Goal: Communication & Community: Answer question/provide support

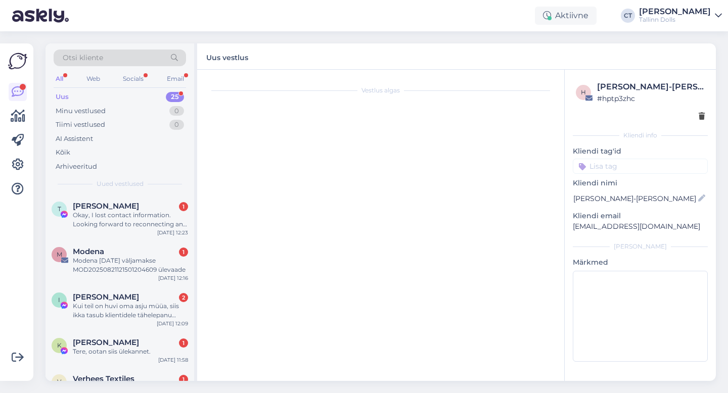
click at [78, 98] on div "Uus 25" at bounding box center [120, 97] width 132 height 14
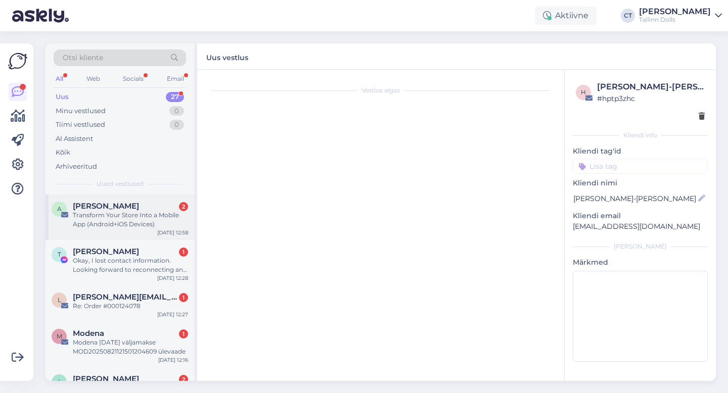
click at [133, 221] on div "Transform Your Store Into a Mobile App (Android+iOS Devices)" at bounding box center [130, 220] width 115 height 18
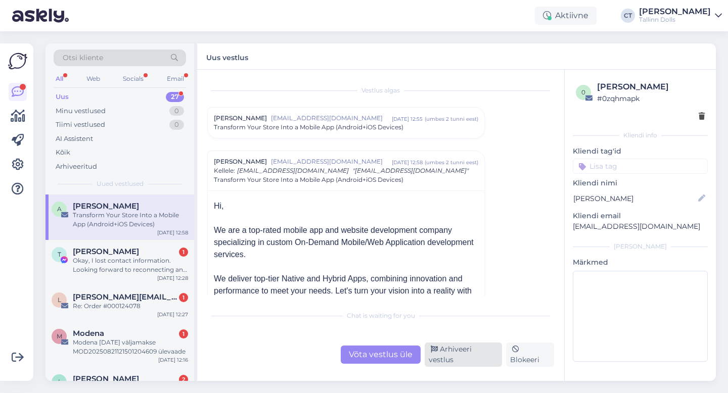
click at [484, 356] on div "Arhiveeri vestlus" at bounding box center [462, 355] width 77 height 24
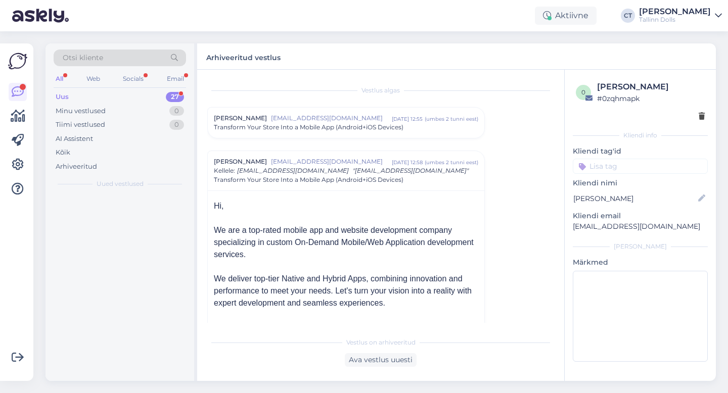
scroll to position [71, 0]
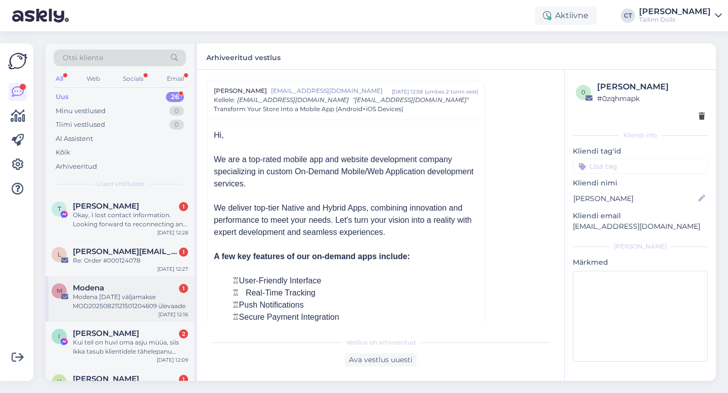
click at [100, 297] on div "Modena [DATE] väljamakse MOD20250821121501204609 ülevaade" at bounding box center [130, 302] width 115 height 18
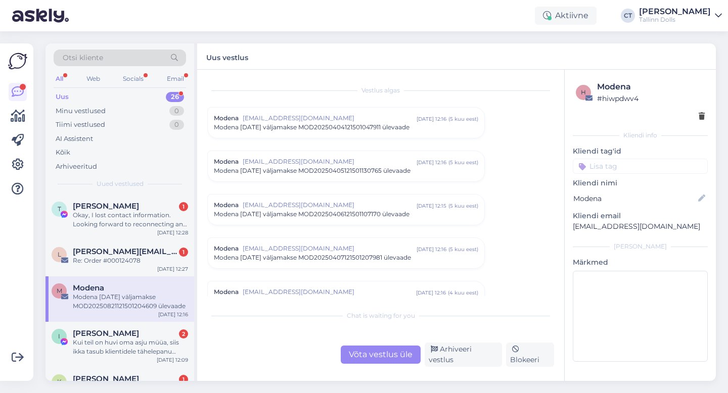
scroll to position [4289, 0]
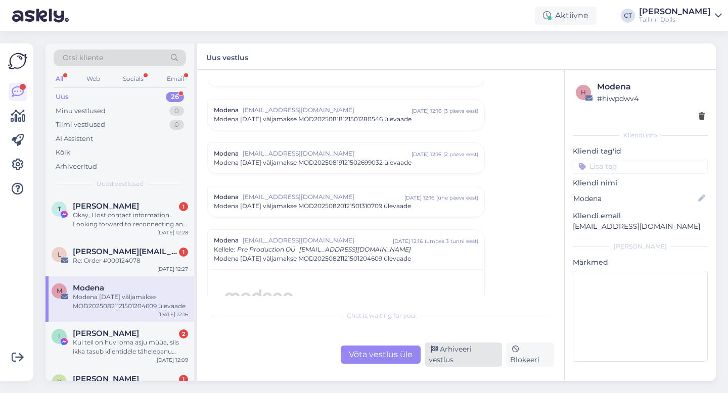
click at [480, 354] on div "Arhiveeri vestlus" at bounding box center [462, 355] width 77 height 24
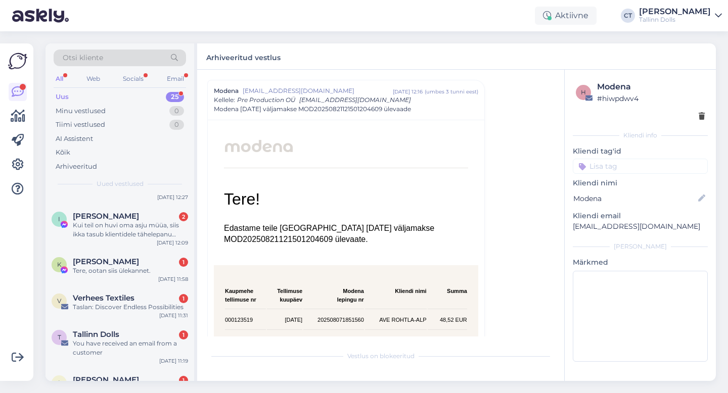
scroll to position [72, 0]
click at [129, 306] on div "Taslan: Discover Endless Possibilities" at bounding box center [130, 306] width 115 height 9
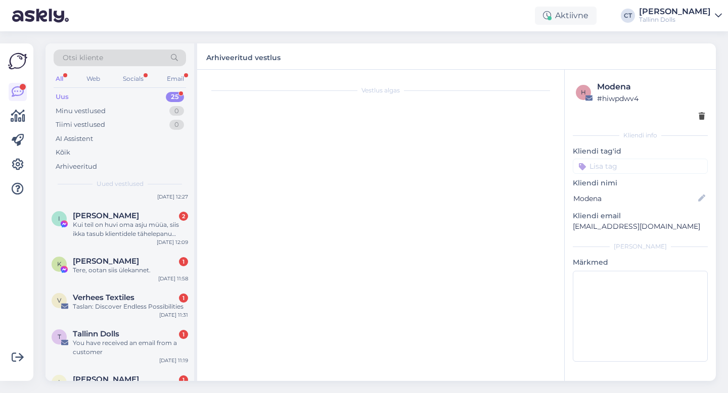
scroll to position [2529, 0]
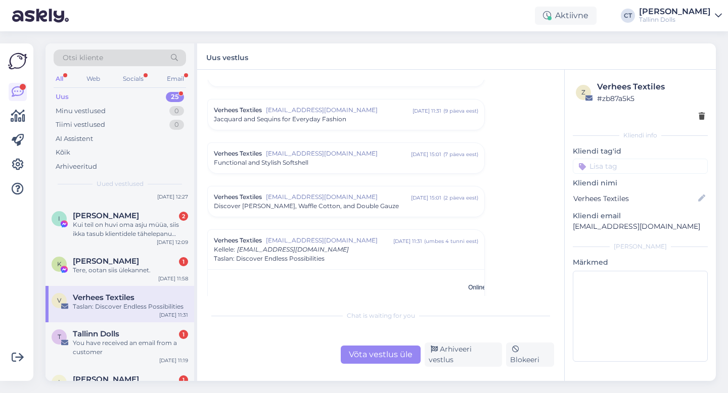
click at [460, 365] on div "Võta vestlus üle Arhiveeri vestlus Blokeeri" at bounding box center [380, 355] width 347 height 24
click at [460, 363] on div "Arhiveeri vestlus" at bounding box center [462, 355] width 77 height 24
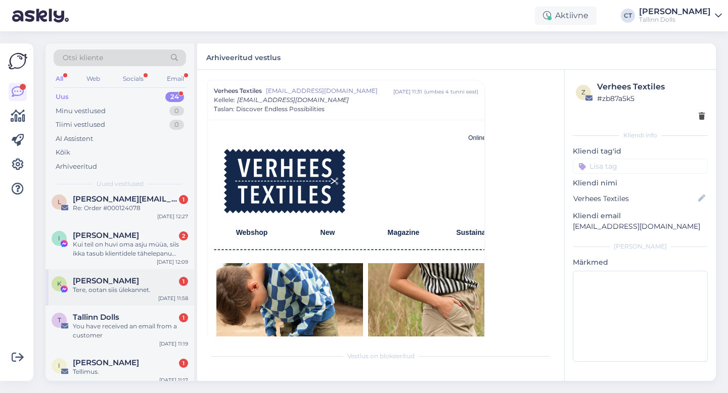
scroll to position [72, 0]
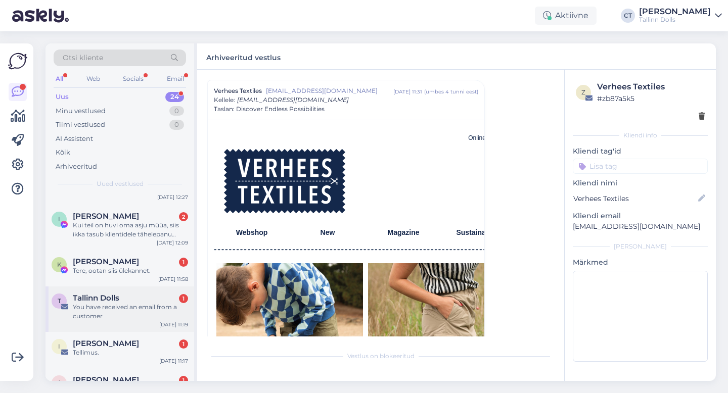
click at [131, 309] on div "You have received an email from a customer" at bounding box center [130, 312] width 115 height 18
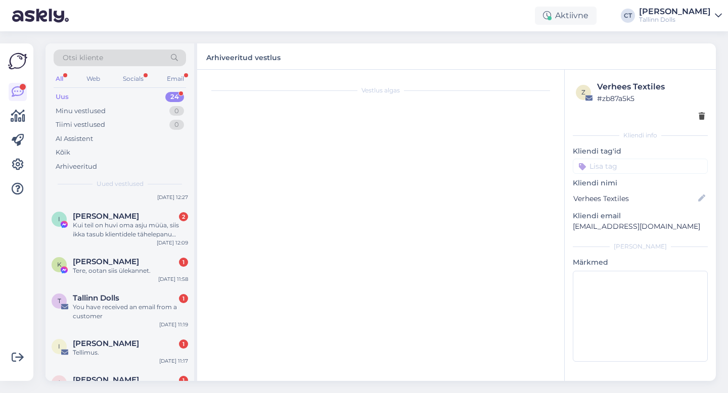
scroll to position [0, 0]
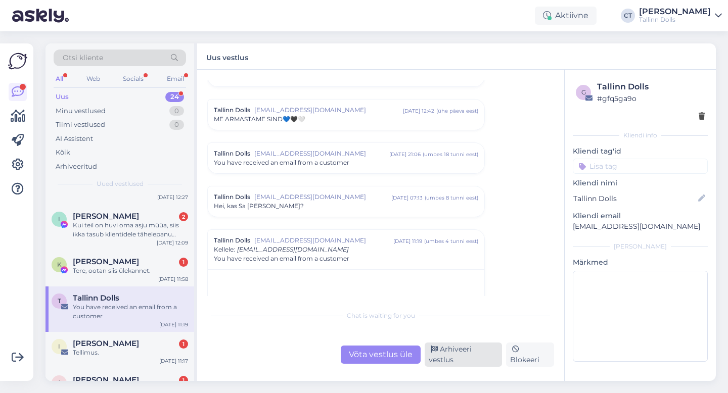
click at [479, 358] on div "Arhiveeri vestlus" at bounding box center [462, 355] width 77 height 24
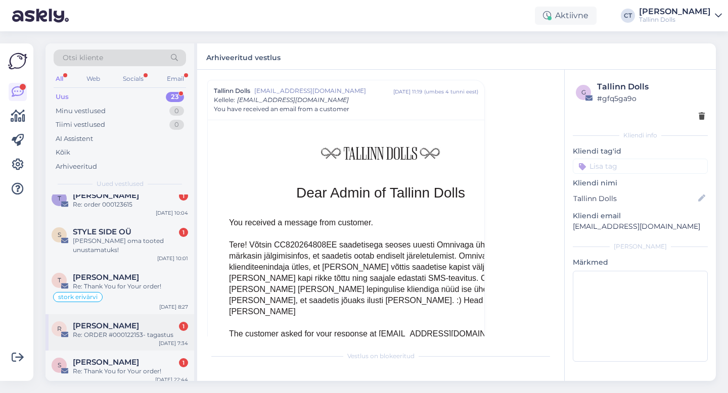
scroll to position [265, 0]
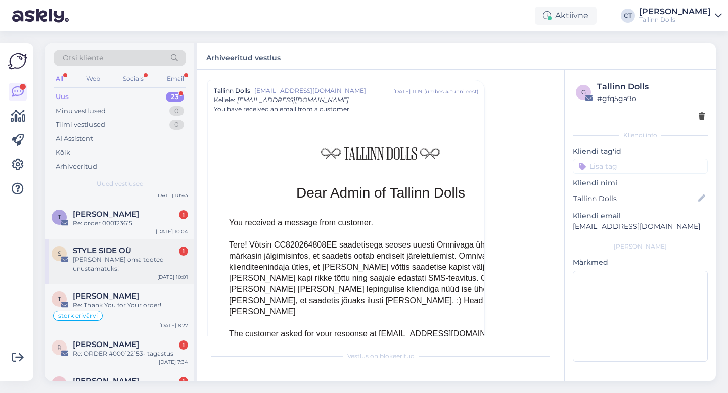
click at [152, 256] on div "[PERSON_NAME] oma tooted unustamatuks!" at bounding box center [130, 264] width 115 height 18
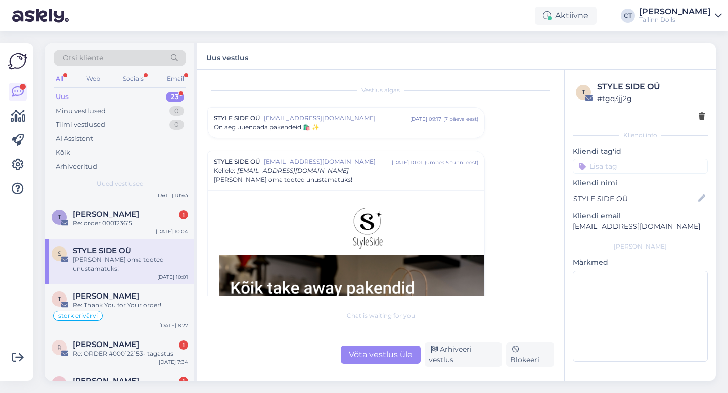
click at [449, 347] on div "Chat is waiting for you Võta vestlus üle Arhiveeri vestlus Blokeeri" at bounding box center [380, 336] width 347 height 62
click at [449, 364] on div "Võta vestlus üle Arhiveeri vestlus Blokeeri" at bounding box center [380, 355] width 347 height 24
click at [453, 357] on div "Arhiveeri vestlus" at bounding box center [462, 355] width 77 height 24
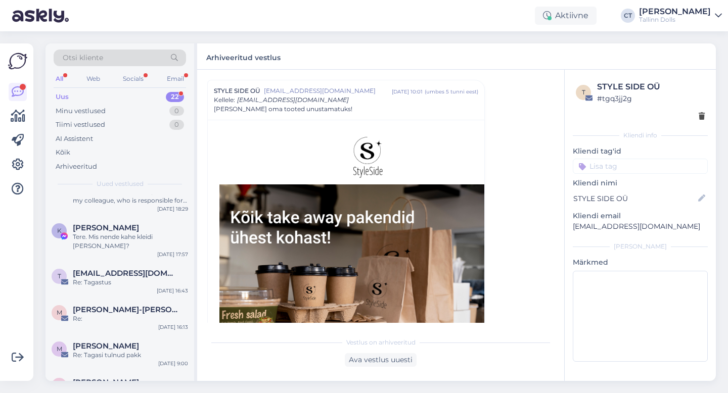
scroll to position [705, 0]
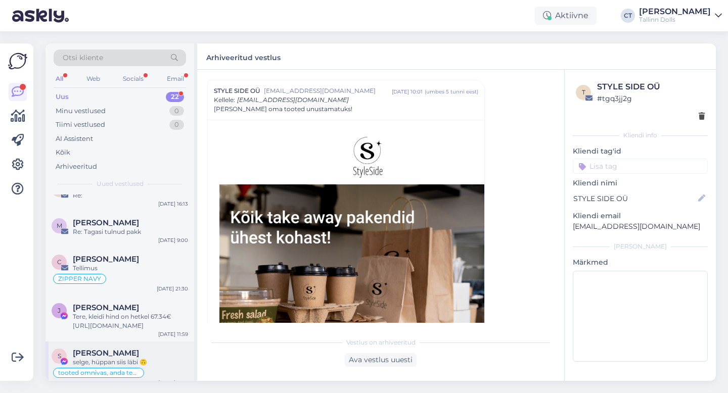
click at [117, 358] on div "selge, hüppan siis läbi 🙃" at bounding box center [130, 362] width 115 height 9
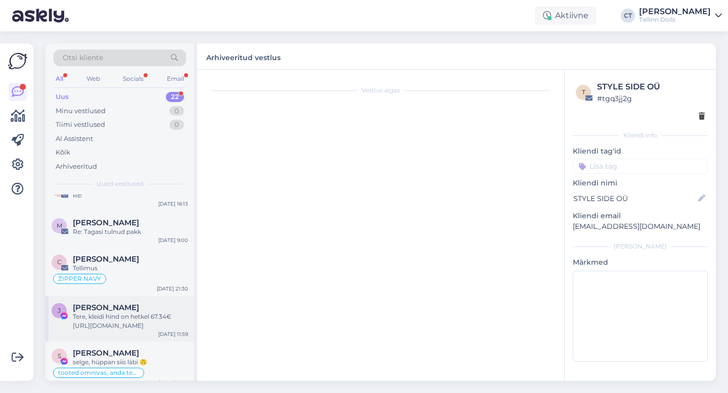
scroll to position [2487, 0]
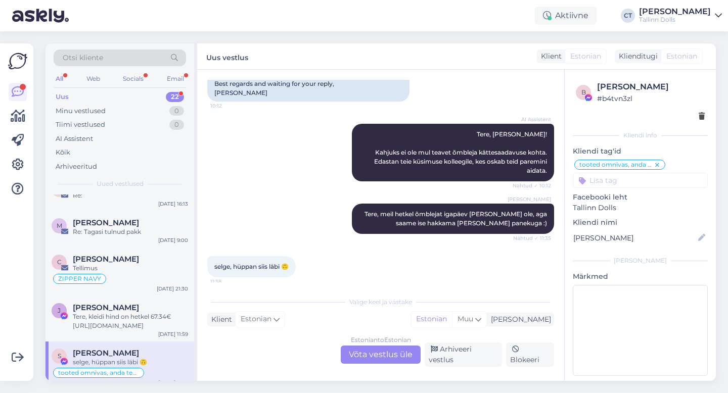
click at [460, 342] on div "Valige [PERSON_NAME] vastake Klient Estonian Mina Estonian Muu Estonian to Esto…" at bounding box center [380, 329] width 347 height 75
click at [463, 357] on div "Arhiveeri vestlus" at bounding box center [462, 355] width 77 height 24
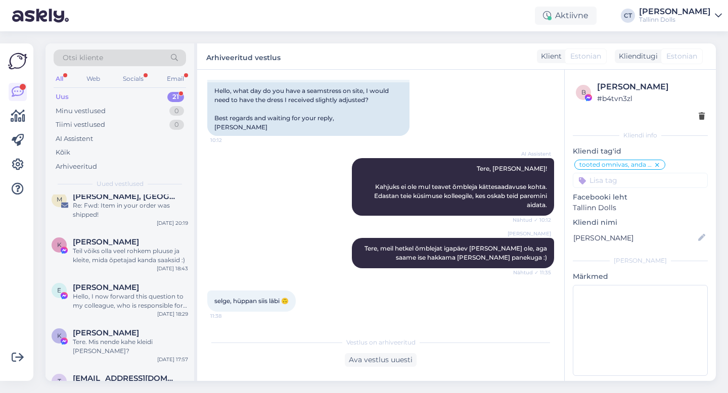
scroll to position [656, 0]
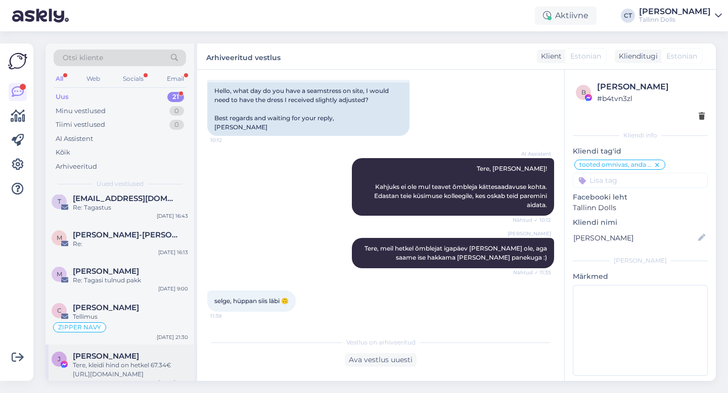
click at [117, 378] on div "J [PERSON_NAME] Tere, kleidi hind on hetkel 67.34€ [URL][DOMAIN_NAME] [DATE] 11…" at bounding box center [119, 367] width 149 height 45
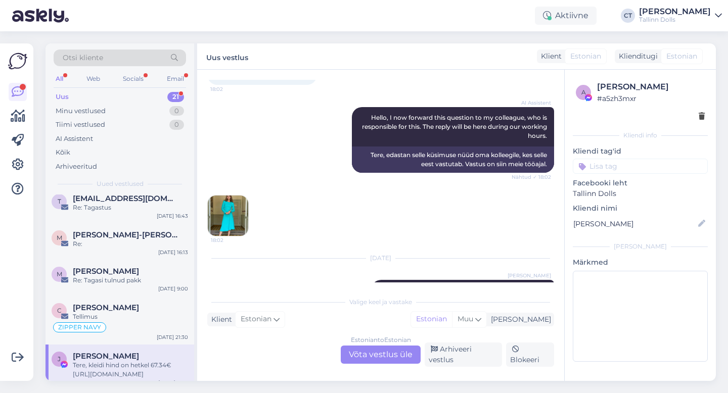
scroll to position [121, 0]
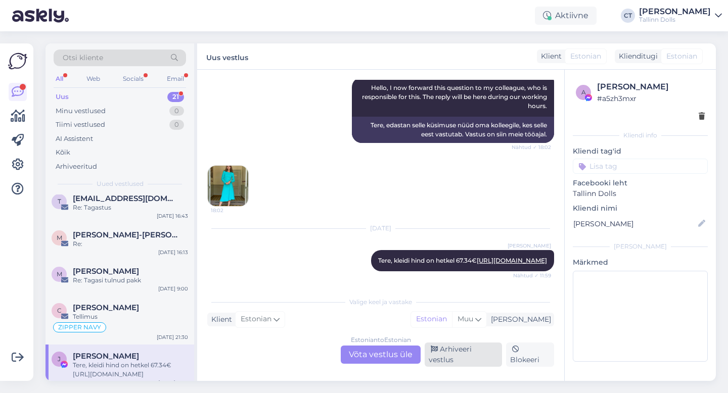
click at [477, 356] on div "Arhiveeri vestlus" at bounding box center [462, 355] width 77 height 24
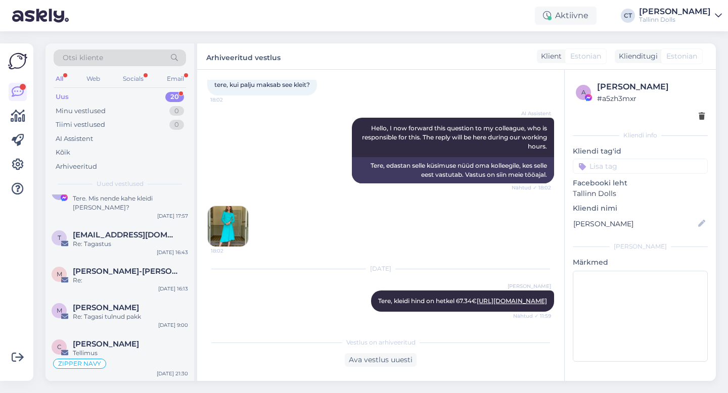
scroll to position [0, 0]
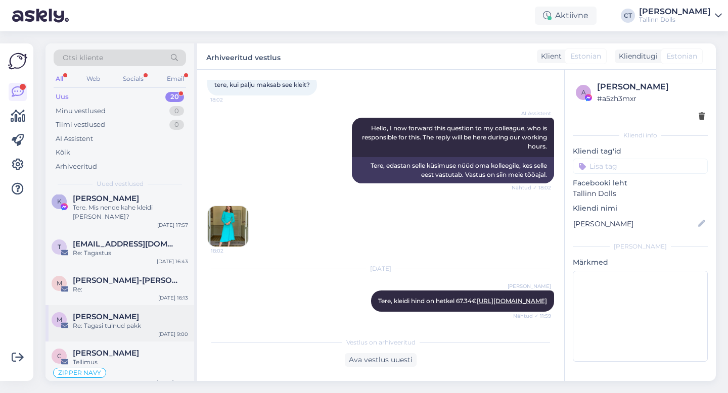
click at [128, 321] on div "Re: Tagasi tulnud pakk" at bounding box center [130, 325] width 115 height 9
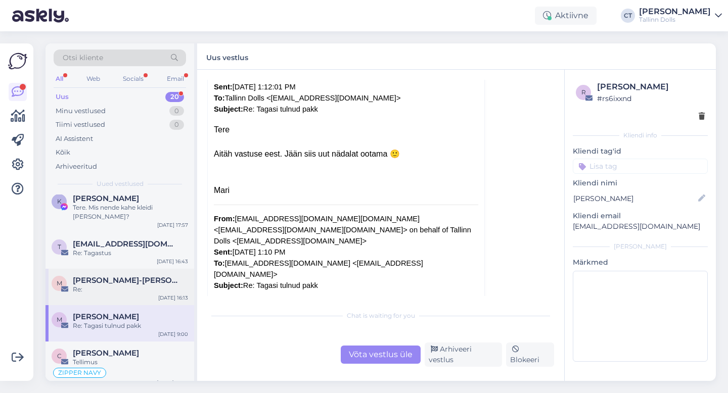
click at [119, 285] on div "Re:" at bounding box center [130, 289] width 115 height 9
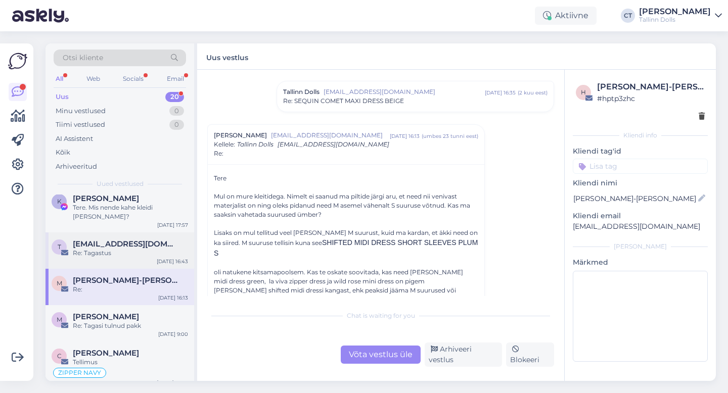
click at [143, 249] on div "Re: Tagastus" at bounding box center [130, 253] width 115 height 9
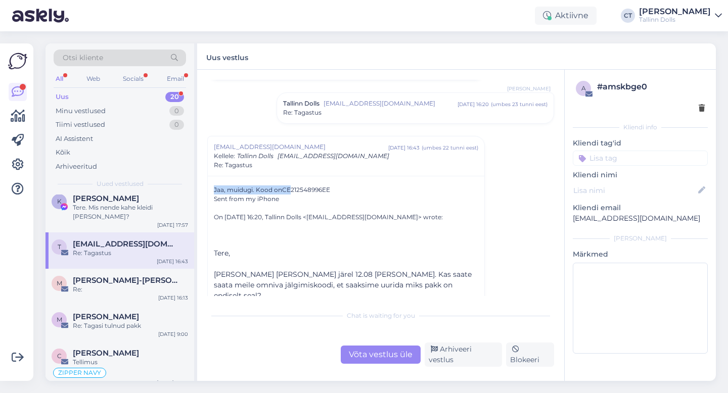
drag, startPoint x: 334, startPoint y: 190, endPoint x: 290, endPoint y: 186, distance: 44.1
click at [322, 202] on div "Sent from my iPhone" at bounding box center [346, 199] width 264 height 9
drag, startPoint x: 330, startPoint y: 190, endPoint x: 282, endPoint y: 187, distance: 48.1
click at [282, 187] on div "Jaa, muidugi. Kood on CE212548996EE Sent from my iPhone On [DATE] 16:20, Tallin…" at bounding box center [346, 264] width 264 height 158
copy span "CE212548996EE"
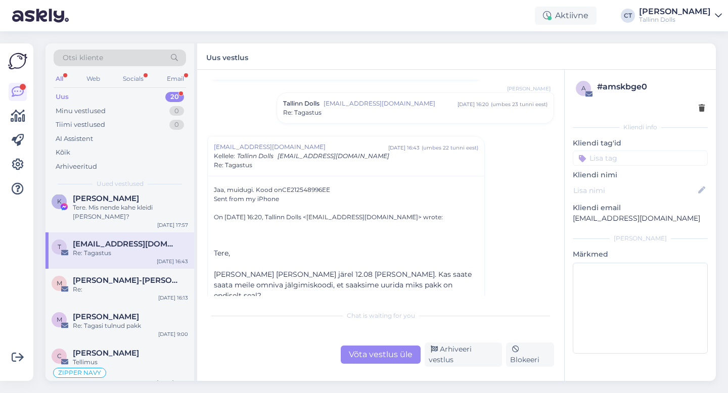
click at [381, 357] on div "Võta vestlus üle" at bounding box center [381, 355] width 80 height 18
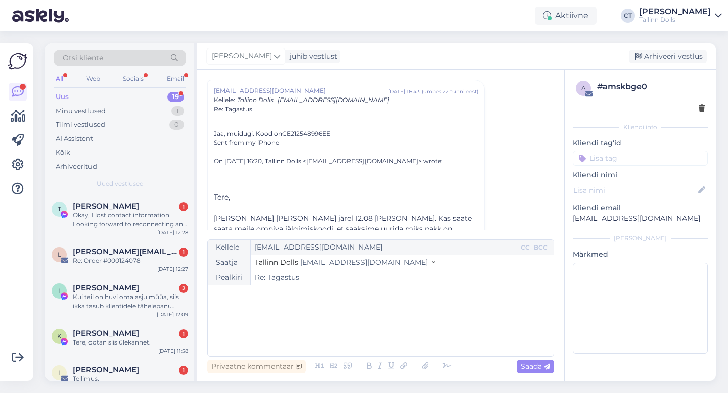
click at [391, 341] on div "﻿" at bounding box center [381, 321] width 336 height 61
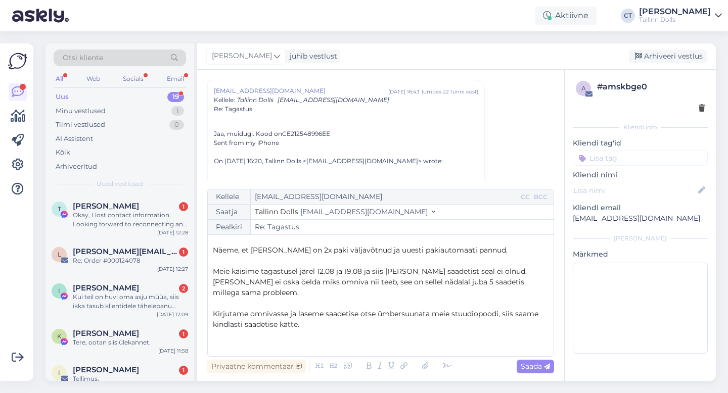
scroll to position [27, 0]
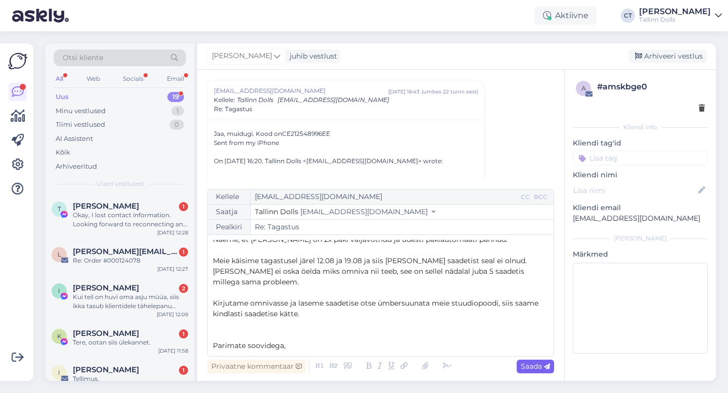
click at [531, 371] on div "Saada" at bounding box center [534, 367] width 37 height 14
type input "Re: Re: Tagastus"
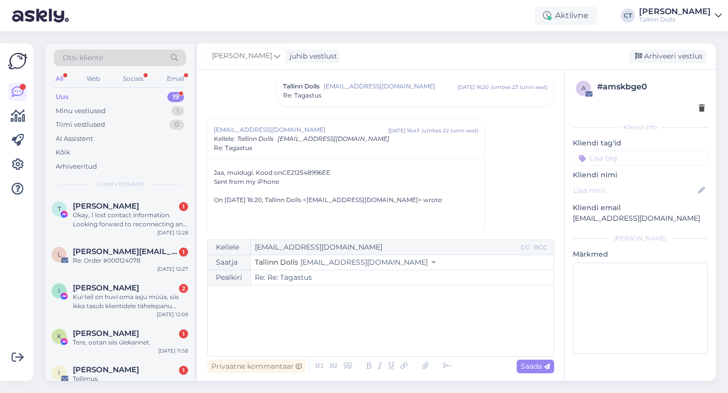
scroll to position [66, 0]
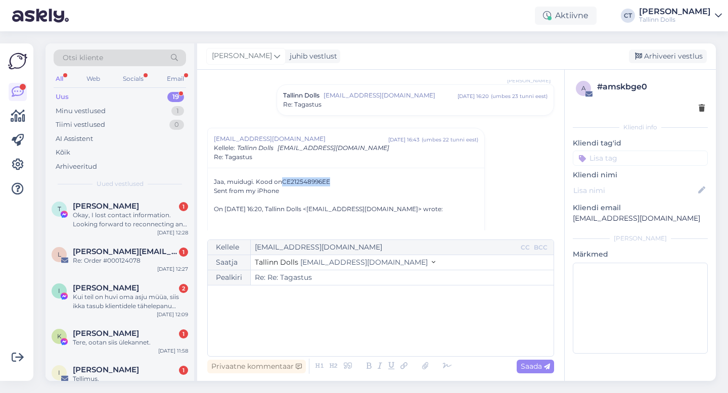
drag, startPoint x: 336, startPoint y: 180, endPoint x: 282, endPoint y: 179, distance: 53.1
click at [282, 179] on div "Jaa, muidugi. Kood on CE212548996EE Sent from my iPhone On [DATE] 16:20, Tallin…" at bounding box center [346, 256] width 264 height 158
copy span "CE212548996EE"
click at [695, 54] on div "Arhiveeri vestlus" at bounding box center [668, 57] width 78 height 14
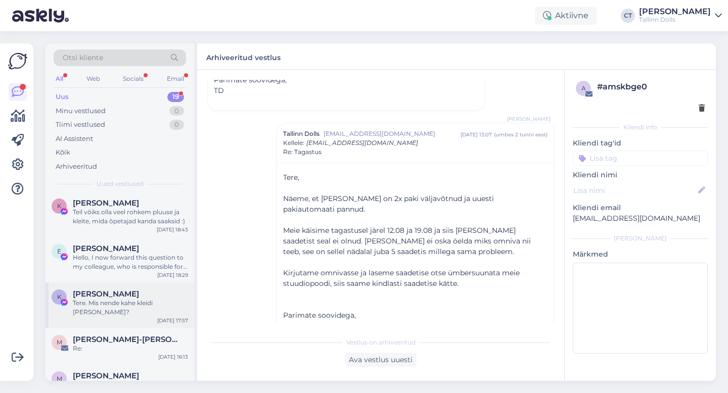
scroll to position [515, 0]
click at [123, 298] on span "[PERSON_NAME]" at bounding box center [106, 294] width 66 height 9
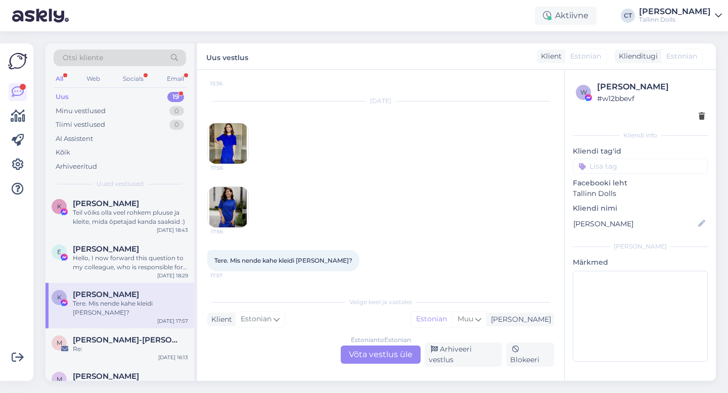
scroll to position [6468, 0]
click at [231, 216] on img at bounding box center [228, 207] width 40 height 40
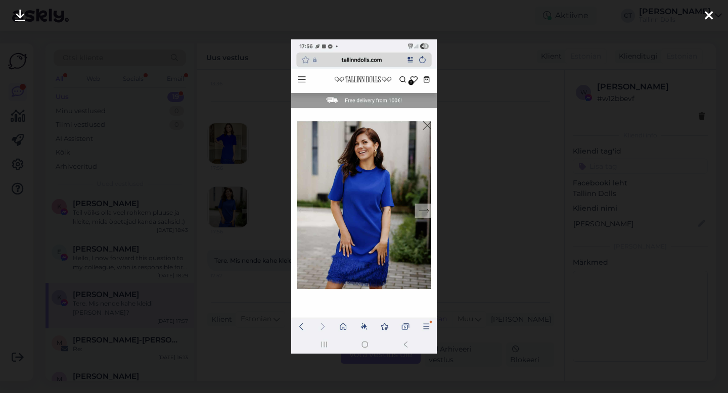
click at [713, 14] on div at bounding box center [708, 16] width 20 height 32
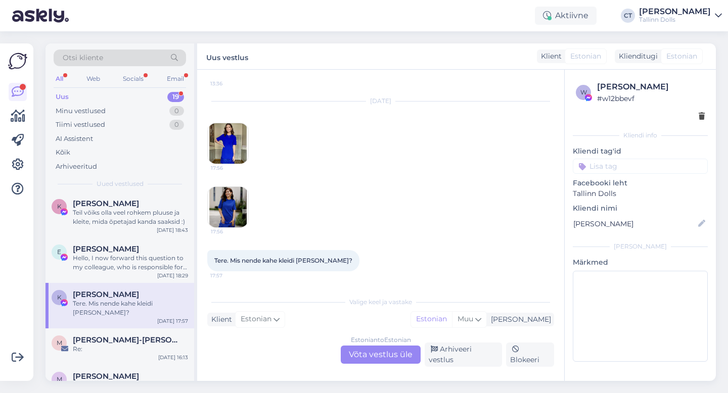
click at [398, 360] on div "Estonian to Estonian Võta vestlus üle" at bounding box center [381, 355] width 80 height 18
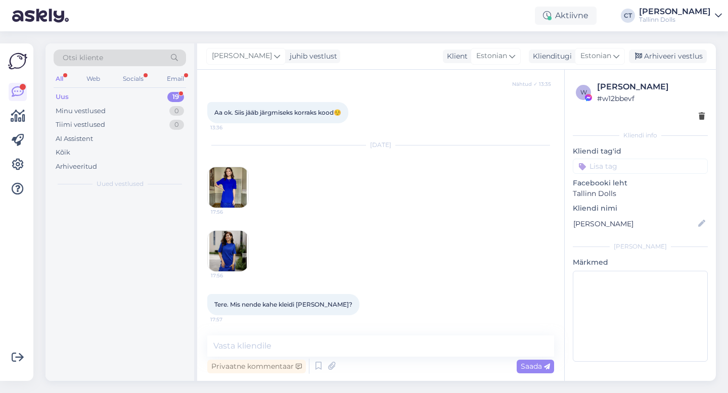
scroll to position [0, 0]
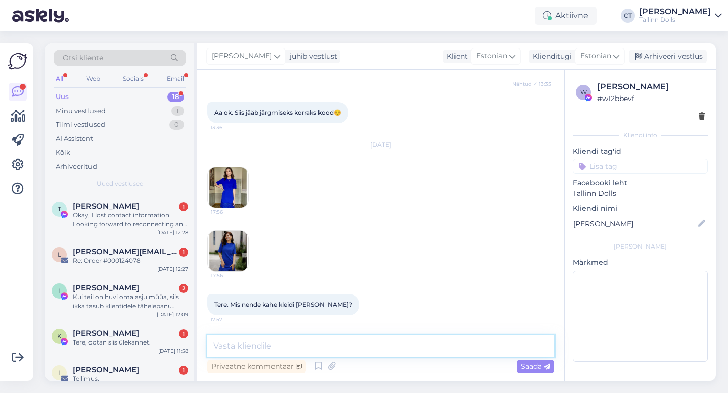
click at [403, 349] on textarea at bounding box center [380, 346] width 347 height 21
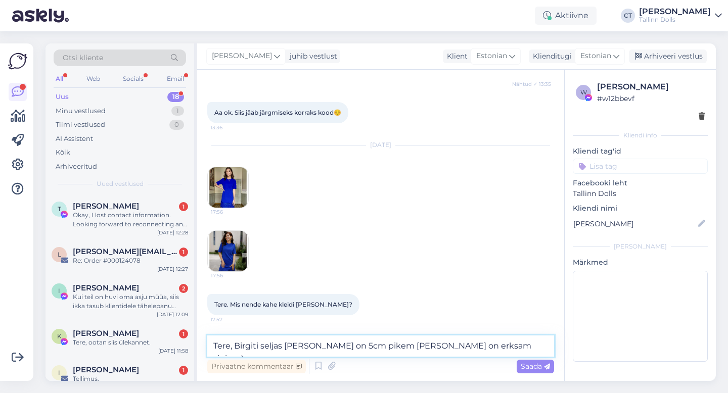
type textarea "Tere, Birgiti seljas [PERSON_NAME] on 5cm pikem [PERSON_NAME] on erksam sinine …"
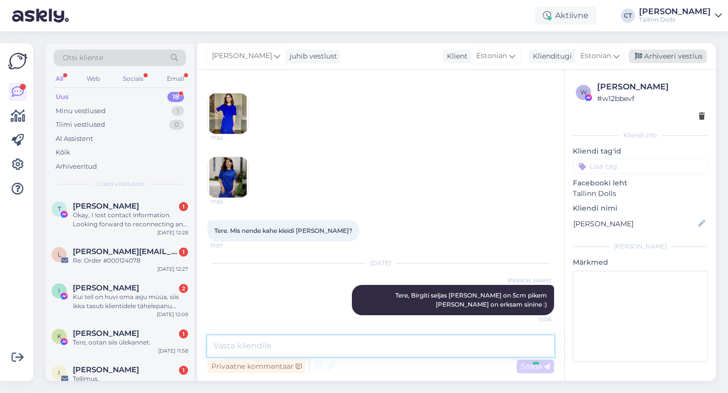
scroll to position [6504, 0]
click at [686, 53] on div "Arhiveeri vestlus" at bounding box center [668, 57] width 78 height 14
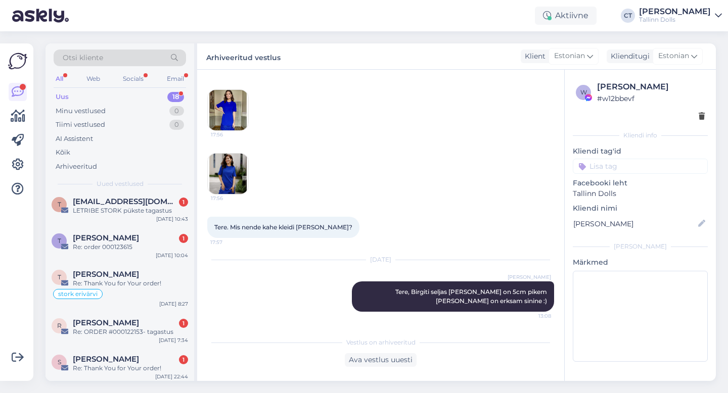
scroll to position [538, 0]
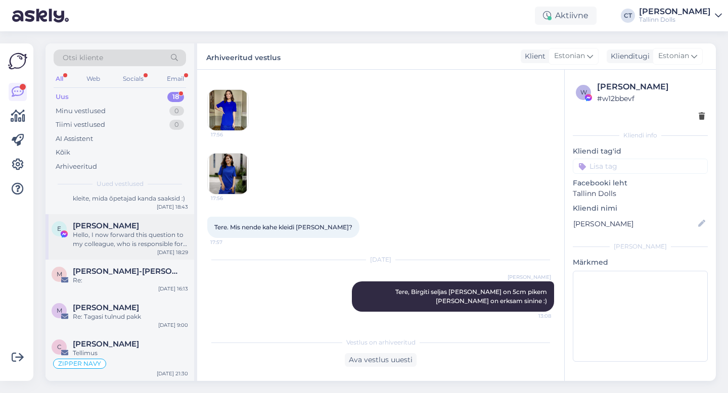
click at [156, 239] on div "Hello, I now forward this question to my colleague, who is responsible for this…" at bounding box center [130, 239] width 115 height 18
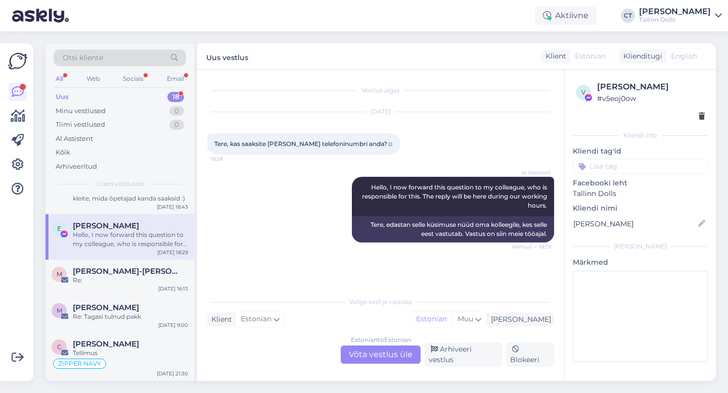
click at [389, 353] on div "Estonian to Estonian Võta vestlus üle" at bounding box center [381, 355] width 80 height 18
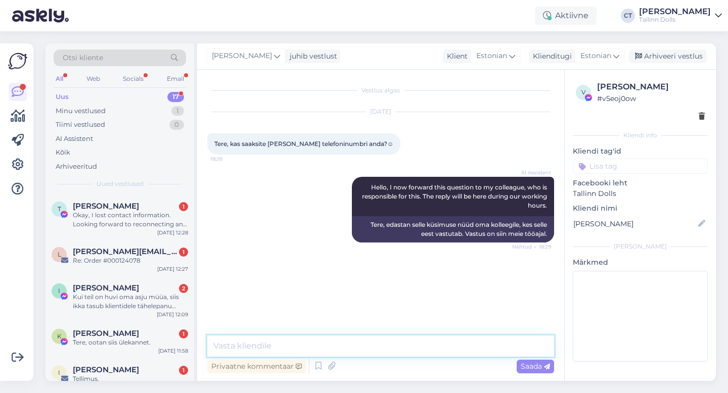
click at [393, 348] on textarea at bounding box center [380, 346] width 347 height 21
paste textarea "53878565"
type textarea "Tere, meie stuudiopoe telefoninumber on 53878565 :)"
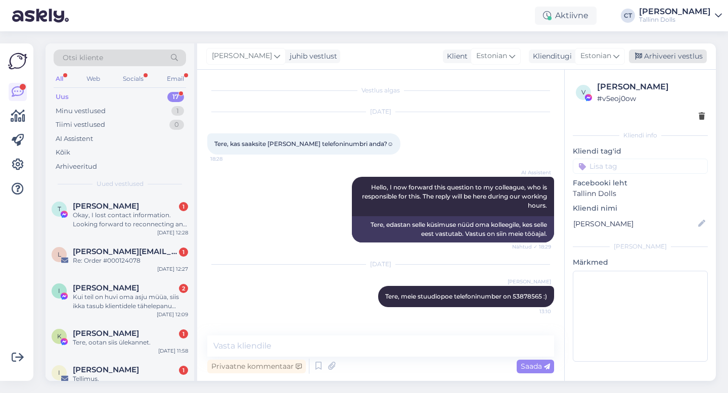
click at [693, 54] on div "Arhiveeri vestlus" at bounding box center [668, 57] width 78 height 14
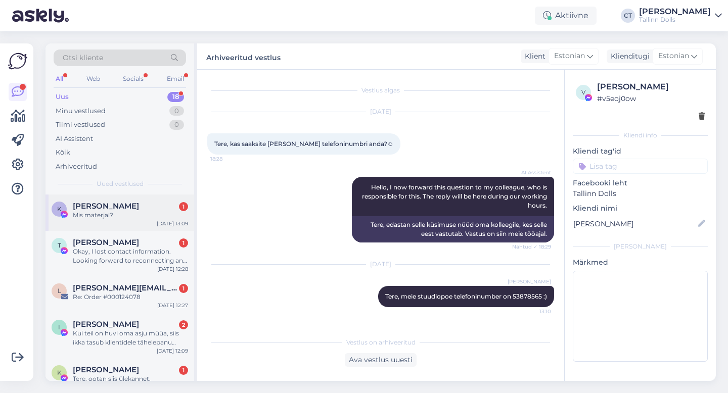
click at [144, 224] on div "K Kätrin Sagaja 1 Mis materjal? [DATE] 13:09" at bounding box center [119, 213] width 149 height 36
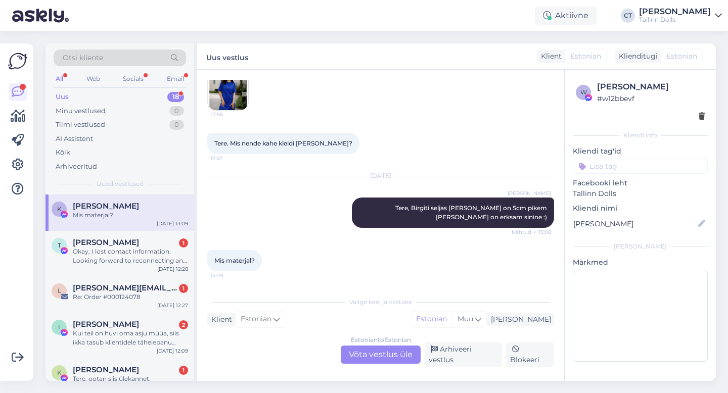
click at [402, 351] on div "Estonian to Estonian Võta vestlus üle" at bounding box center [381, 355] width 80 height 18
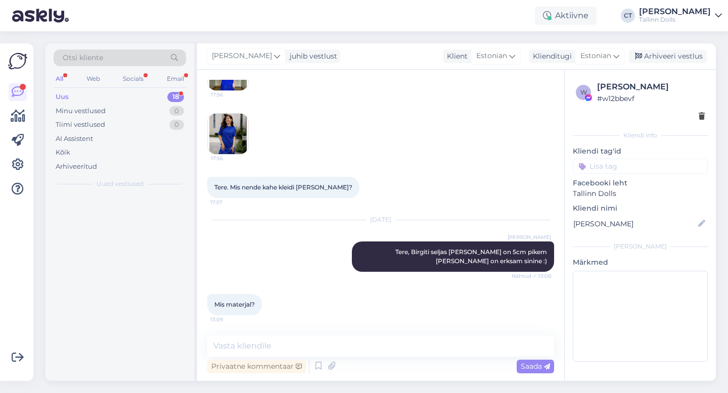
scroll to position [6451, 0]
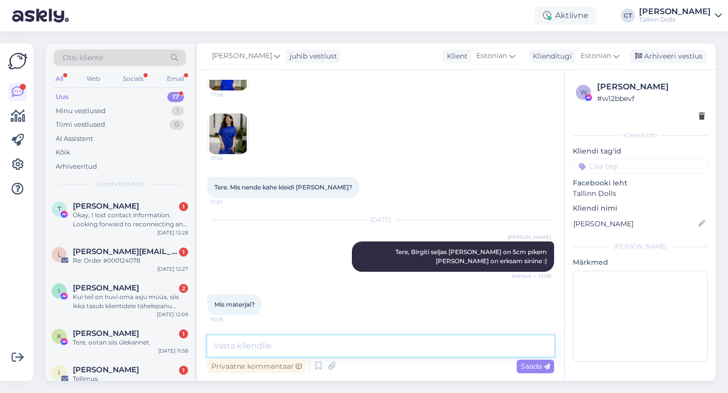
click at [403, 350] on textarea at bounding box center [380, 346] width 347 height 21
type textarea "Polüester"
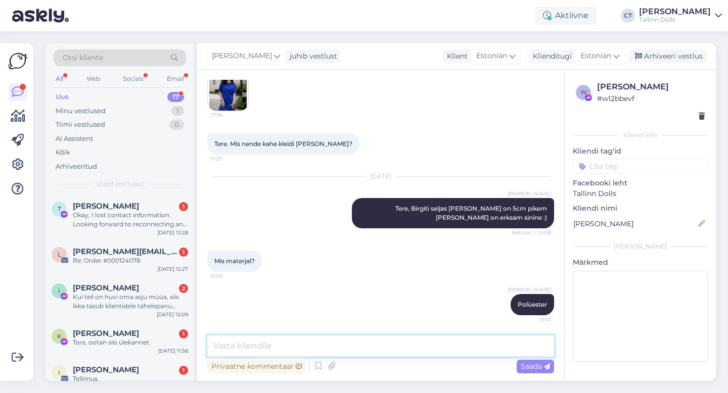
scroll to position [6494, 0]
click at [684, 52] on div "Arhiveeri vestlus" at bounding box center [668, 57] width 78 height 14
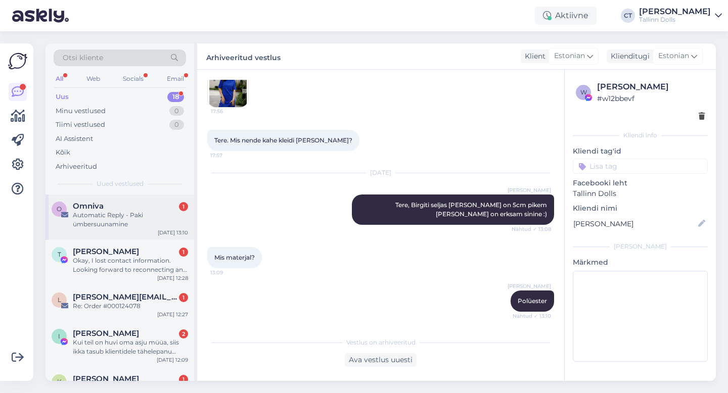
click at [135, 217] on div "Automatic Reply - Paki ümbersuunamine" at bounding box center [130, 220] width 115 height 18
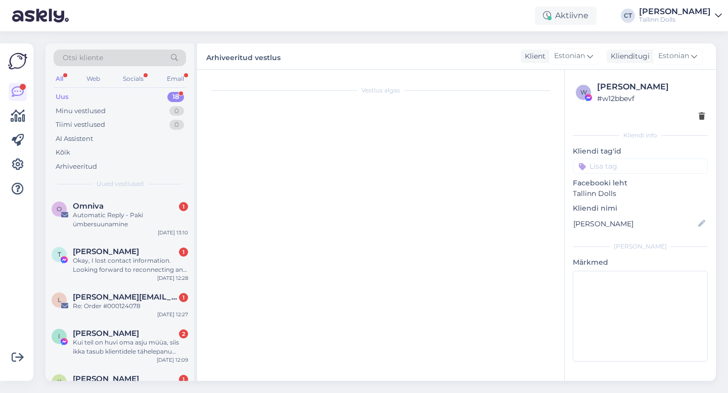
scroll to position [0, 0]
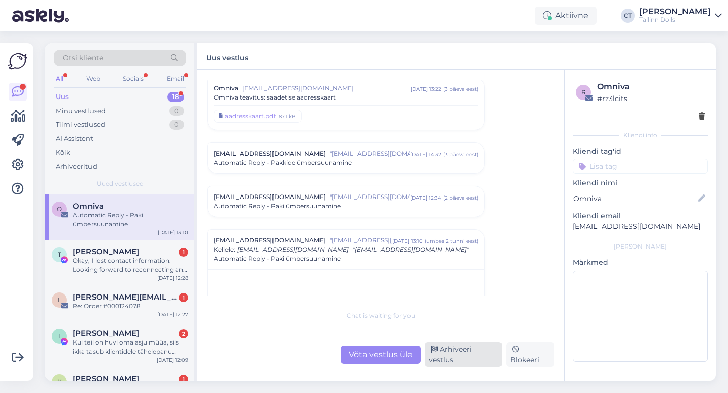
click at [462, 360] on div "Arhiveeri vestlus" at bounding box center [462, 355] width 77 height 24
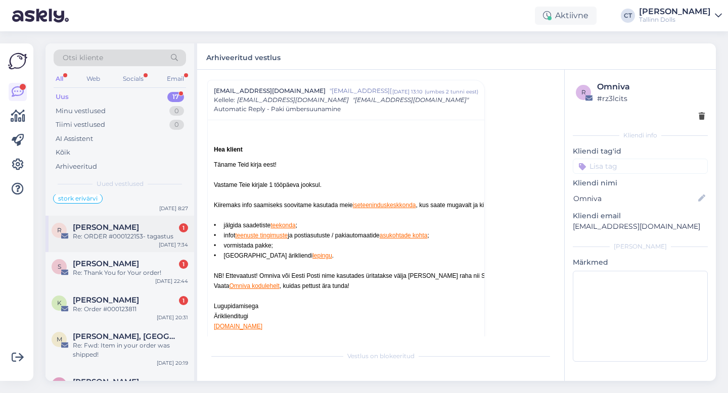
scroll to position [338, 0]
click at [147, 303] on div "Re: Order #000123811" at bounding box center [130, 307] width 115 height 9
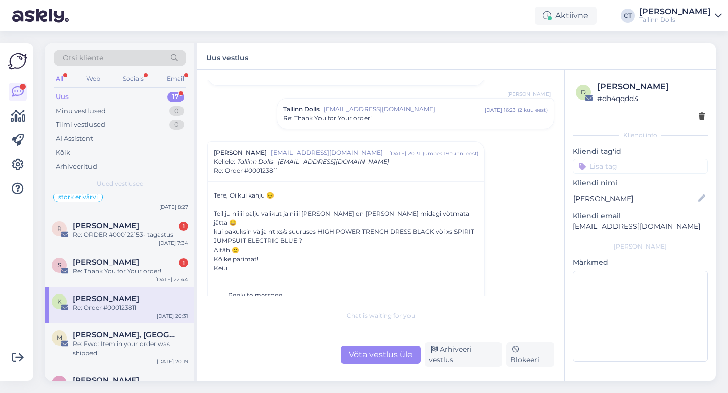
scroll to position [94, 0]
click at [360, 146] on div "[PERSON_NAME] [PERSON_NAME][EMAIL_ADDRESS][DOMAIN_NAME] [DATE] 20:31 ( umbes 19…" at bounding box center [346, 163] width 276 height 39
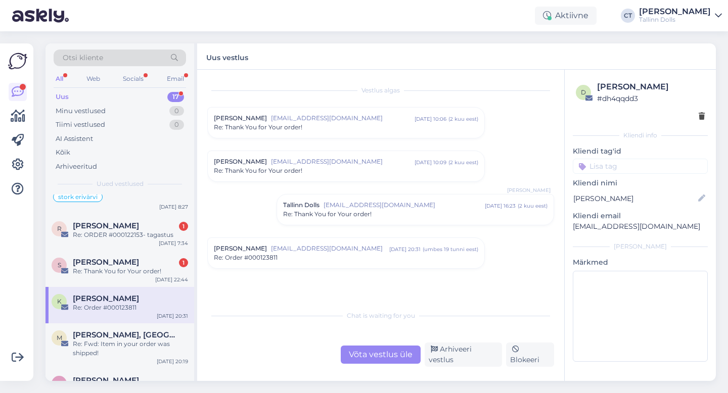
click at [353, 209] on span "[EMAIL_ADDRESS][DOMAIN_NAME]" at bounding box center [403, 205] width 161 height 9
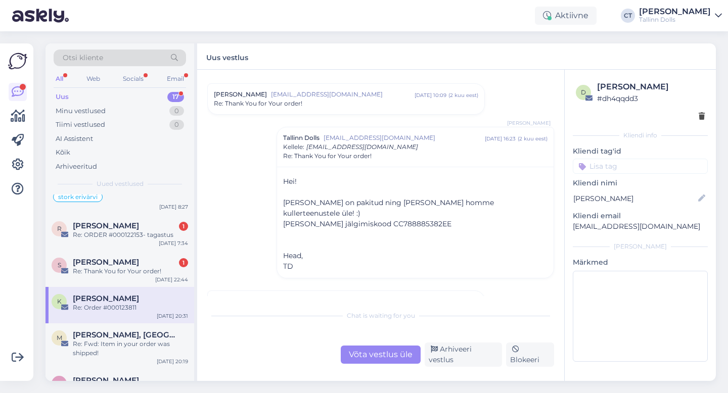
scroll to position [82, 0]
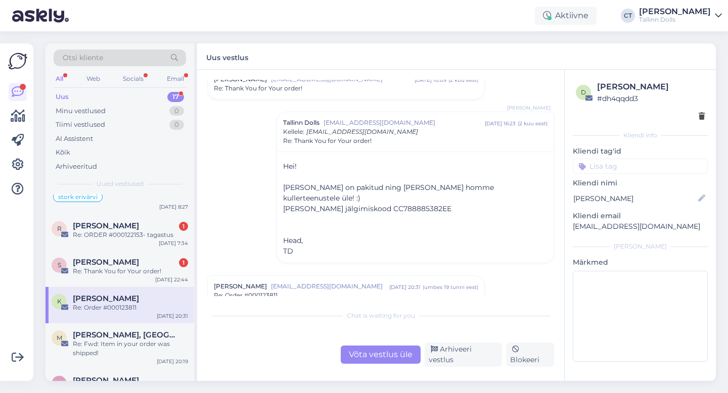
click at [315, 295] on div "[PERSON_NAME] [PERSON_NAME][EMAIL_ADDRESS][DOMAIN_NAME] [DATE] 20:31 ( umbes 19…" at bounding box center [346, 291] width 276 height 30
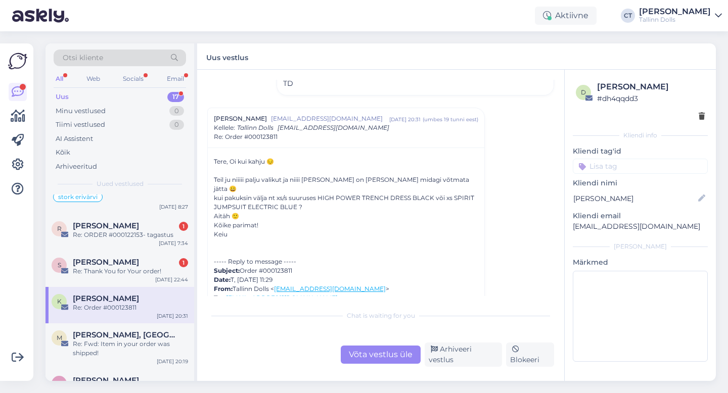
scroll to position [248, 0]
click at [357, 354] on div "Võta vestlus üle" at bounding box center [381, 355] width 80 height 18
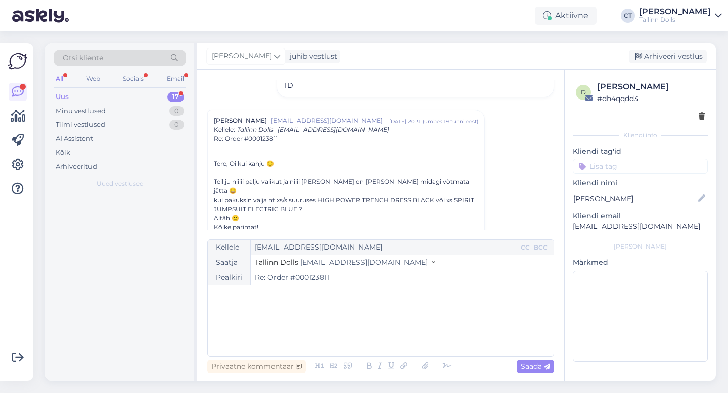
scroll to position [0, 0]
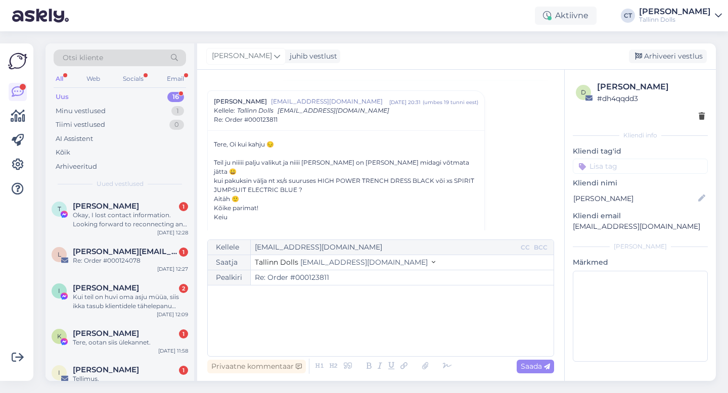
click at [380, 335] on div "﻿" at bounding box center [381, 321] width 336 height 61
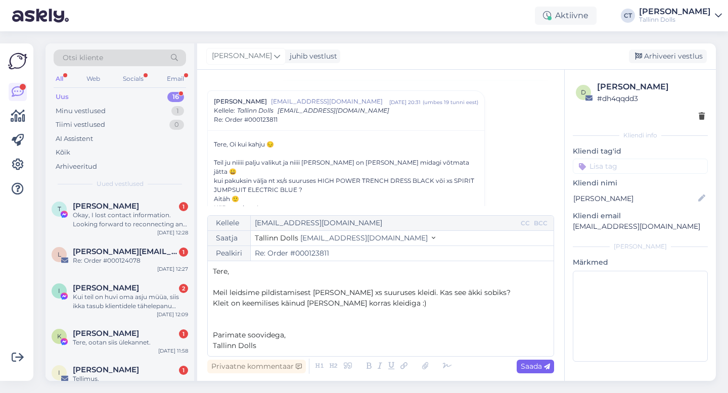
click at [520, 365] on span "Saada" at bounding box center [534, 366] width 29 height 9
type input "Re: Order #000123811"
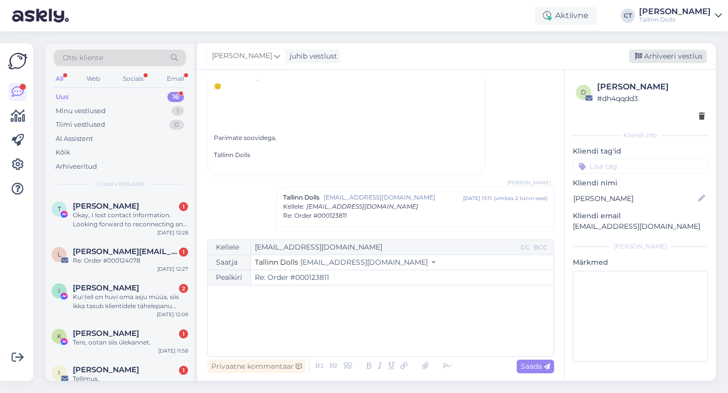
click at [676, 57] on div "Arhiveeri vestlus" at bounding box center [668, 57] width 78 height 14
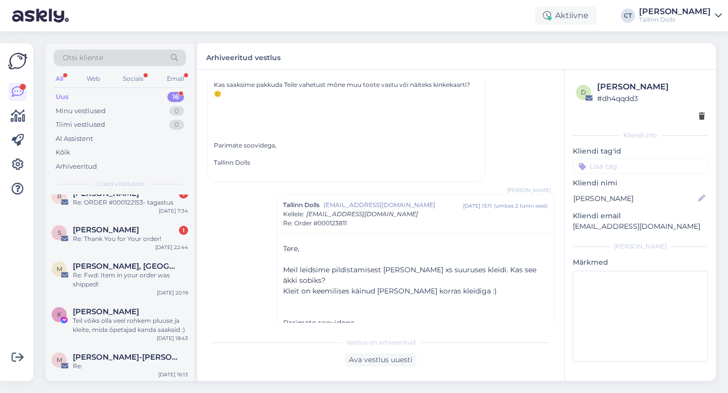
scroll to position [456, 0]
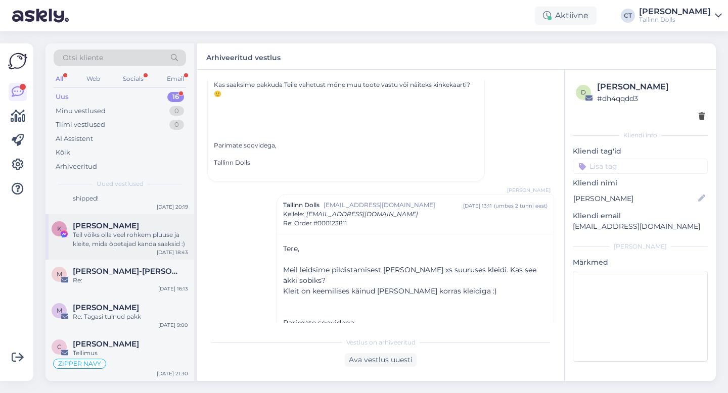
click at [147, 233] on div "Teil võiks olla veel rohkem pluuse ja kleite, mida õpetajad kanda saaksid :)" at bounding box center [130, 239] width 115 height 18
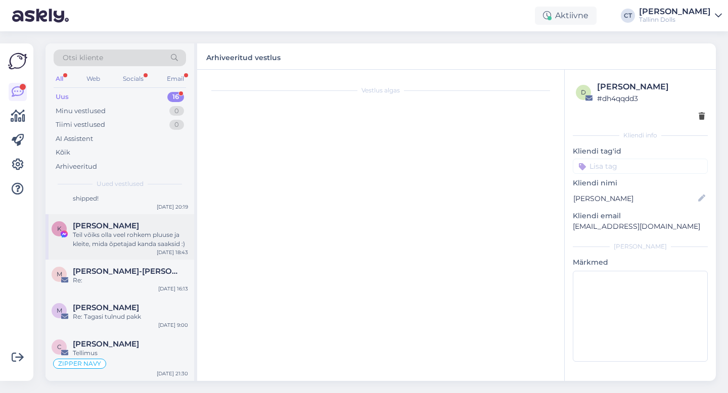
scroll to position [169, 0]
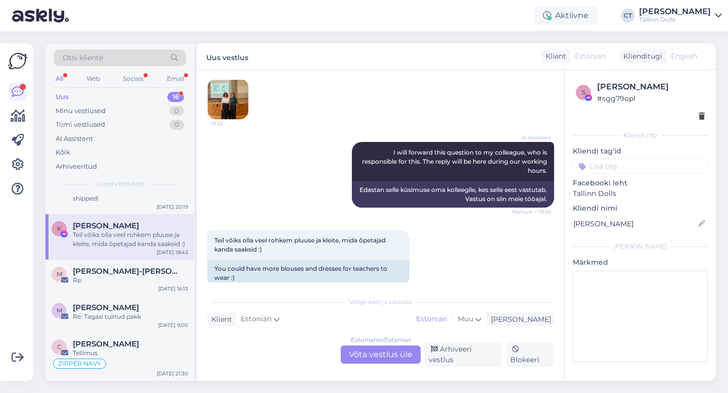
click at [404, 362] on div "Estonian to Estonian Võta vestlus üle" at bounding box center [381, 355] width 80 height 18
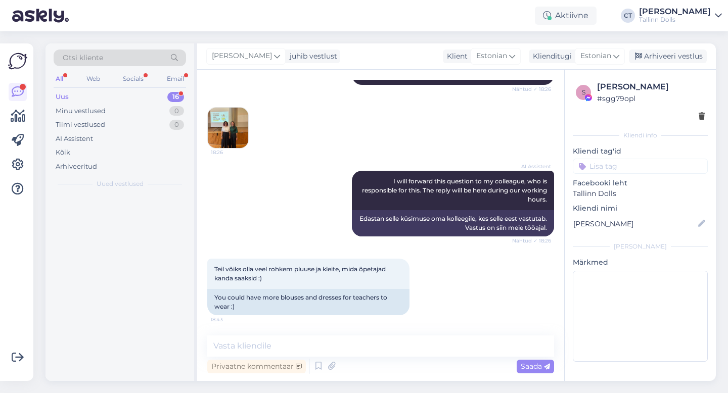
scroll to position [0, 0]
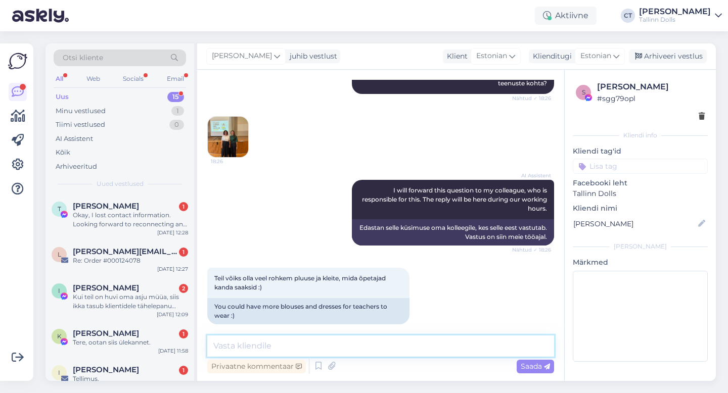
click at [408, 351] on textarea at bounding box center [380, 346] width 347 height 21
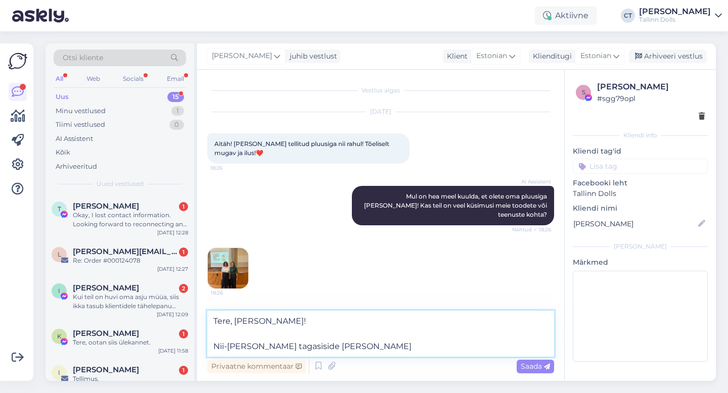
scroll to position [49, 0]
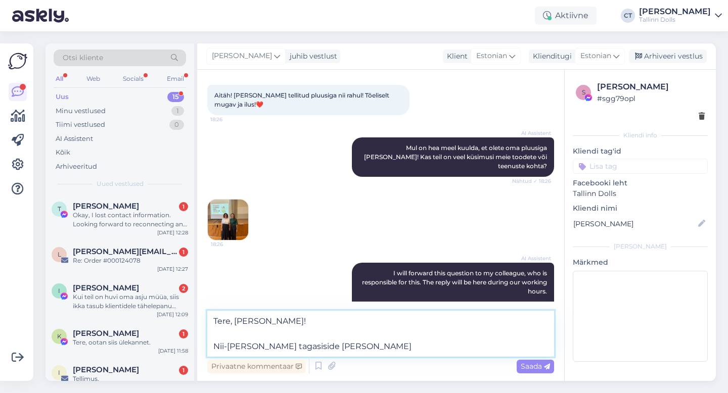
click at [382, 343] on textarea "Tere, [PERSON_NAME]! Nii-[PERSON_NAME] tagasiside [PERSON_NAME]" at bounding box center [380, 334] width 347 height 46
type textarea "Tere, [PERSON_NAME]! Nii-[PERSON_NAME] tagasiside [PERSON_NAME] hästi sobib Tei…"
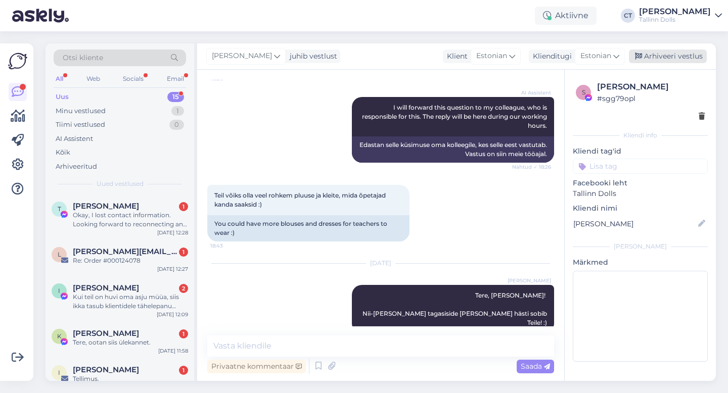
click at [691, 56] on div "Arhiveeri vestlus" at bounding box center [668, 57] width 78 height 14
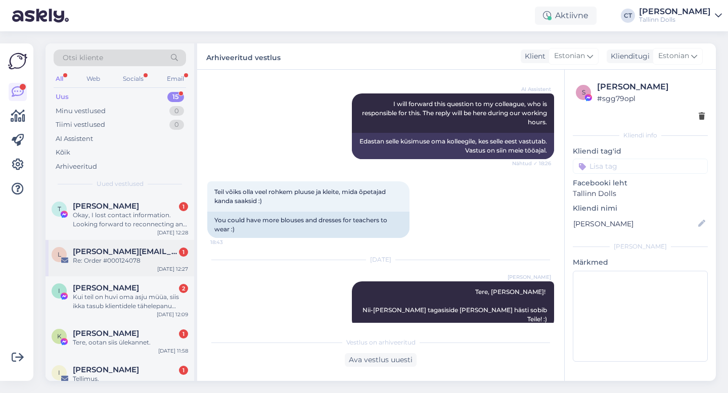
scroll to position [411, 0]
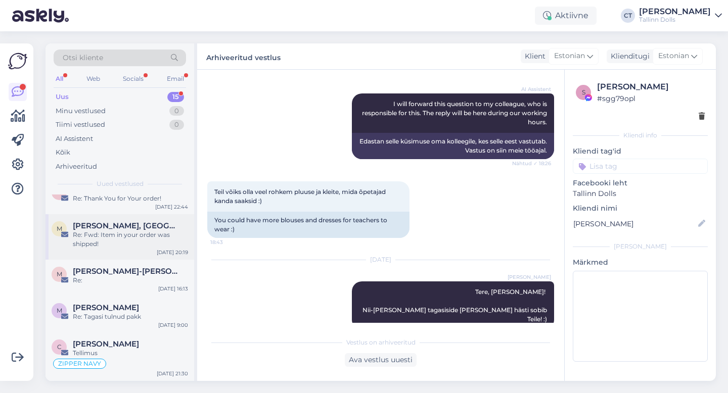
click at [133, 245] on div "Re: Fwd: Item in your order was shipped!" at bounding box center [130, 239] width 115 height 18
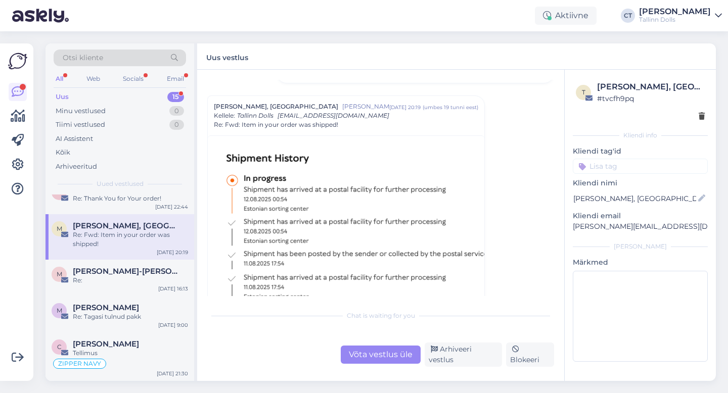
scroll to position [79, 0]
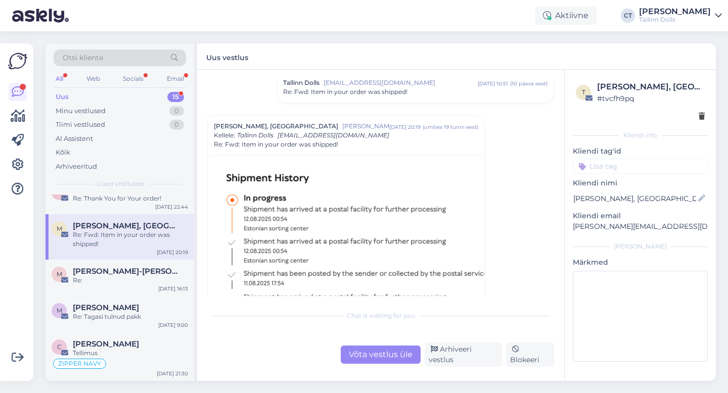
click at [372, 359] on div "Võta vestlus üle" at bounding box center [381, 355] width 80 height 18
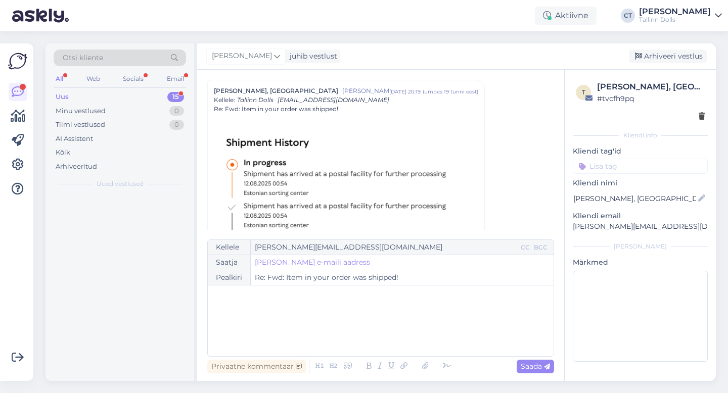
click at [386, 331] on div "﻿" at bounding box center [381, 321] width 336 height 61
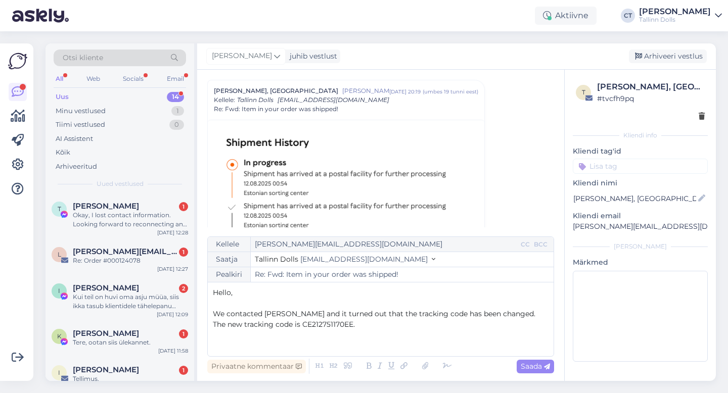
paste div
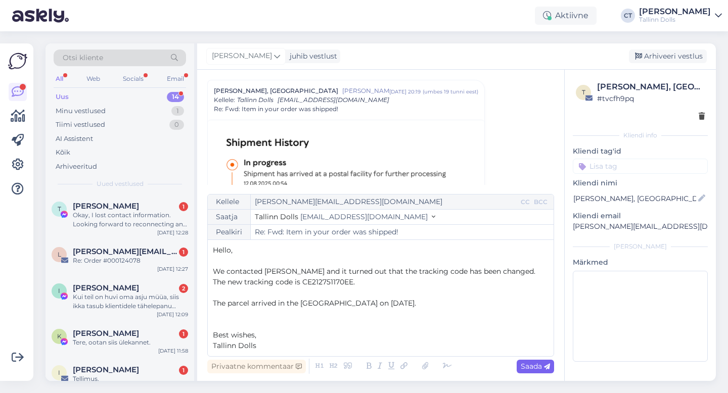
click at [520, 366] on span "Saada" at bounding box center [534, 366] width 29 height 9
type input "Re: Fwd: Item in your order was shipped!"
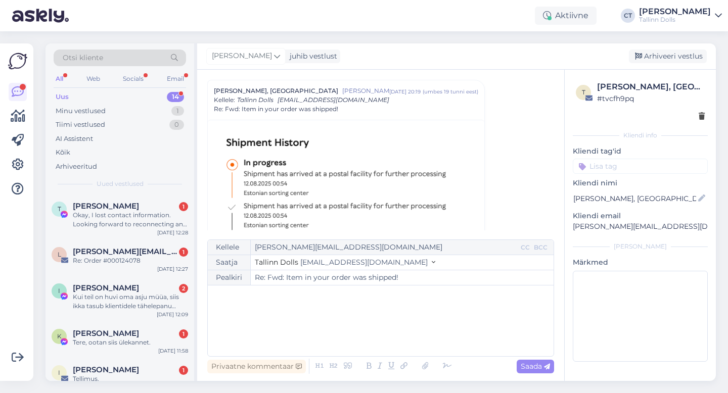
scroll to position [492, 0]
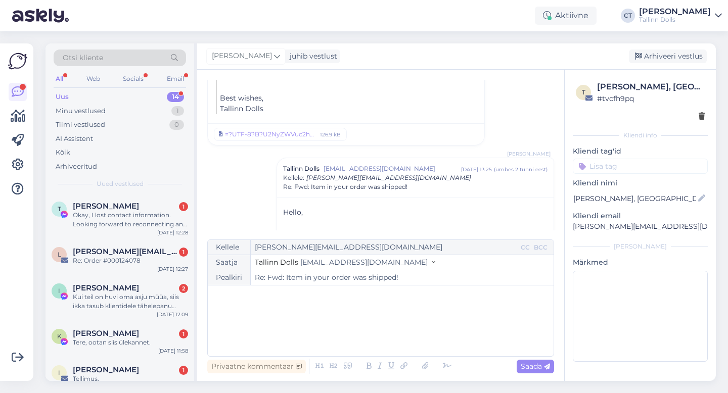
click at [660, 63] on div "[PERSON_NAME] juhib vestlust [GEOGRAPHIC_DATA] vestlus" at bounding box center [456, 56] width 518 height 26
click at [661, 57] on div "Arhiveeri vestlus" at bounding box center [668, 57] width 78 height 14
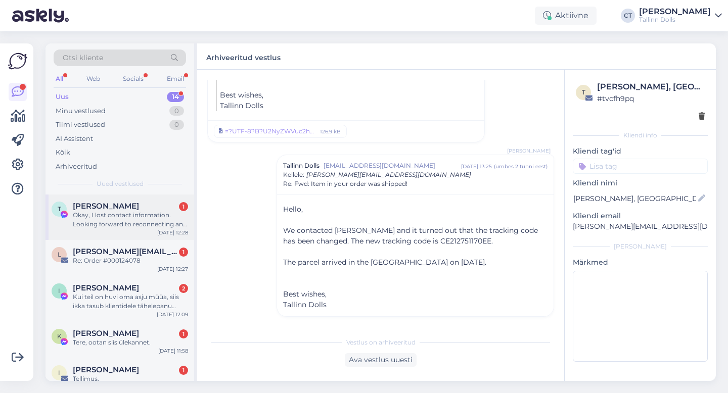
scroll to position [365, 0]
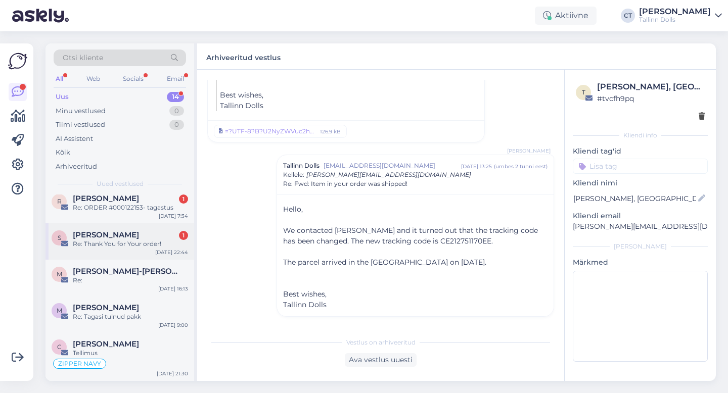
click at [122, 242] on div "Re: Thank You for Your order!" at bounding box center [130, 244] width 115 height 9
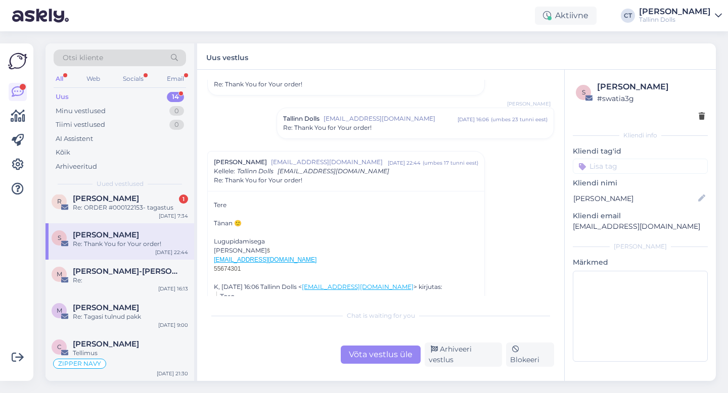
scroll to position [326, 0]
click at [380, 123] on div "Re: Thank You for Your order!" at bounding box center [415, 127] width 264 height 9
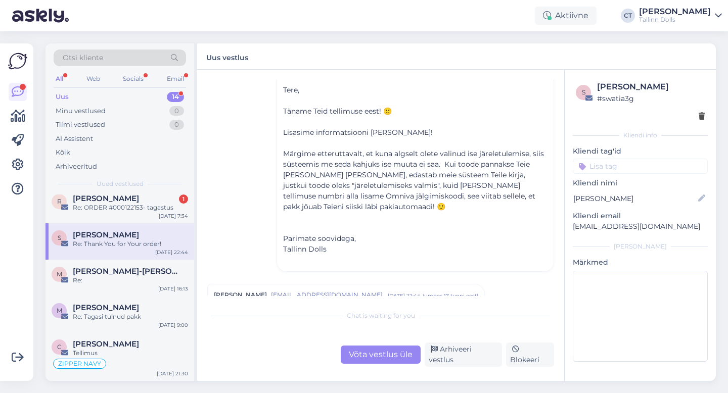
scroll to position [420, 0]
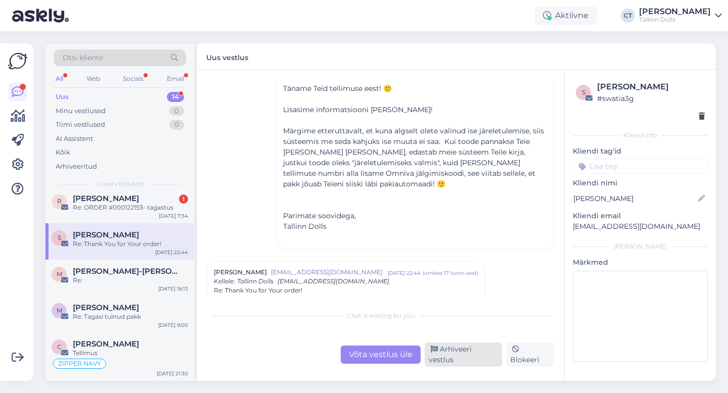
click at [454, 359] on div "Arhiveeri vestlus" at bounding box center [462, 355] width 77 height 24
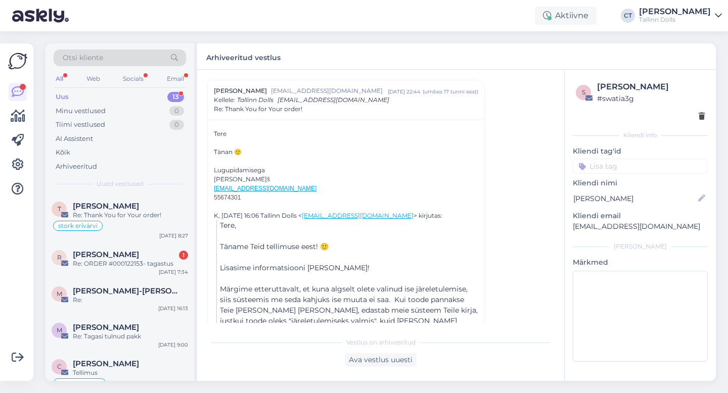
scroll to position [329, 0]
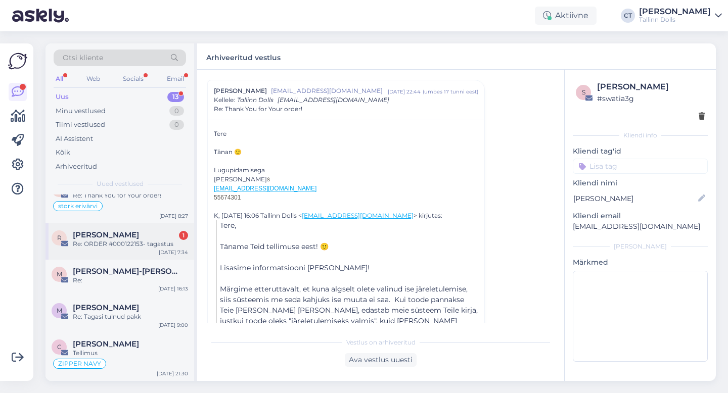
click at [136, 244] on div "Re: ORDER #000122153- tagastus" at bounding box center [130, 244] width 115 height 9
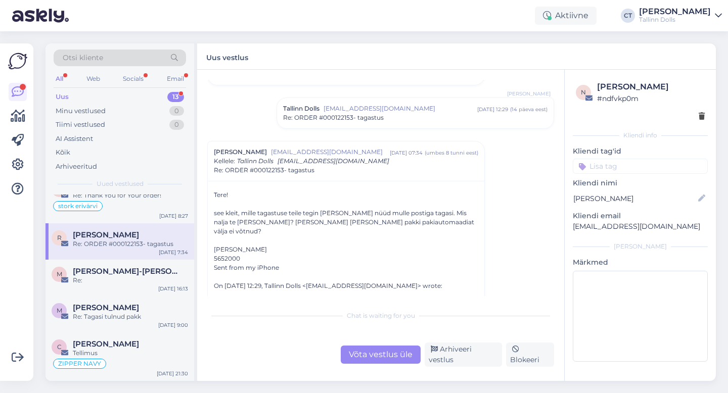
scroll to position [54, 0]
click at [378, 357] on div "Võta vestlus üle" at bounding box center [381, 355] width 80 height 18
click at [390, 332] on div "Chat is waiting for you Võta vestlus üle Arhiveeri vestlus Blokeeri" at bounding box center [380, 336] width 347 height 62
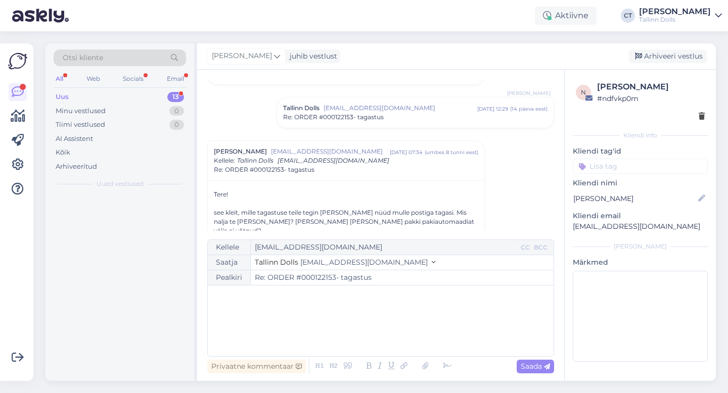
scroll to position [0, 0]
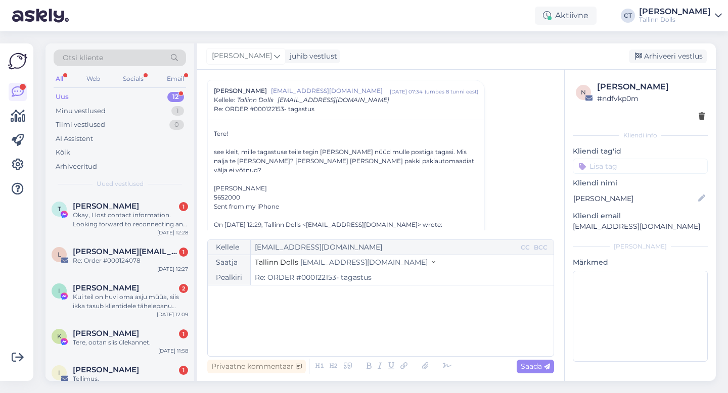
click at [390, 332] on div "﻿" at bounding box center [381, 321] width 336 height 61
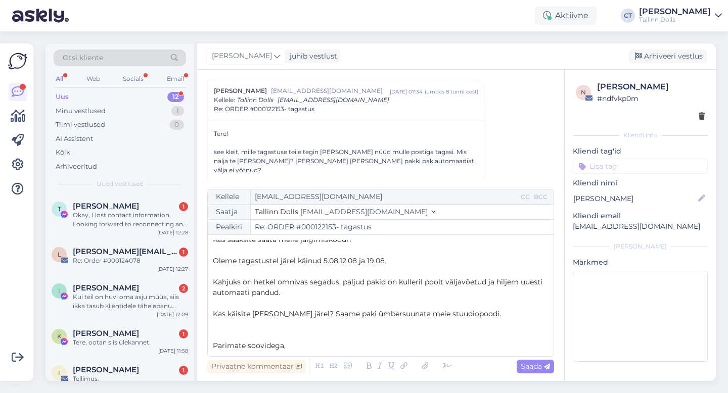
scroll to position [37, 0]
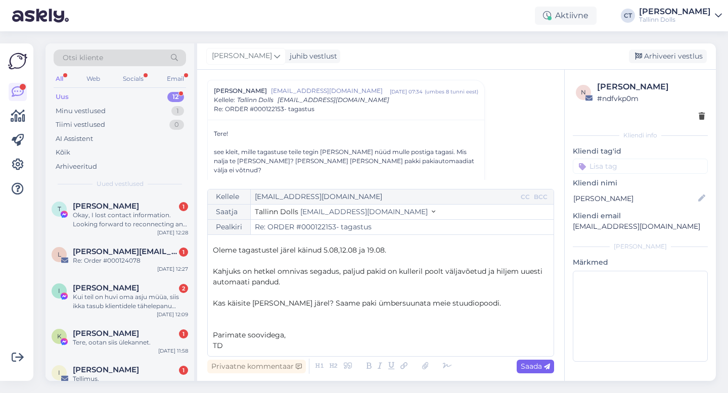
click at [520, 366] on span "Saada" at bounding box center [534, 366] width 29 height 9
type input "Re: Re: ORDER #000122153- tagastus"
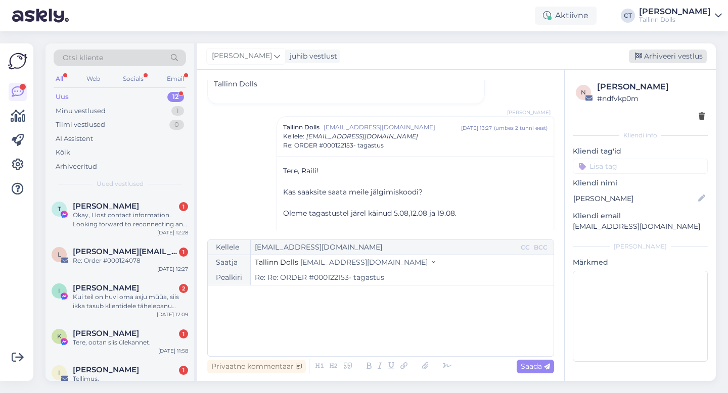
scroll to position [0, 0]
click at [667, 53] on div "Arhiveeri vestlus" at bounding box center [668, 57] width 78 height 14
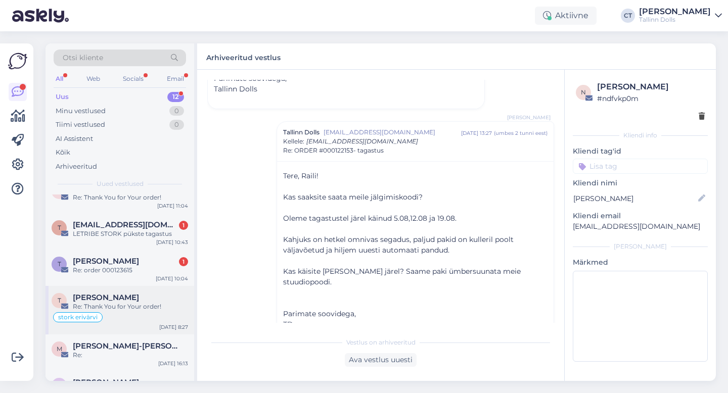
scroll to position [217, 0]
click at [135, 264] on div "[PERSON_NAME] 1" at bounding box center [130, 261] width 115 height 9
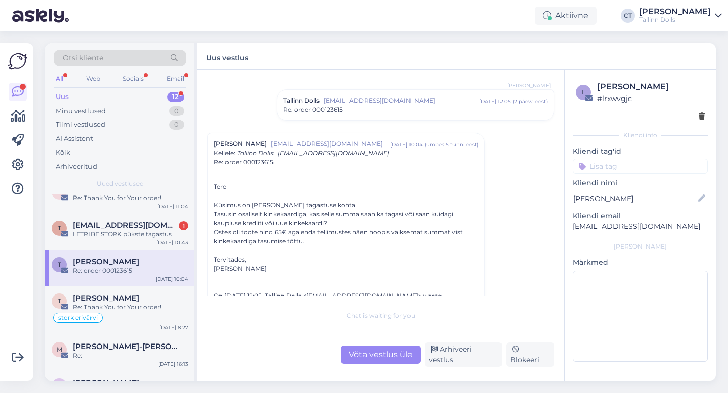
scroll to position [62, 0]
click at [368, 362] on div "Võta vestlus üle" at bounding box center [381, 355] width 80 height 18
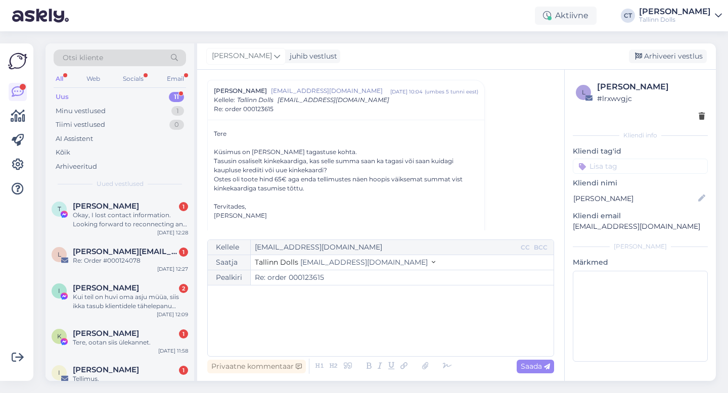
click at [376, 350] on div "﻿" at bounding box center [381, 321] width 336 height 61
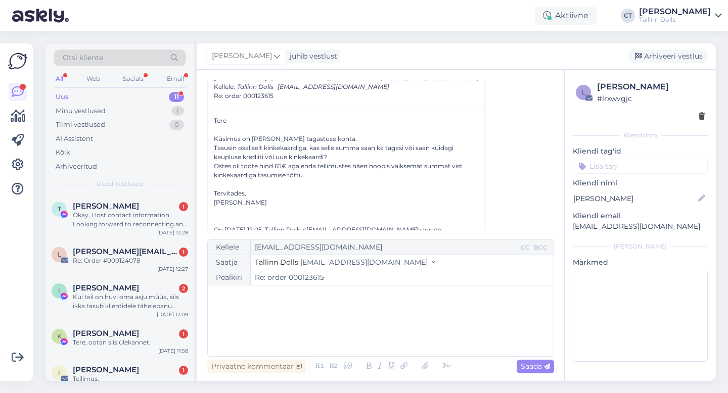
click at [352, 315] on div "﻿" at bounding box center [381, 321] width 336 height 61
click at [353, 316] on div "﻿" at bounding box center [381, 321] width 336 height 61
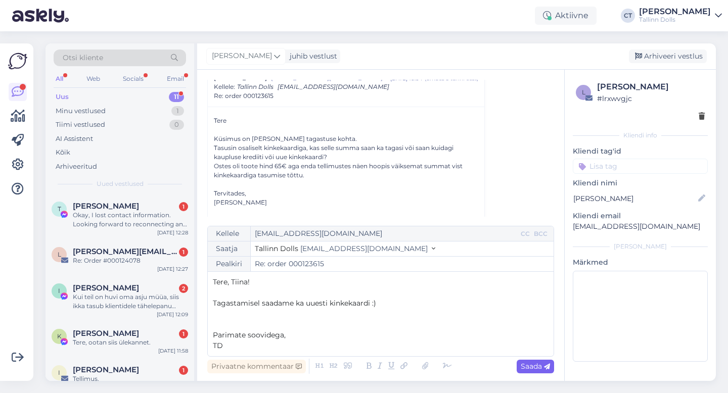
click at [536, 367] on span "Saada" at bounding box center [534, 366] width 29 height 9
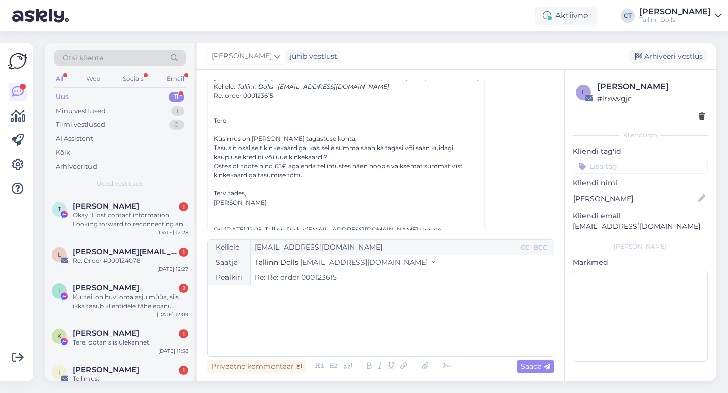
type input "Re: Re: order 000123615"
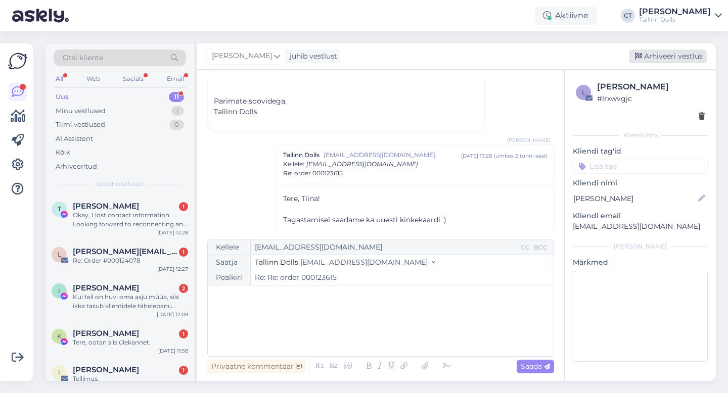
click at [677, 57] on div "Arhiveeri vestlus" at bounding box center [668, 57] width 78 height 14
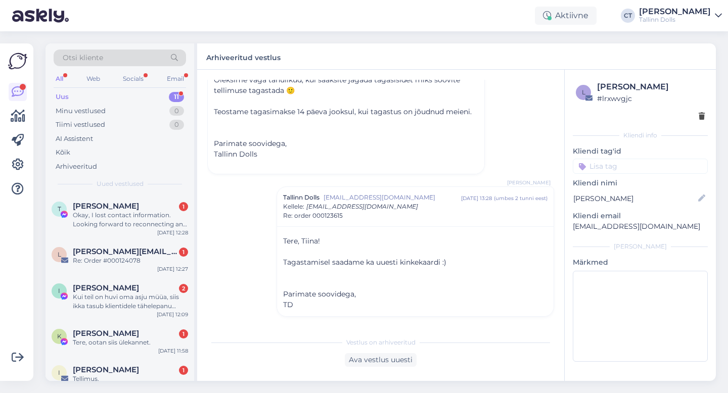
click at [158, 192] on div "Otsi kliente All Web Socials Email Uus 11 Minu vestlused 0 Tiimi vestlused 0 AI…" at bounding box center [119, 118] width 149 height 151
click at [134, 224] on div "Okay, I lost contact information. Looking forward to reconnecting and collabora…" at bounding box center [130, 220] width 115 height 18
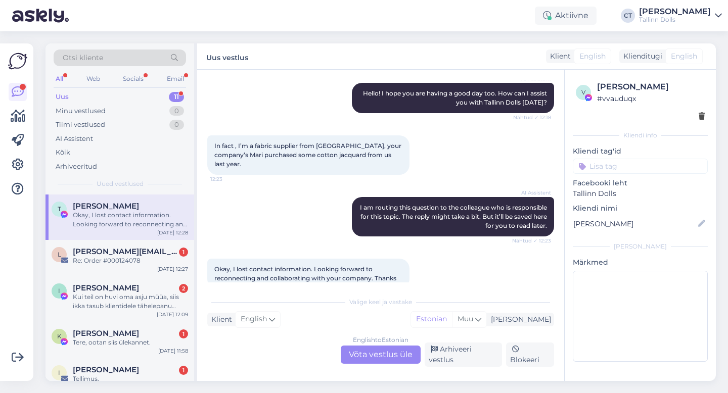
scroll to position [97, 0]
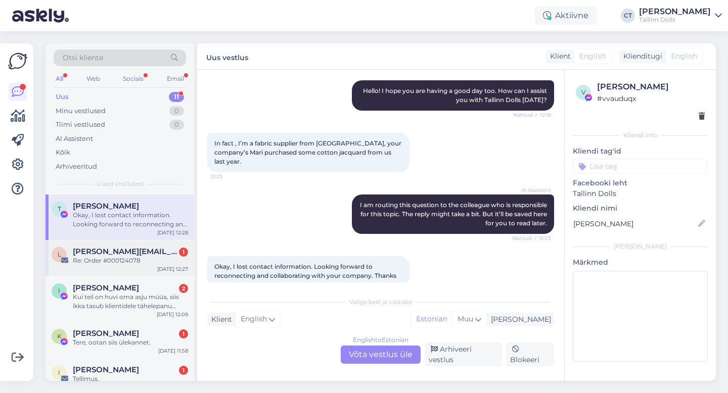
click at [140, 256] on div "Re: Order #000124078" at bounding box center [130, 260] width 115 height 9
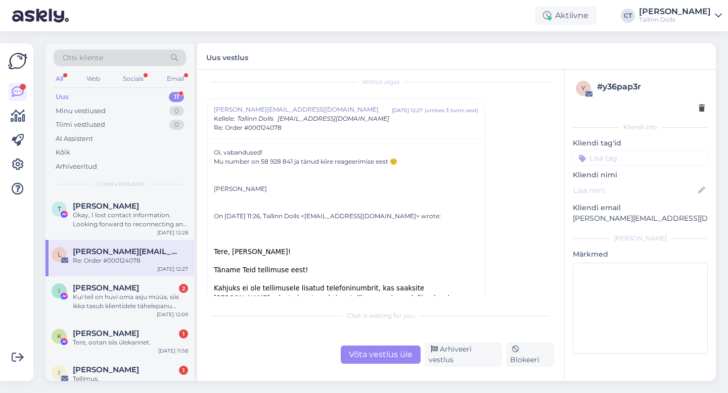
scroll to position [10, 0]
drag, startPoint x: 261, startPoint y: 159, endPoint x: 293, endPoint y: 161, distance: 31.9
click at [293, 161] on div "Mu number on 58 928 841 ja tänud kiire reageerimise eest ☺️ [PERSON_NAME] On [D…" at bounding box center [346, 261] width 264 height 211
copy div "58 928 841"
click at [360, 359] on div "Võta vestlus üle" at bounding box center [381, 355] width 80 height 18
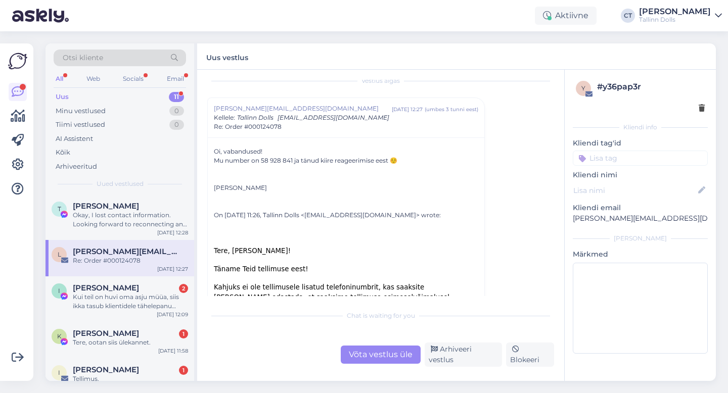
scroll to position [27, 0]
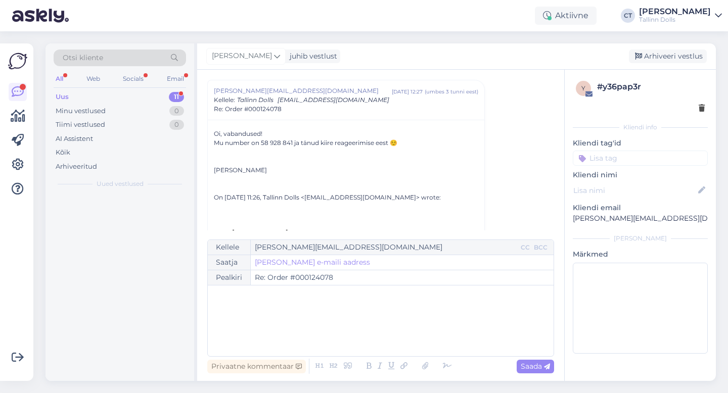
click at [369, 339] on div "﻿" at bounding box center [381, 321] width 336 height 61
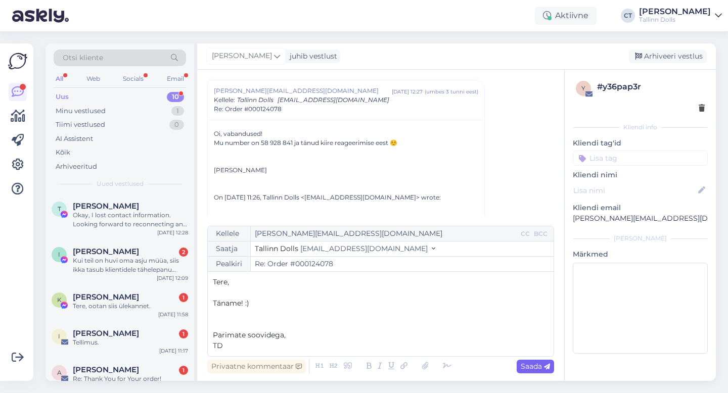
click at [539, 366] on span "Saada" at bounding box center [534, 366] width 29 height 9
type input "Re: Order #000124078"
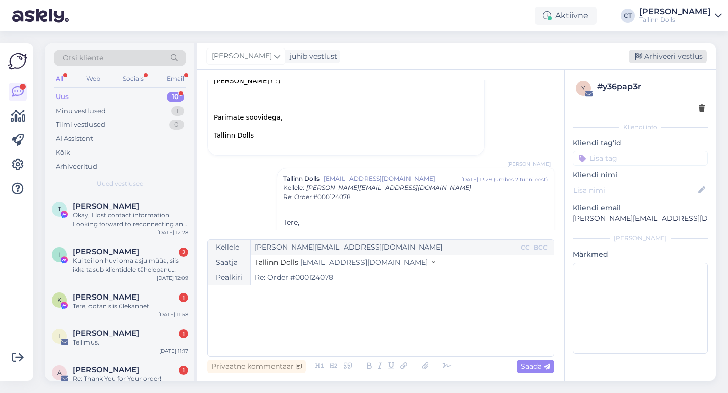
click at [671, 54] on div "Arhiveeri vestlus" at bounding box center [668, 57] width 78 height 14
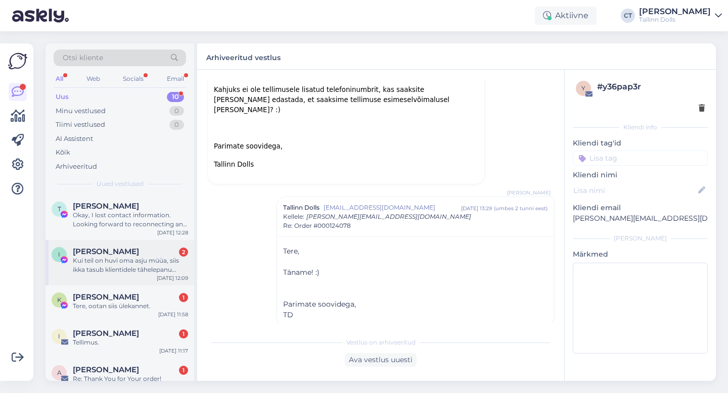
click at [113, 250] on div "Iti Aavik 2" at bounding box center [130, 251] width 115 height 9
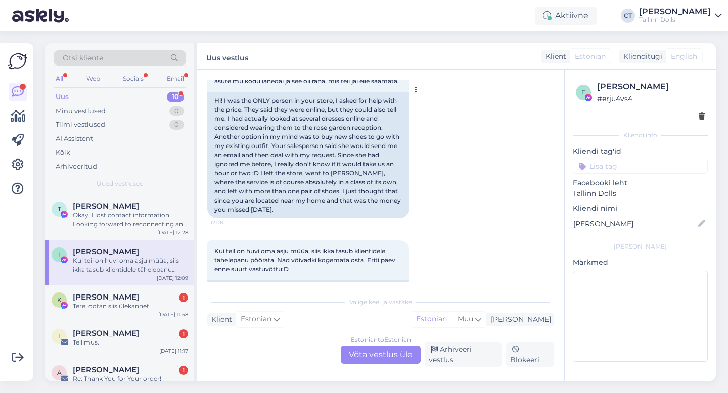
scroll to position [2715, 0]
click at [386, 358] on div "Estonian to Estonian Võta vestlus üle" at bounding box center [381, 355] width 80 height 18
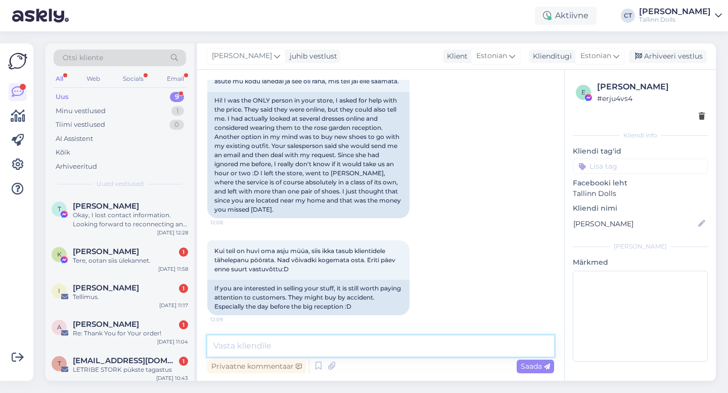
click at [387, 347] on textarea at bounding box center [380, 346] width 347 height 21
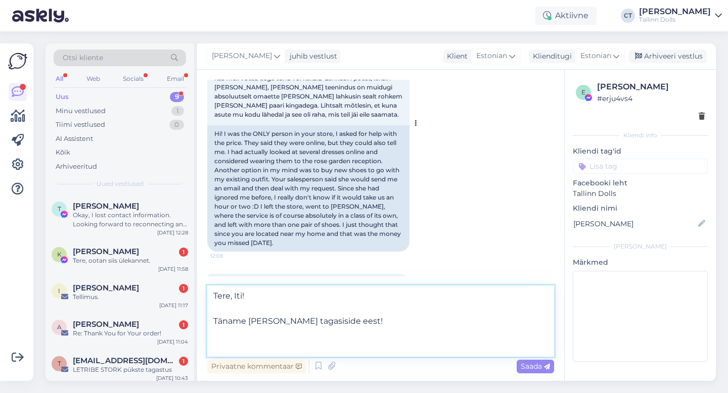
scroll to position [2695, 0]
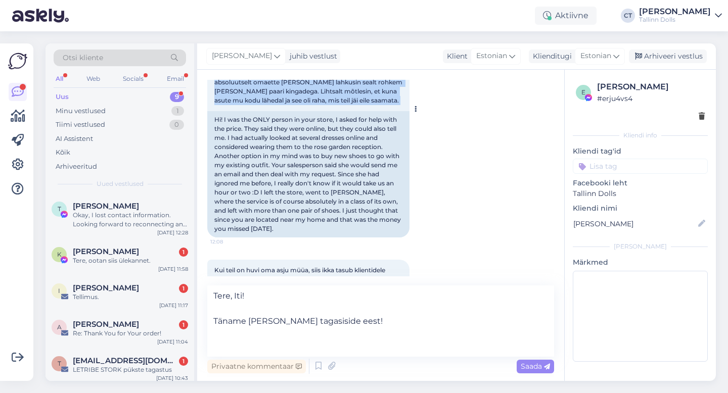
drag, startPoint x: 213, startPoint y: 129, endPoint x: 259, endPoint y: 248, distance: 127.2
click at [259, 238] on div "Tere! Ma [PERSON_NAME] poes AINUS inimene, ma palusin hindande abi. Öeldi, et n…" at bounding box center [308, 109] width 202 height 257
copy div "Tere! Ma [PERSON_NAME] poes AINUS inimene, ma palusin hindande abi. Öeldi, et n…"
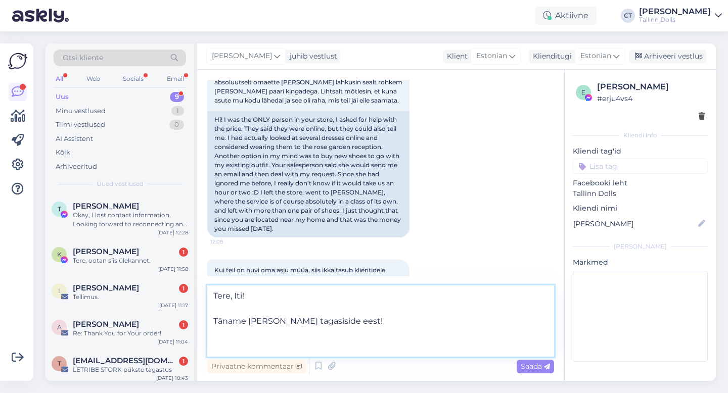
click at [356, 322] on textarea "Tere, Iti! Täname [PERSON_NAME] tagasiside eest!" at bounding box center [380, 321] width 347 height 71
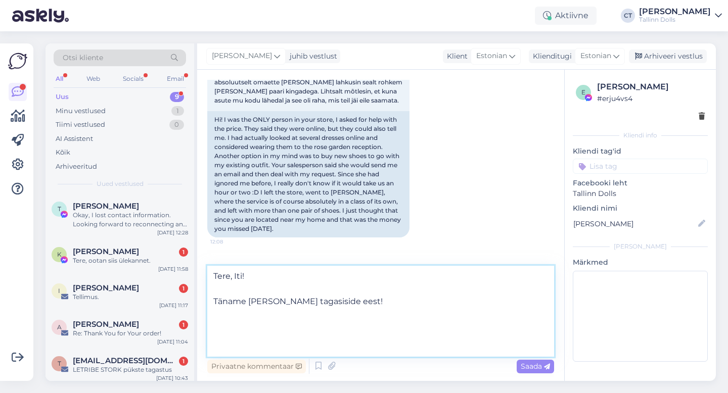
paste textarea "Aitäh, et võtsite aega oma kogemust jagada. Väga kahju kuulda, et saite meie st…"
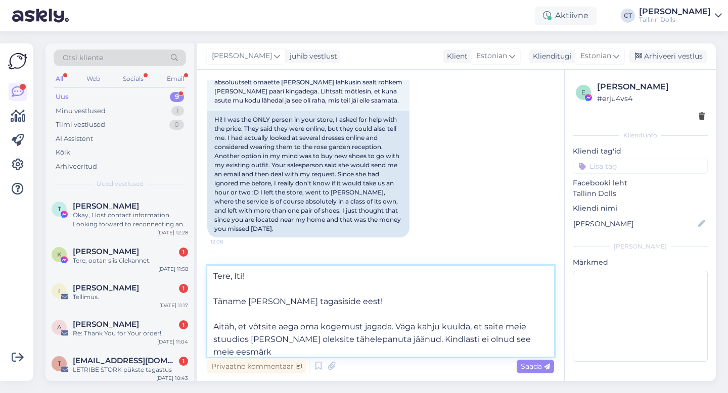
scroll to position [20, 0]
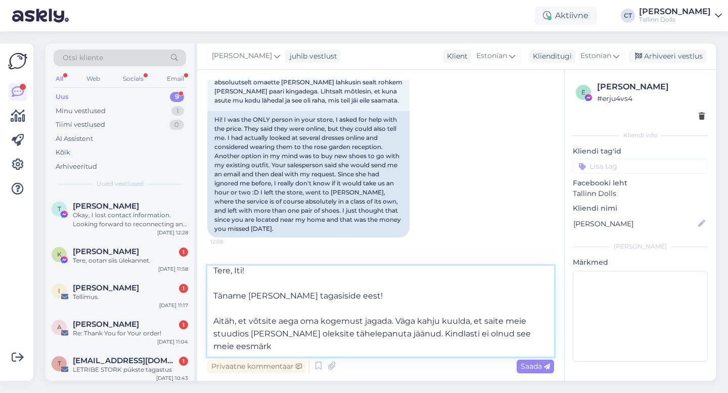
drag, startPoint x: 396, startPoint y: 305, endPoint x: 213, endPoint y: 304, distance: 183.4
click at [213, 304] on textarea "Tere, Iti! Täname [PERSON_NAME] tagasiside eest! Aitäh, et võtsite aega oma kog…" at bounding box center [380, 311] width 347 height 91
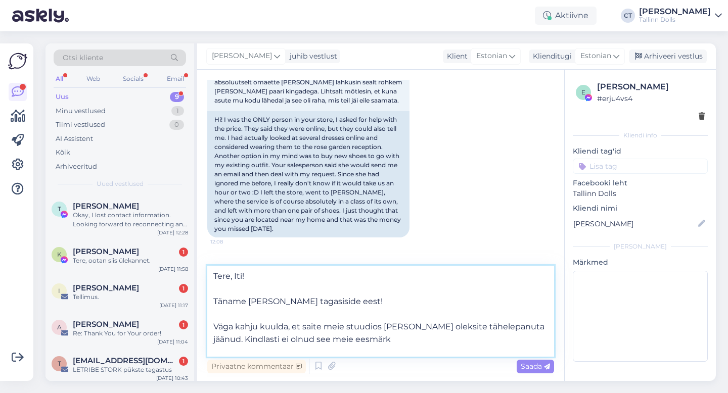
scroll to position [18, 0]
click at [443, 326] on textarea "Tere, Iti! Täname [PERSON_NAME] tagasiside eest! Väga kahju kuulda, et saite me…" at bounding box center [380, 311] width 347 height 91
click at [339, 339] on textarea "Tere, Iti! Täname [PERSON_NAME] tagasiside eest! Väga kahju kuulda, et saite me…" at bounding box center [380, 311] width 347 height 91
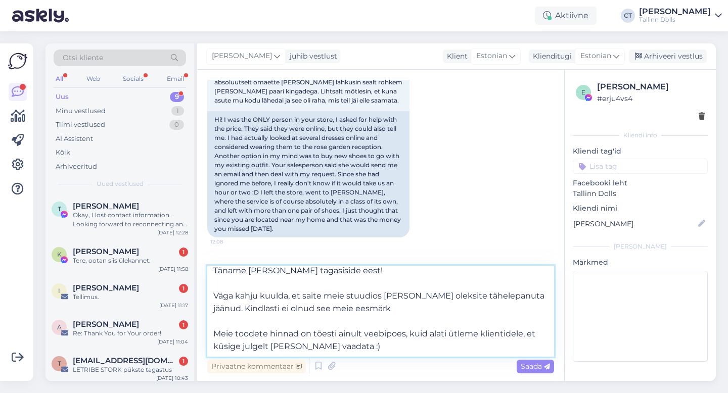
scroll to position [53, 0]
click at [390, 326] on textarea "Tere, Iti! Täname [PERSON_NAME] tagasiside eest! Väga kahju kuulda, et saite me…" at bounding box center [380, 311] width 347 height 91
paste textarea "Teenindaja soovis enne teie juurde tulekut ühe poolelioleva tegevuse lõpetada, …"
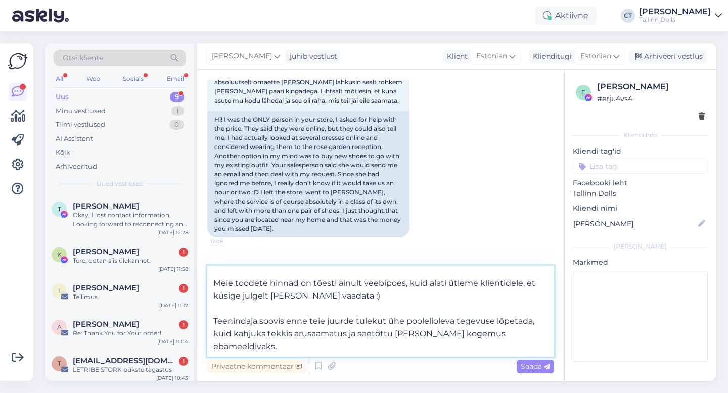
scroll to position [116, 0]
click at [406, 302] on textarea "Tere, Iti! Täname [PERSON_NAME] tagasiside eest! Väga kahju kuulda, et saite me…" at bounding box center [380, 311] width 347 height 91
click at [312, 303] on textarea "Tere, Iti! Täname [PERSON_NAME] tagasiside eest! Väga kahju kuulda, et saite me…" at bounding box center [380, 311] width 347 height 91
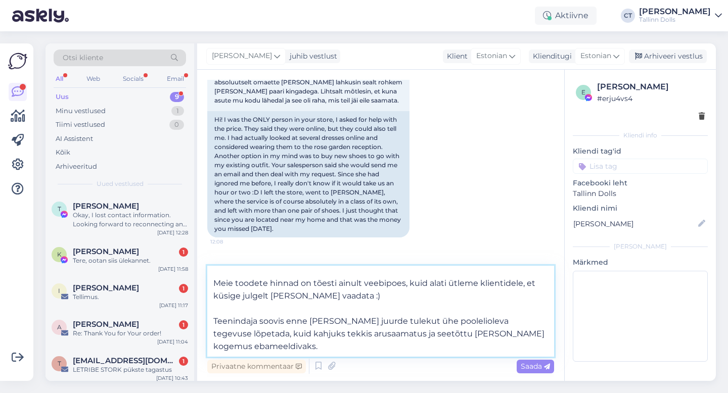
click at [345, 323] on textarea "Tere, Iti! Täname [PERSON_NAME] tagasiside eest! Väga kahju kuulda, et saite me…" at bounding box center [380, 311] width 347 height 91
paste textarea "[PERSON_NAME] olnud kindlasti kavatsust teid tähelepanuta jätta ning loodame, e…"
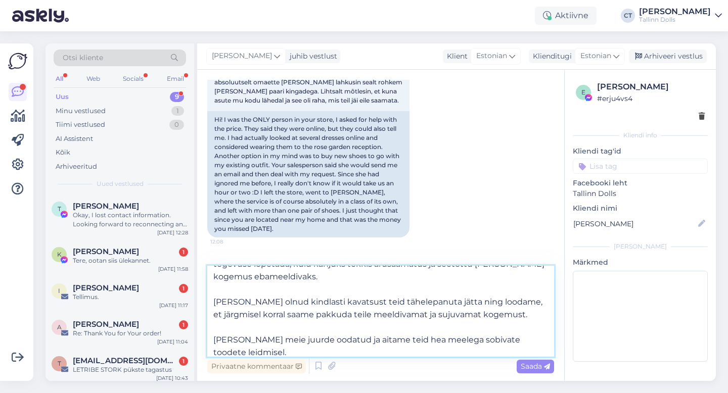
scroll to position [154, 0]
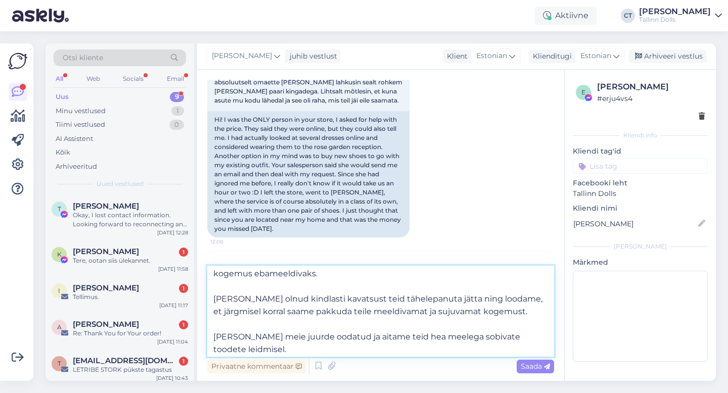
click at [345, 289] on textarea "Tere, Iti! Täname [PERSON_NAME] tagasiside eest! Väga kahju kuulda, et saite me…" at bounding box center [380, 311] width 347 height 91
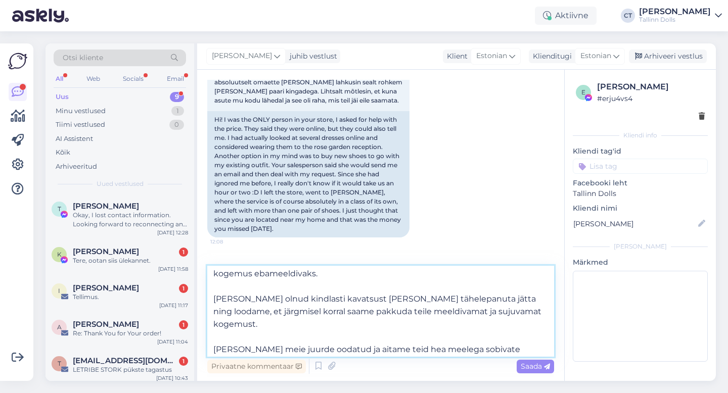
drag, startPoint x: 524, startPoint y: 298, endPoint x: 208, endPoint y: 287, distance: 315.5
click at [208, 287] on textarea "Tere, Iti! Täname [PERSON_NAME] tagasiside eest! Väga kahju kuulda, et saite me…" at bounding box center [380, 311] width 347 height 91
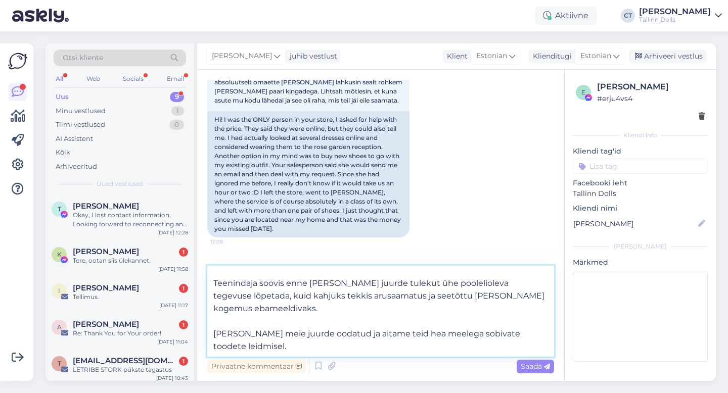
scroll to position [129, 0]
click at [264, 325] on textarea "Tere, Iti! Täname [PERSON_NAME] tagasiside eest! Väga kahju kuulda, et saite me…" at bounding box center [380, 311] width 347 height 91
click at [387, 314] on textarea "Tere, Iti! Täname [PERSON_NAME] tagasiside eest! Väga kahju kuulda, et saite me…" at bounding box center [380, 311] width 347 height 91
click at [338, 321] on textarea "Tere, Iti! Täname [PERSON_NAME] tagasiside eest! Väga kahju kuulda, et saite me…" at bounding box center [380, 311] width 347 height 91
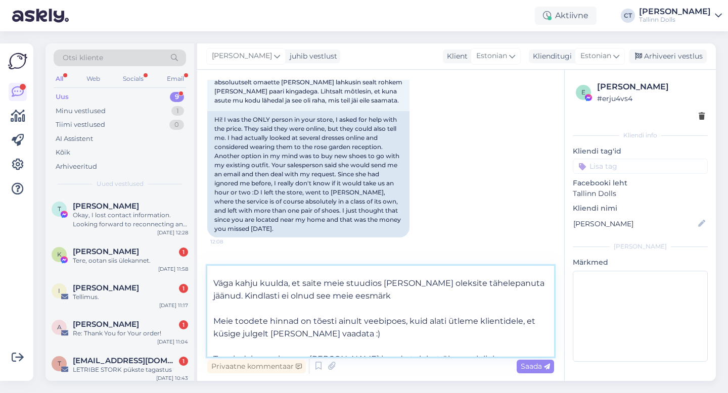
scroll to position [44, 0]
click at [404, 296] on textarea "Tere, Iti! Täname [PERSON_NAME] tagasiside eest! Väga kahju kuulda, et saite me…" at bounding box center [380, 311] width 347 height 91
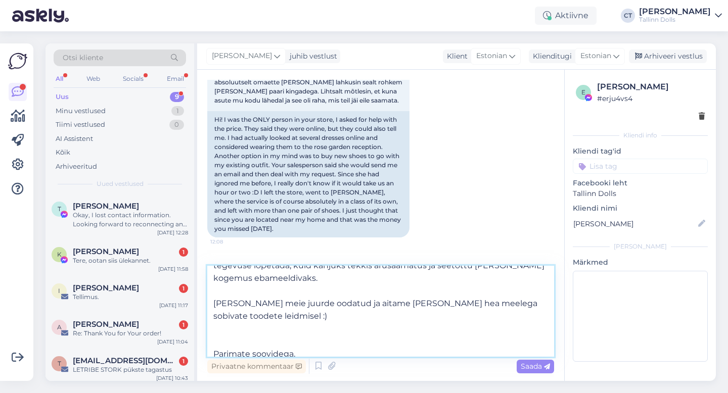
scroll to position [155, 0]
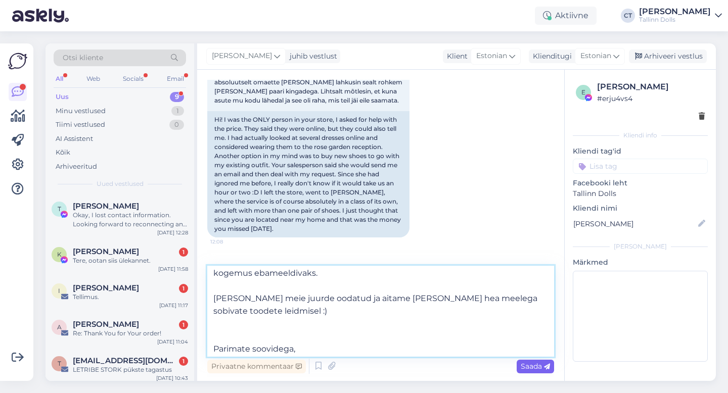
type textarea "Tere, Iti! Täname [PERSON_NAME] tagasiside eest! Väga kahju kuulda, et saite me…"
click at [548, 372] on div "Saada" at bounding box center [534, 367] width 37 height 14
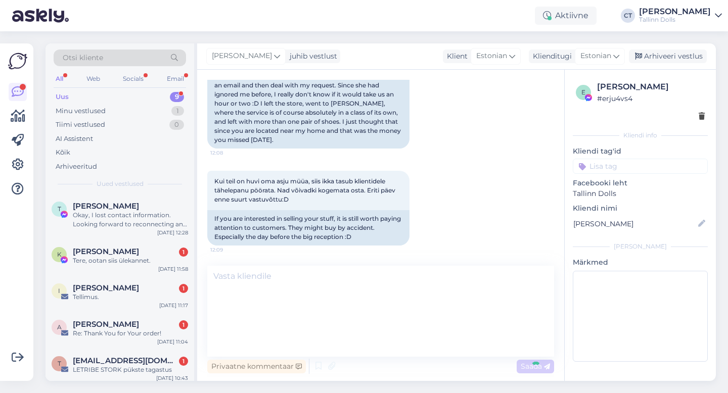
scroll to position [0, 0]
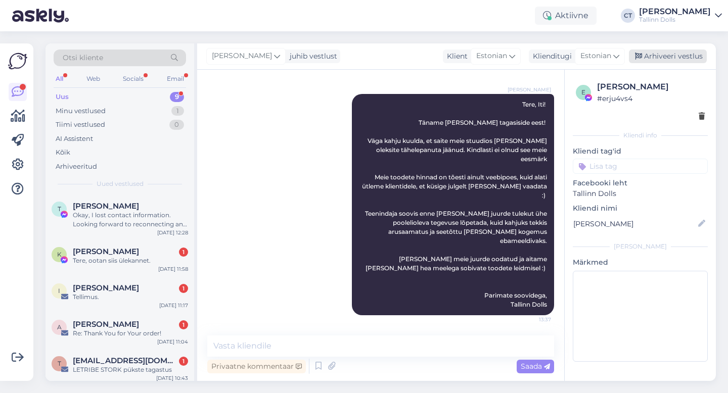
click at [659, 59] on div "Arhiveeri vestlus" at bounding box center [668, 57] width 78 height 14
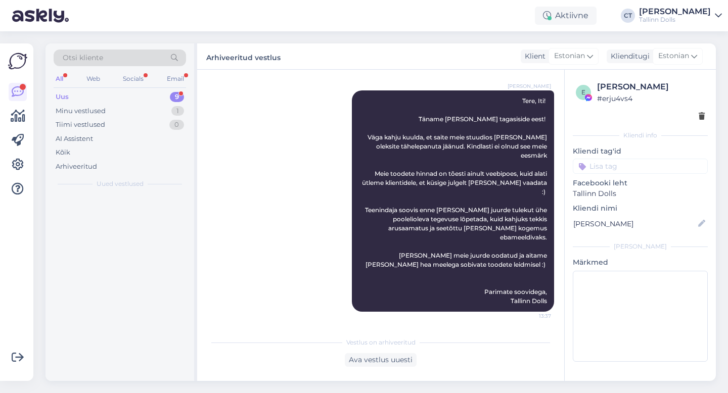
scroll to position [3098, 0]
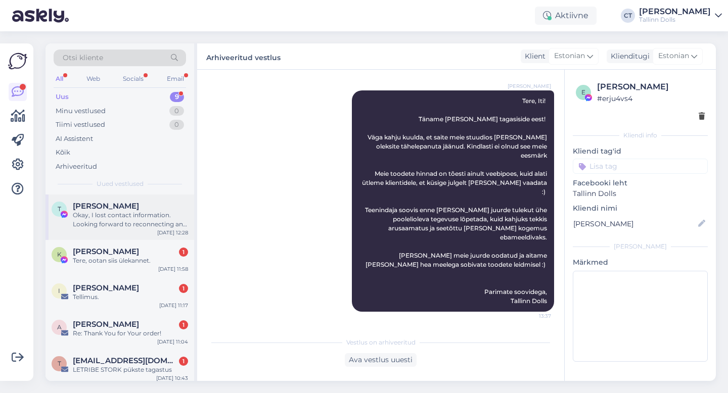
click at [129, 213] on div "Okay, I lost contact information. Looking forward to reconnecting and collabora…" at bounding box center [130, 220] width 115 height 18
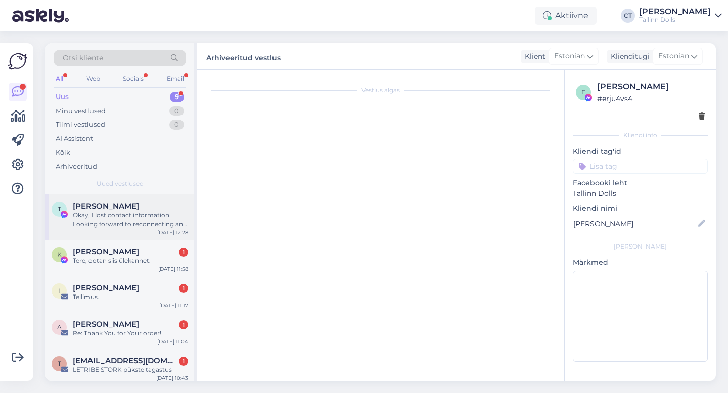
scroll to position [97, 0]
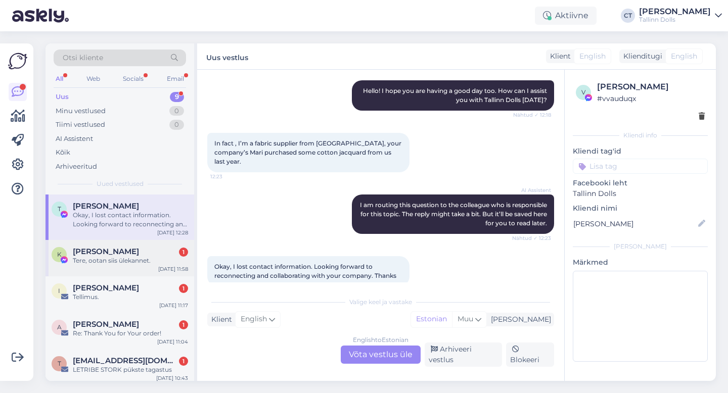
click at [152, 267] on div "K [PERSON_NAME] 1 Tere, ootan siis ülekannet. [DATE] 11:58" at bounding box center [119, 258] width 149 height 36
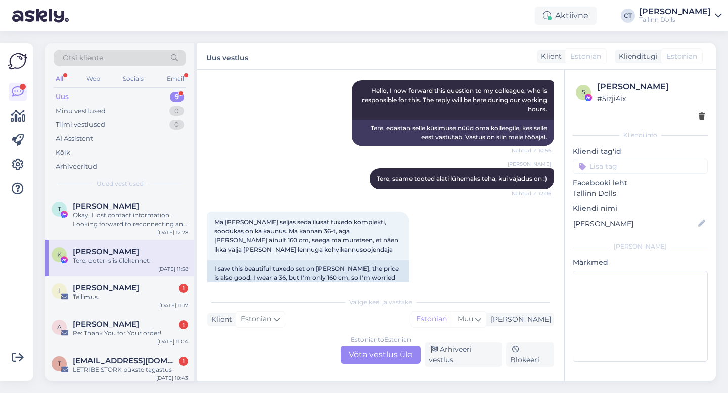
scroll to position [2267, 0]
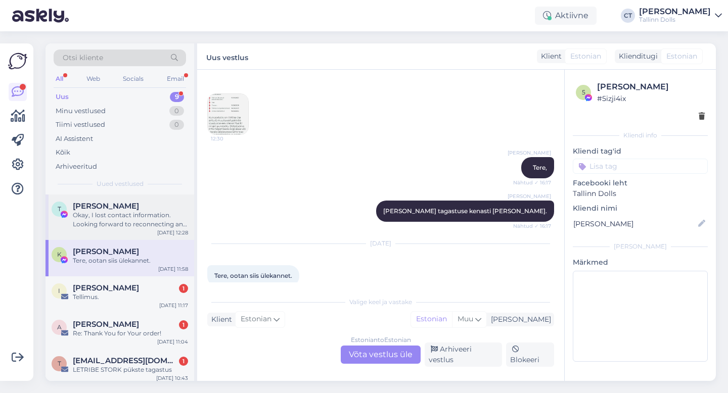
click at [137, 220] on div "Okay, I lost contact information. Looking forward to reconnecting and collabora…" at bounding box center [130, 220] width 115 height 18
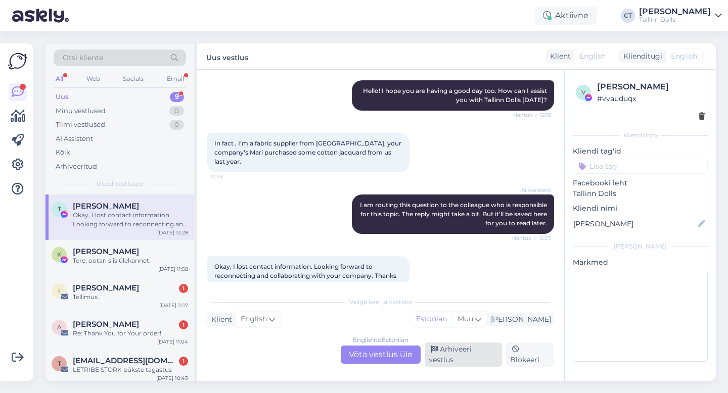
click at [452, 362] on div "Arhiveeri vestlus" at bounding box center [462, 355] width 77 height 24
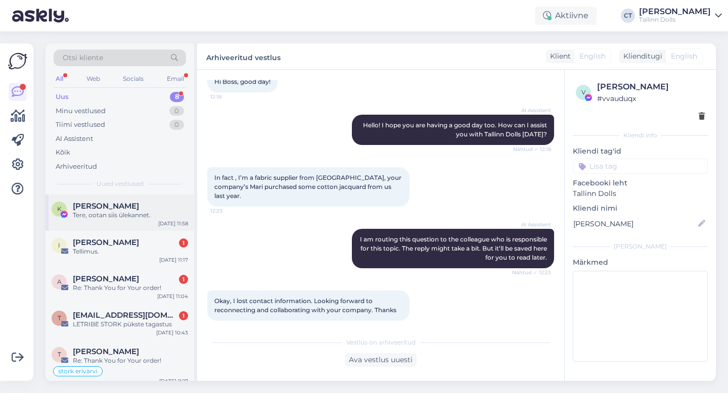
click at [152, 211] on div "Tere, ootan siis ülekannet." at bounding box center [130, 215] width 115 height 9
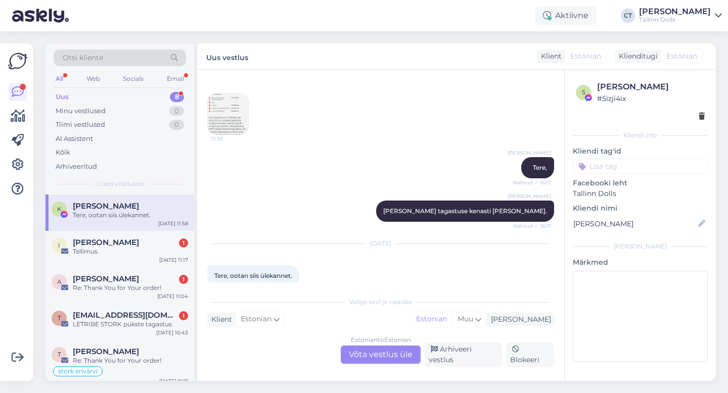
click at [377, 356] on div "Estonian to Estonian Võta vestlus üle" at bounding box center [381, 355] width 80 height 18
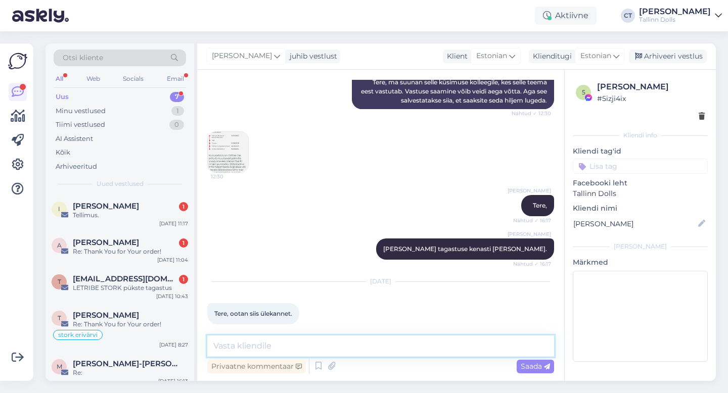
click at [389, 347] on textarea at bounding box center [380, 346] width 347 height 21
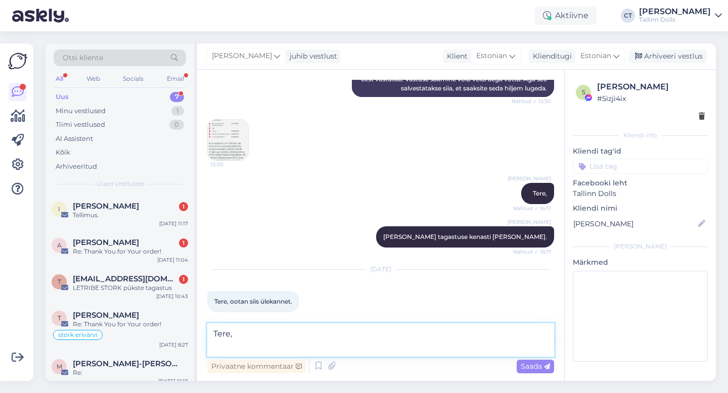
scroll to position [2254, 0]
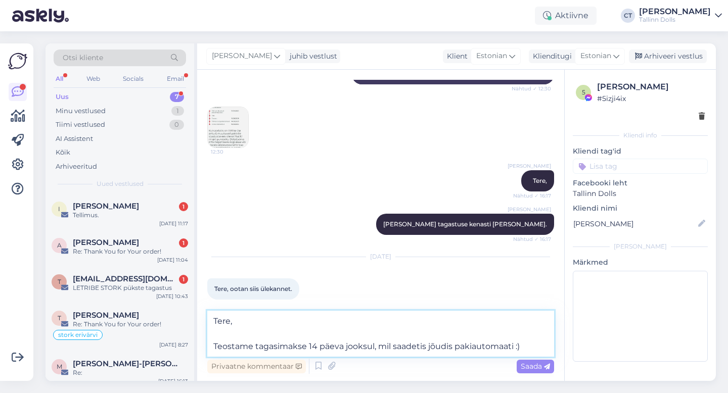
type textarea "Tere, Teostame tagasimakse 14 päeva jooksul, mil saadetis jõudis pakiautomaati …"
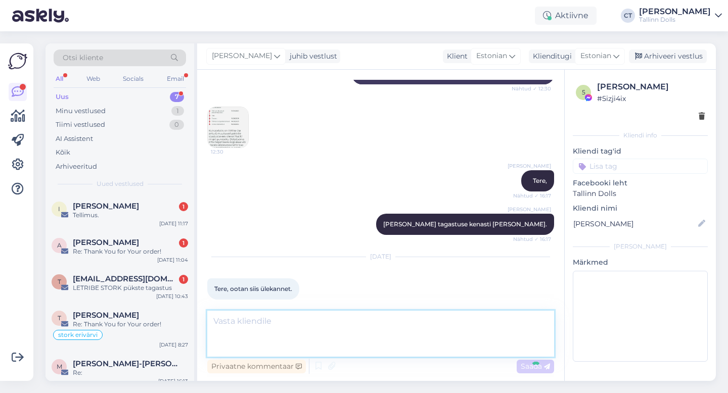
scroll to position [2300, 0]
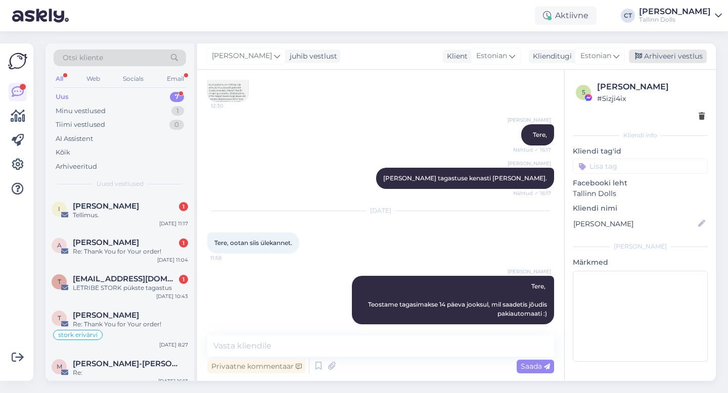
click at [678, 57] on div "Arhiveeri vestlus" at bounding box center [668, 57] width 78 height 14
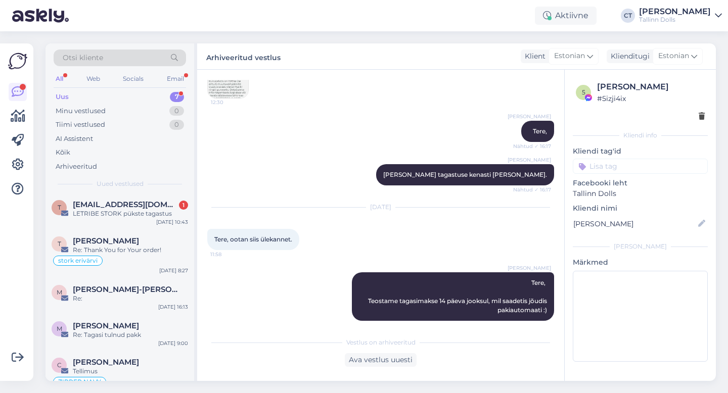
scroll to position [75, 0]
click at [132, 195] on div "t [EMAIL_ADDRESS][DOMAIN_NAME] 1 LETRIBE STORK pükste tagastus [DATE] 10:43" at bounding box center [119, 211] width 149 height 36
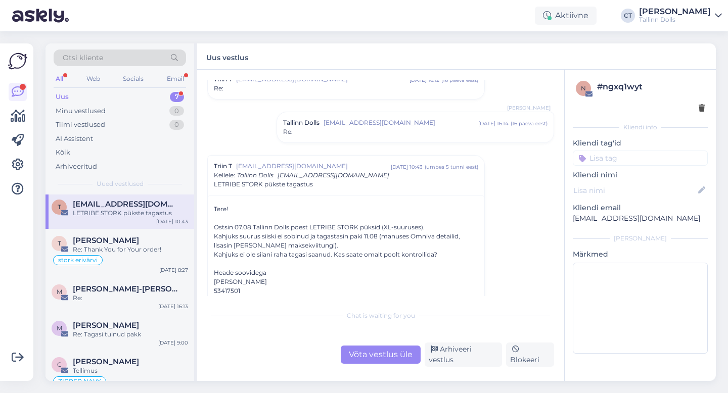
scroll to position [214, 0]
click at [397, 361] on div "Võta vestlus üle" at bounding box center [381, 355] width 80 height 18
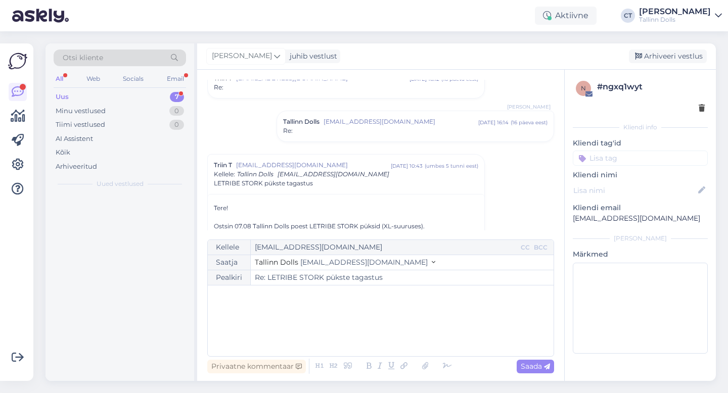
scroll to position [0, 0]
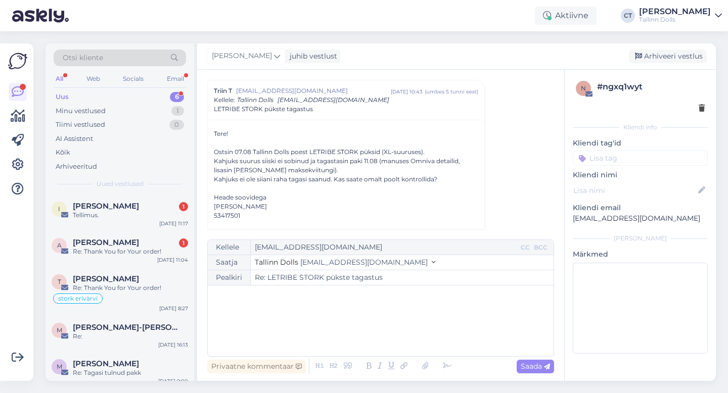
click at [405, 349] on div "﻿" at bounding box center [381, 321] width 336 height 61
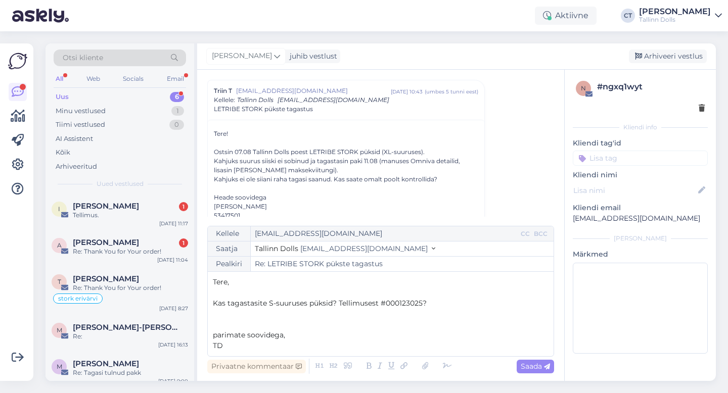
click at [217, 337] on span "parimate soovidega," at bounding box center [249, 334] width 72 height 9
click at [549, 371] on div "Saada" at bounding box center [534, 367] width 37 height 14
type input "Re: Re: LETRIBE STORK pükste tagastus"
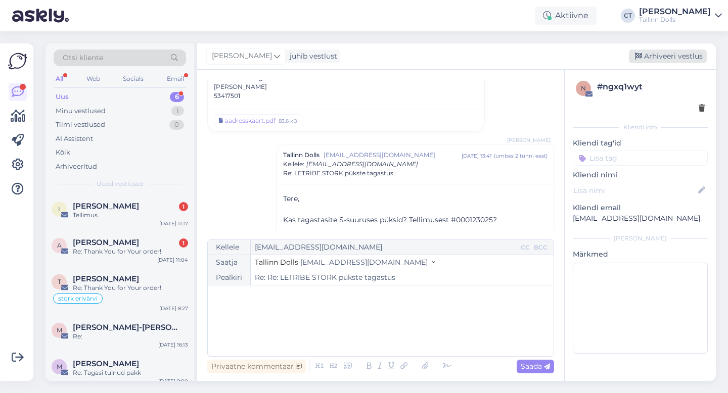
click at [675, 51] on div "Arhiveeri vestlus" at bounding box center [668, 57] width 78 height 14
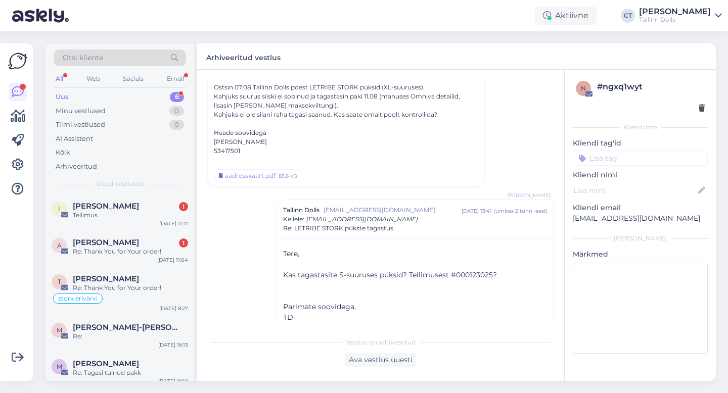
scroll to position [353, 0]
click at [404, 364] on div "Ava vestlus uuesti" at bounding box center [381, 360] width 72 height 14
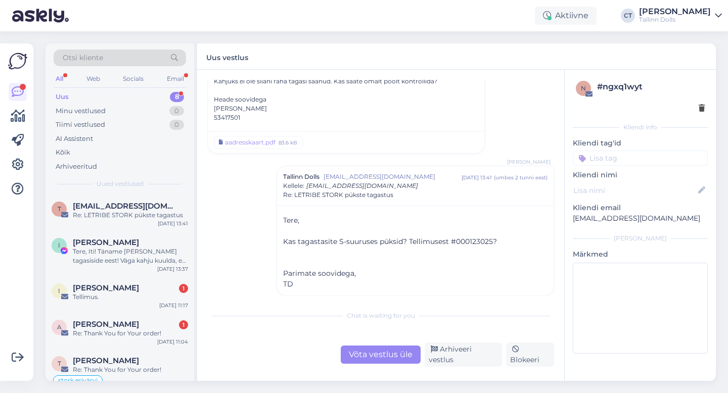
click at [399, 343] on div "Chat is waiting for you Võta vestlus üle Arhiveeri vestlus Blokeeri" at bounding box center [380, 336] width 347 height 62
click at [400, 352] on div "Võta vestlus üle" at bounding box center [381, 355] width 80 height 18
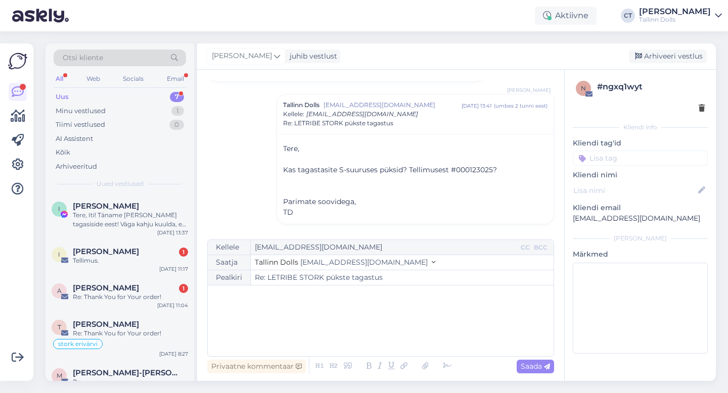
click at [406, 339] on div "﻿" at bounding box center [381, 321] width 336 height 61
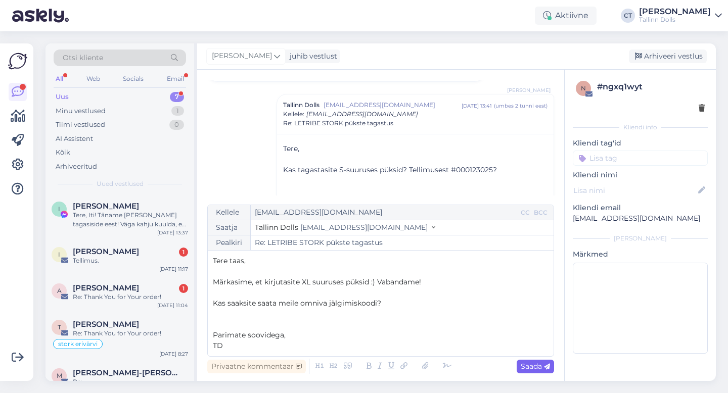
click at [532, 366] on span "Saada" at bounding box center [534, 366] width 29 height 9
type input "Re: Re: LETRIBE STORK pükste tagastus"
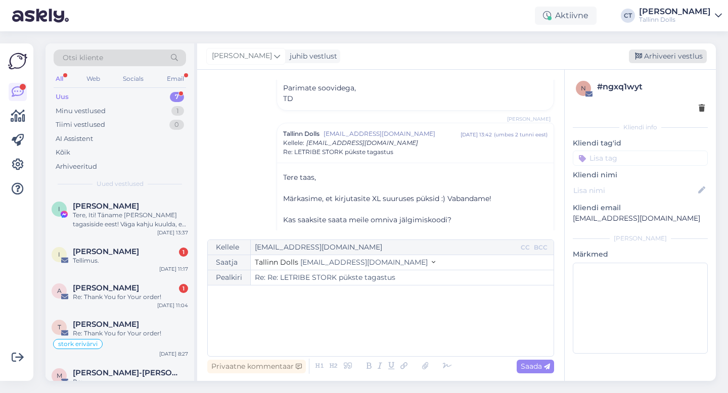
click at [673, 54] on div "Arhiveeri vestlus" at bounding box center [668, 57] width 78 height 14
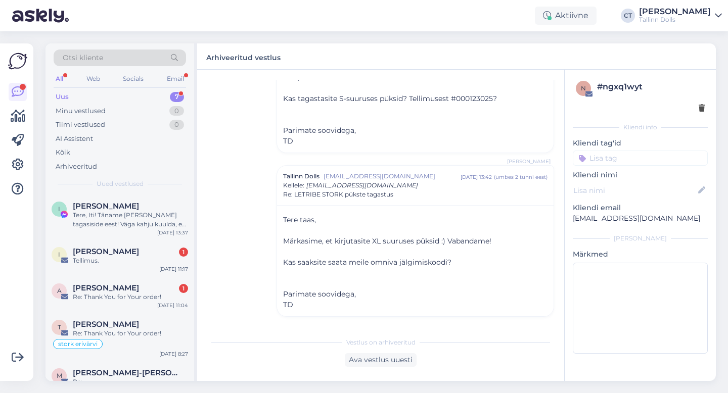
click at [96, 221] on div "Tere, Iti! Täname [PERSON_NAME] tagasiside eest! Väga kahju kuulda, et saite me…" at bounding box center [130, 220] width 115 height 18
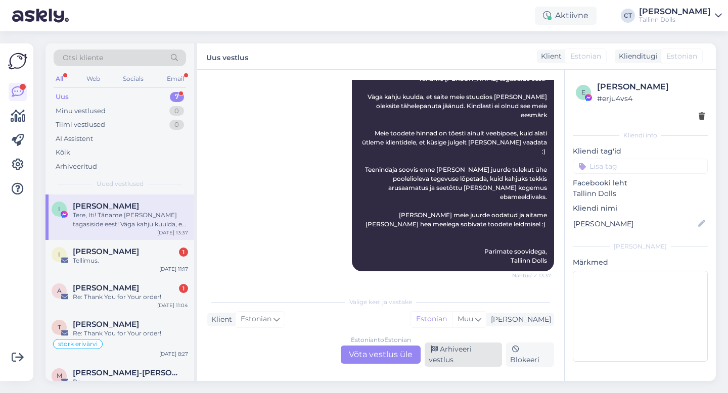
click at [459, 362] on div "Arhiveeri vestlus" at bounding box center [462, 355] width 77 height 24
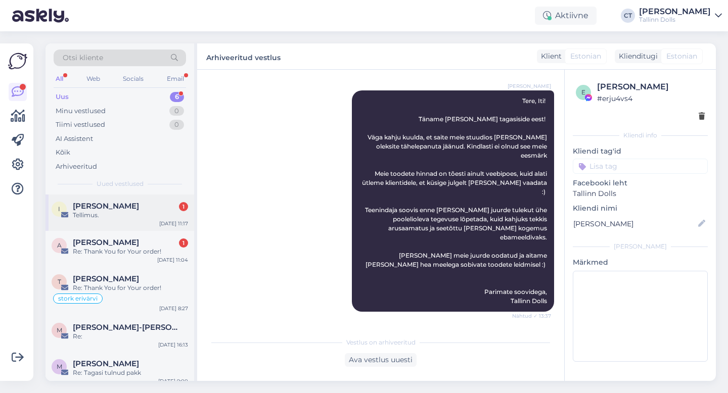
click at [117, 221] on div "I [PERSON_NAME] 1 Tellimus. [DATE] 11:17" at bounding box center [119, 213] width 149 height 36
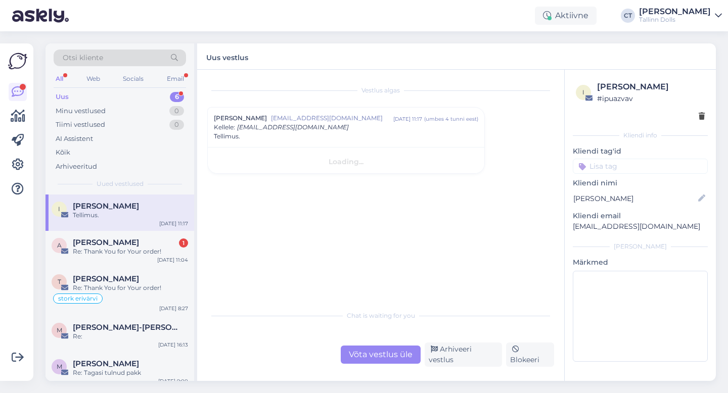
scroll to position [0, 0]
click at [392, 358] on div "Võta vestlus üle" at bounding box center [381, 355] width 80 height 18
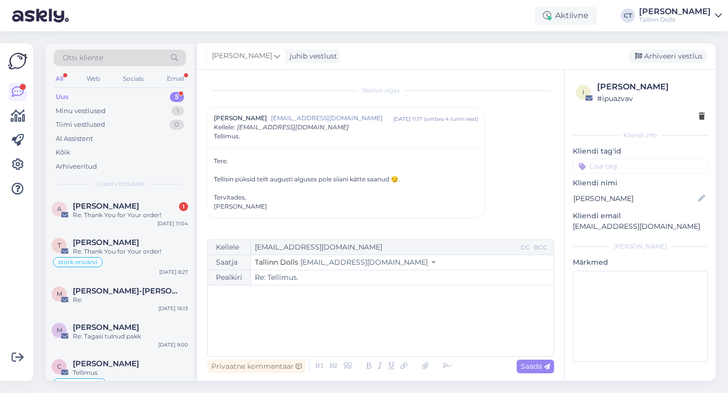
click at [394, 329] on div "﻿" at bounding box center [381, 321] width 336 height 61
click at [330, 307] on div "﻿" at bounding box center [381, 321] width 336 height 61
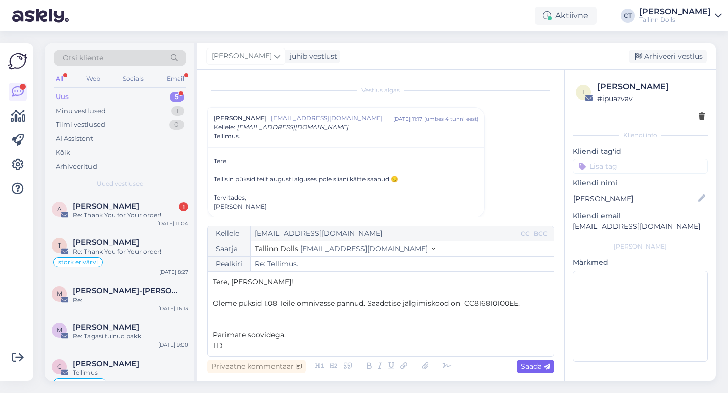
click at [518, 364] on div "Saada" at bounding box center [534, 367] width 37 height 14
type input "Re: Re: Tellimus."
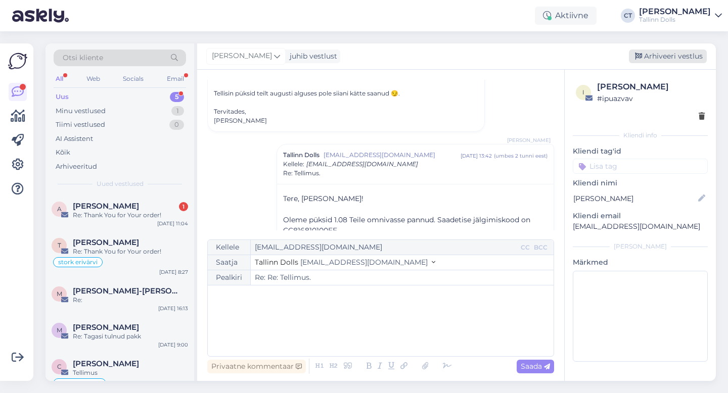
click at [699, 52] on div "Arhiveeri vestlus" at bounding box center [668, 57] width 78 height 14
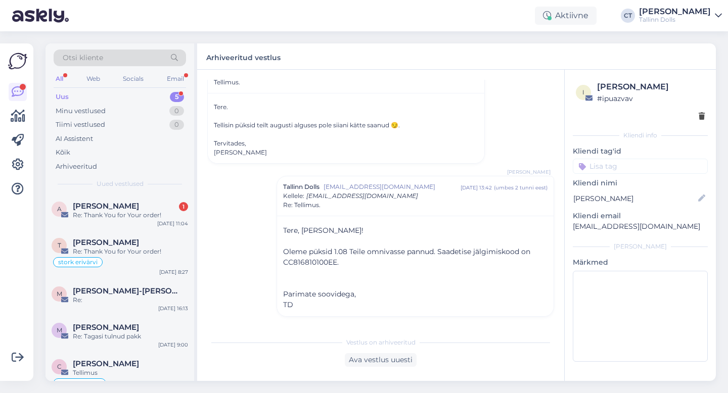
click at [166, 212] on div "Re: Thank You for Your order!" at bounding box center [130, 215] width 115 height 9
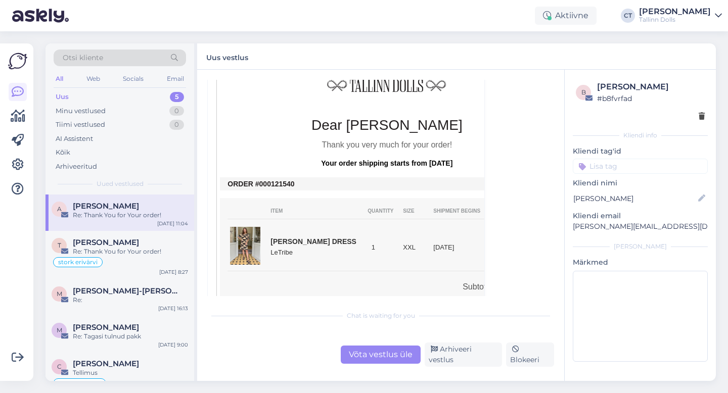
scroll to position [247, 0]
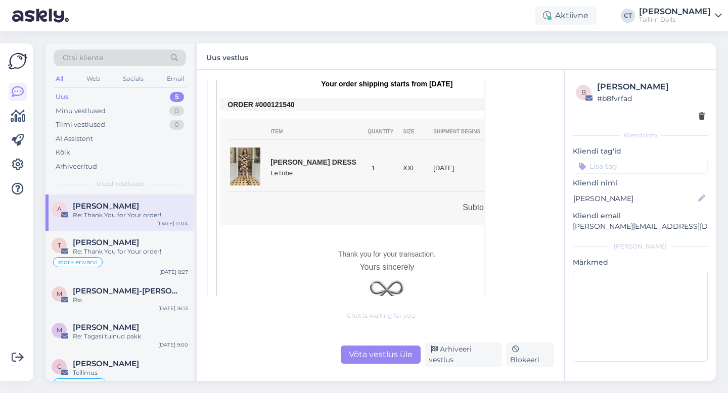
drag, startPoint x: 300, startPoint y: 104, endPoint x: 268, endPoint y: 102, distance: 31.4
click at [268, 102] on td "ORDER #000121540" at bounding box center [386, 105] width 318 height 8
copy td "0121540"
click at [408, 363] on div "Võta vestlus üle" at bounding box center [381, 355] width 80 height 18
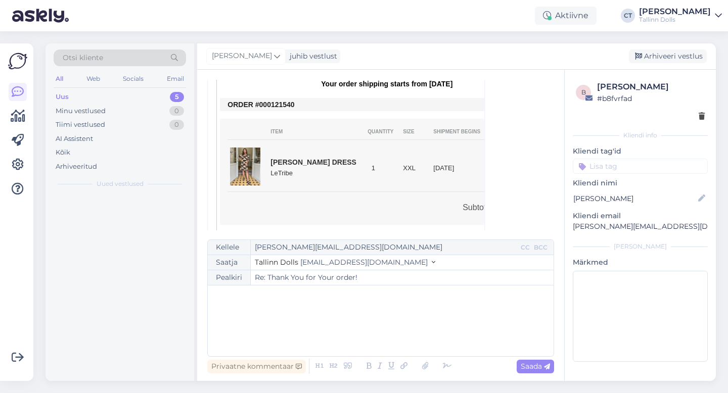
scroll to position [27, 0]
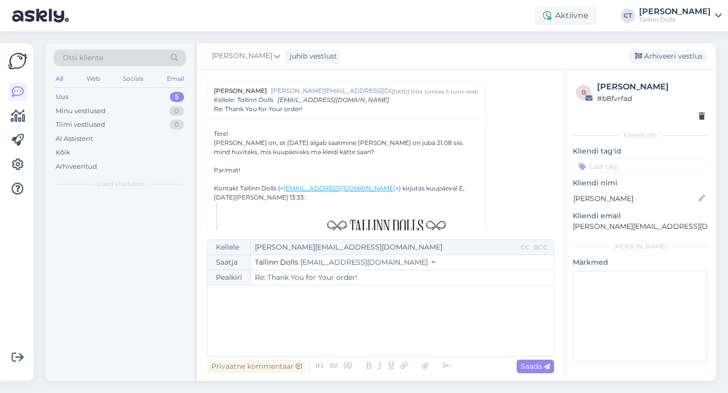
click at [423, 332] on div "﻿" at bounding box center [381, 321] width 336 height 61
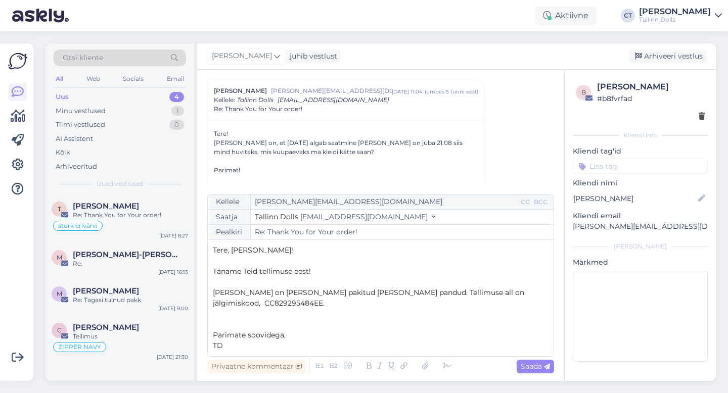
click at [549, 358] on div "Privaatne kommentaar Saada" at bounding box center [380, 366] width 347 height 19
click at [547, 362] on span "Saada" at bounding box center [534, 366] width 29 height 9
type input "Re: Re: Thank You for Your order!"
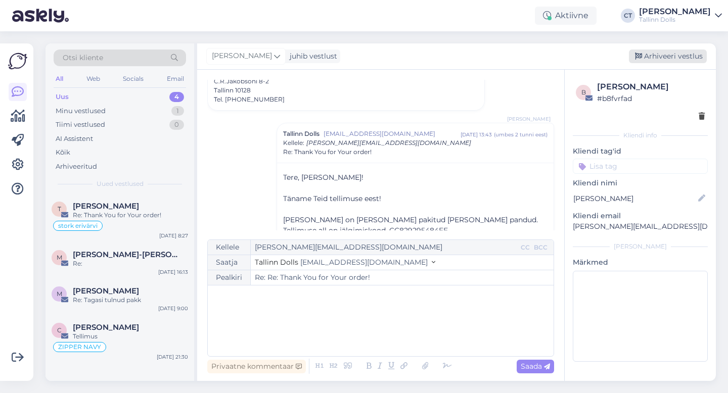
click at [674, 52] on div "Arhiveeri vestlus" at bounding box center [668, 57] width 78 height 14
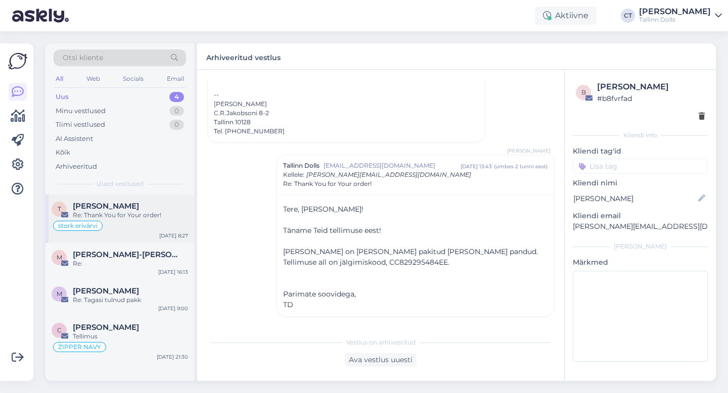
click at [152, 218] on div "Re: Thank You for Your order!" at bounding box center [130, 215] width 115 height 9
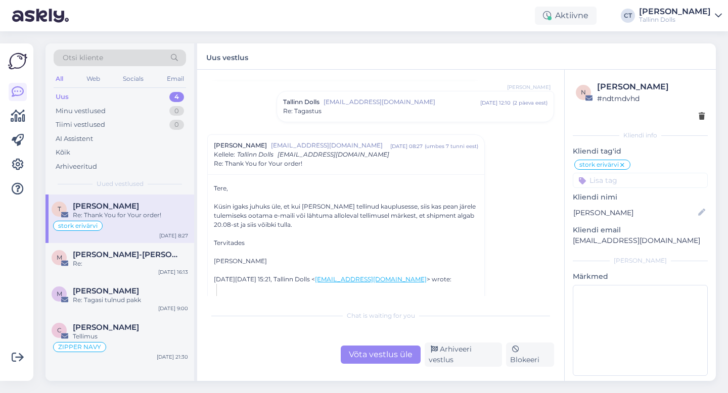
scroll to position [455, 0]
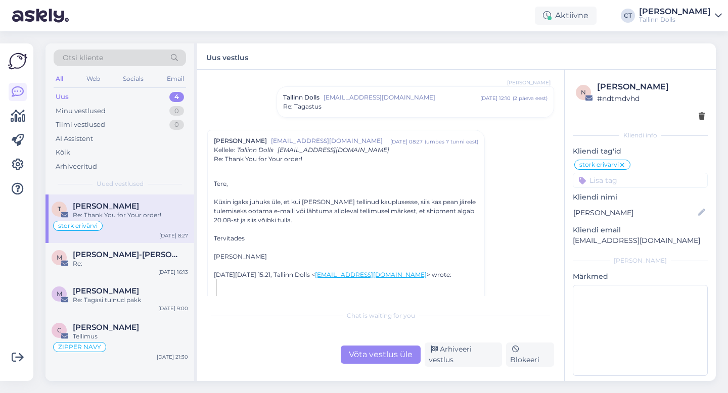
click at [380, 356] on div "Võta vestlus üle" at bounding box center [381, 355] width 80 height 18
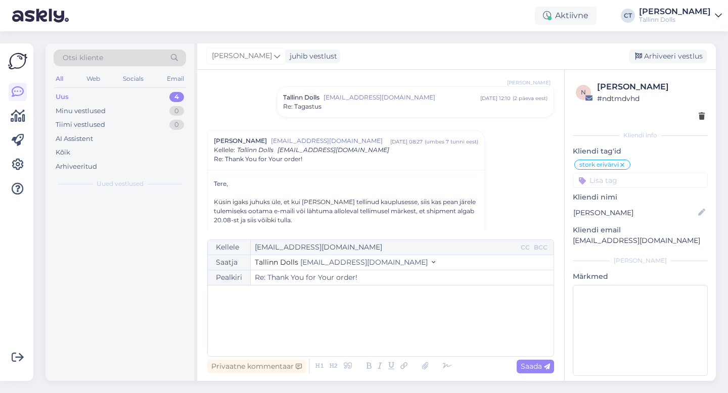
scroll to position [505, 0]
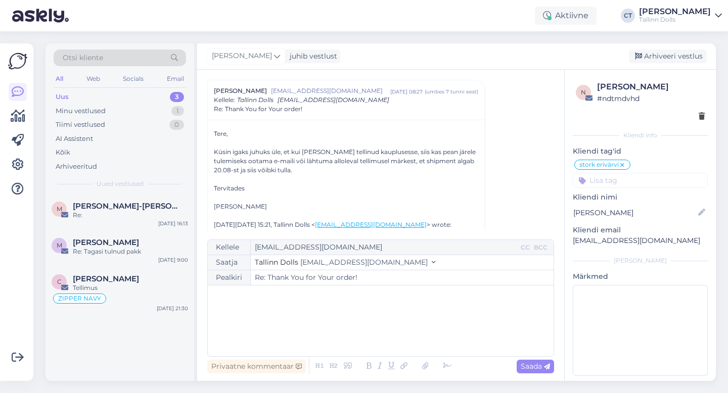
click at [388, 342] on div "﻿" at bounding box center [381, 321] width 336 height 61
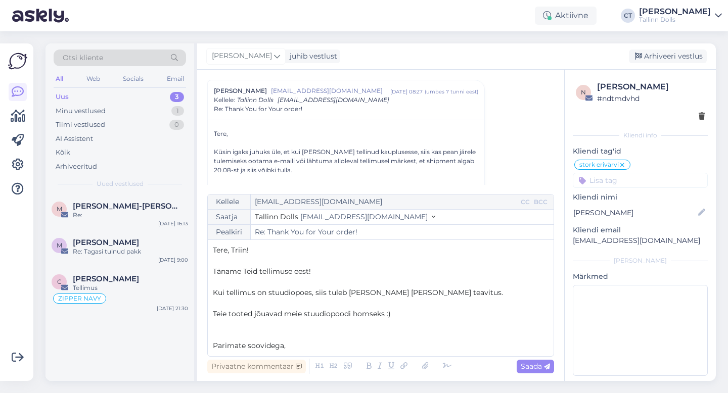
scroll to position [6, 0]
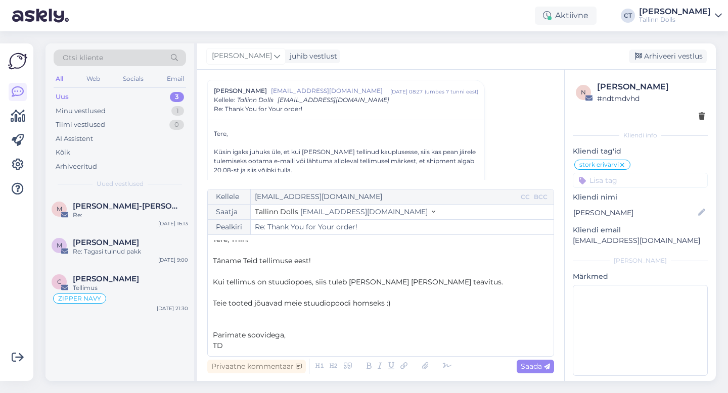
click at [537, 353] on div "Kellele [EMAIL_ADDRESS][DOMAIN_NAME] CC BCC Saatja Tallinn Dolls [EMAIL_ADDRESS…" at bounding box center [380, 273] width 347 height 168
click at [537, 364] on span "Saada" at bounding box center [534, 366] width 29 height 9
type input "Re: Re: Thank You for Your order!"
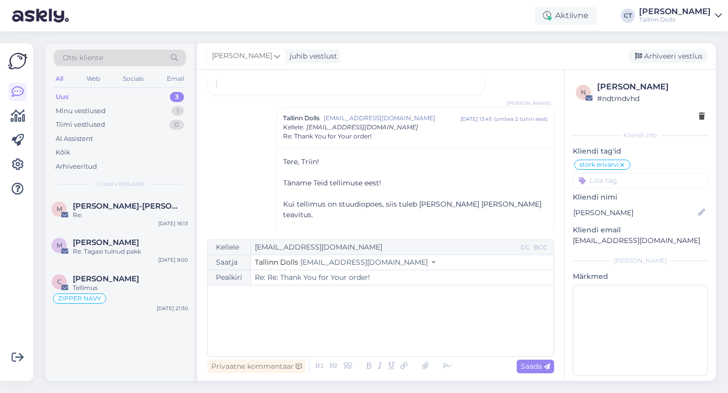
scroll to position [0, 0]
click at [681, 59] on div "Arhiveeri vestlus" at bounding box center [668, 57] width 78 height 14
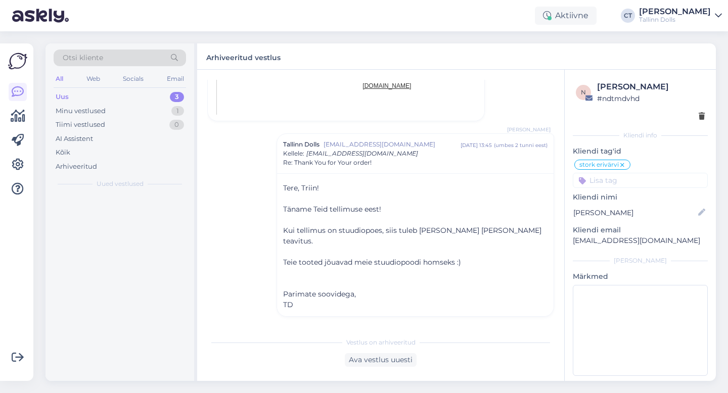
scroll to position [1192, 0]
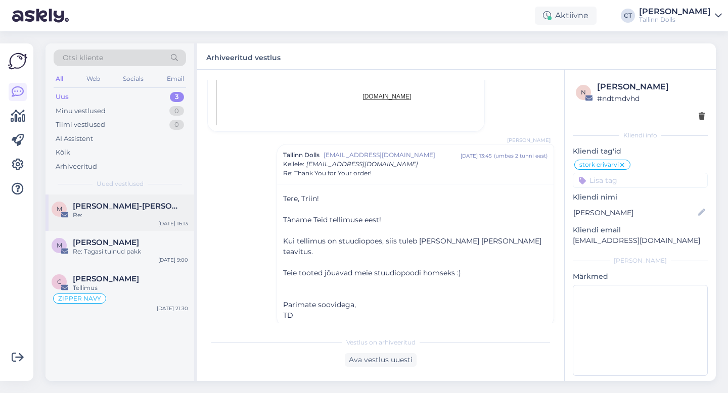
click at [113, 218] on div "Re:" at bounding box center [130, 215] width 115 height 9
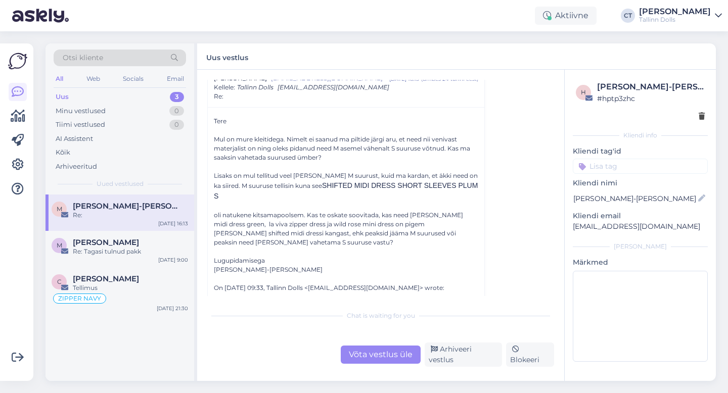
scroll to position [953, 0]
click at [392, 360] on div "Võta vestlus üle" at bounding box center [381, 355] width 80 height 18
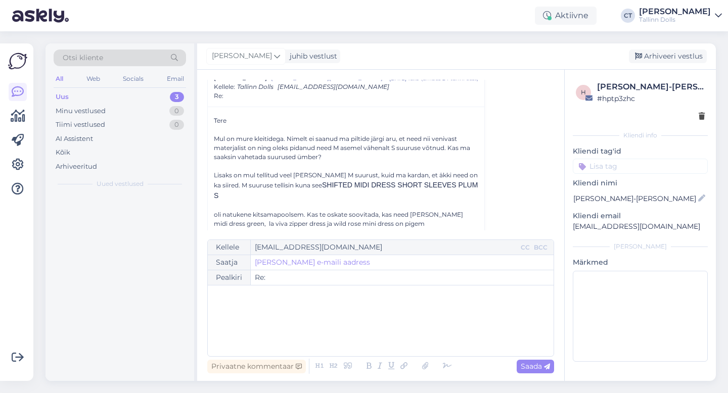
scroll to position [940, 0]
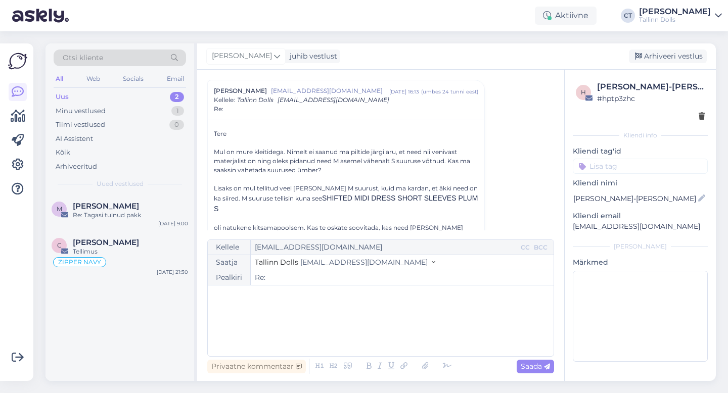
click at [389, 320] on div "﻿" at bounding box center [381, 321] width 336 height 61
click at [367, 328] on div "﻿" at bounding box center [381, 321] width 336 height 61
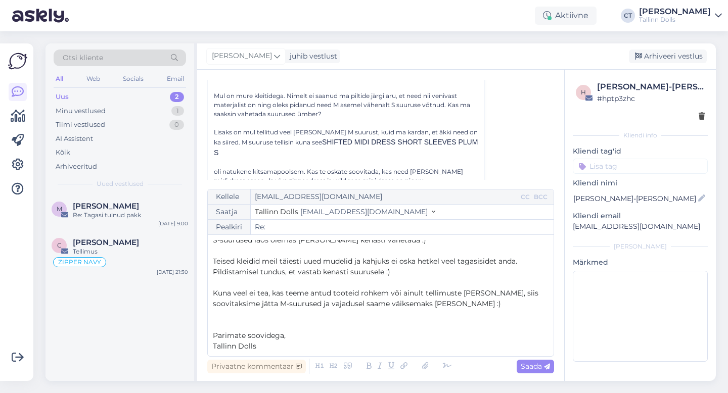
scroll to position [27, 0]
click at [235, 294] on span "Kuna veel ei tea, kas teeme antud tooteid rohkem või ainult tellimuste [PERSON_…" at bounding box center [376, 298] width 327 height 20
click at [531, 366] on span "Saada" at bounding box center [534, 366] width 29 height 9
type input "Re: Re:"
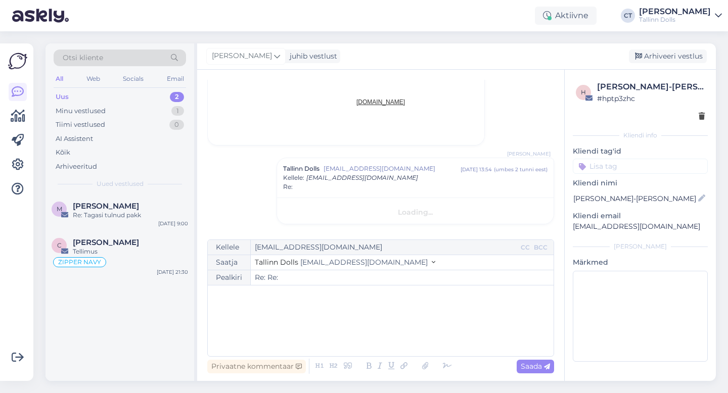
scroll to position [0, 0]
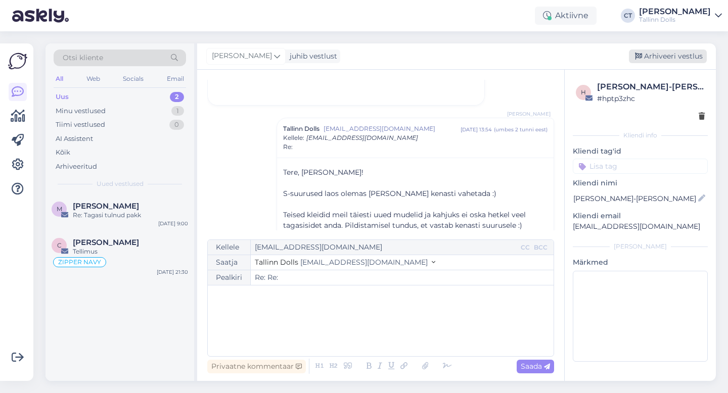
click at [661, 54] on div "Arhiveeri vestlus" at bounding box center [668, 57] width 78 height 14
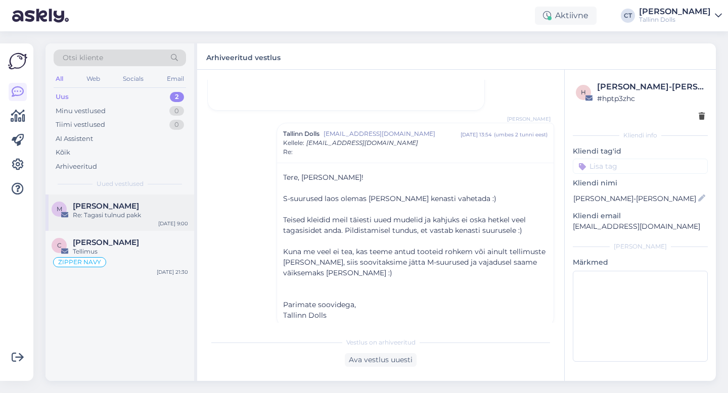
click at [140, 202] on div "[PERSON_NAME]" at bounding box center [130, 206] width 115 height 9
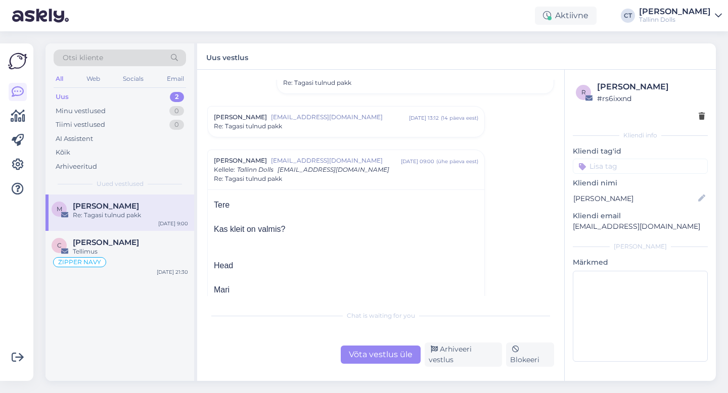
scroll to position [501, 0]
click at [307, 128] on div "Re: Tagasi tulnud pakk" at bounding box center [346, 125] width 264 height 9
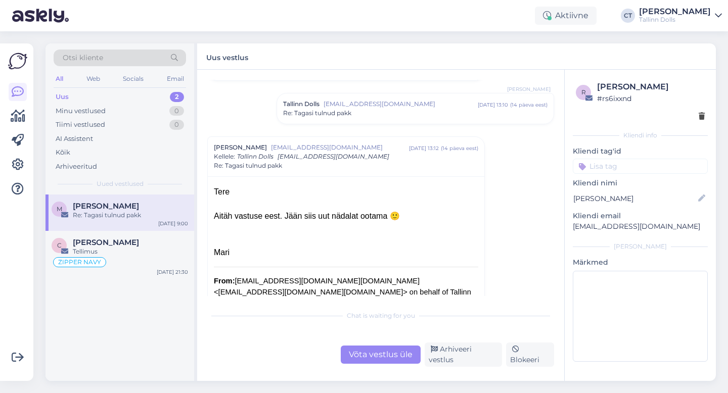
scroll to position [387, 0]
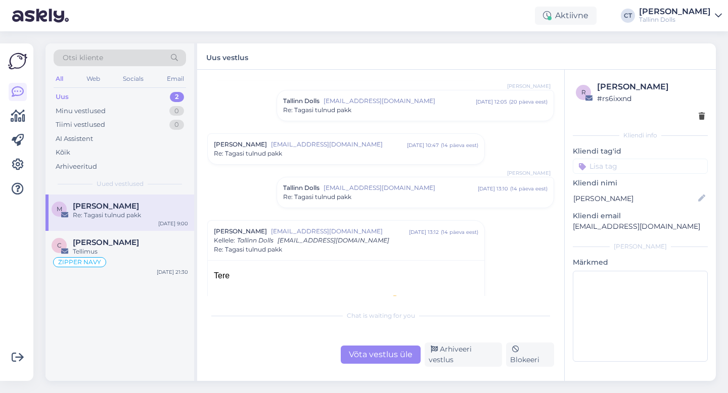
click at [369, 187] on span "[EMAIL_ADDRESS][DOMAIN_NAME]" at bounding box center [400, 187] width 154 height 9
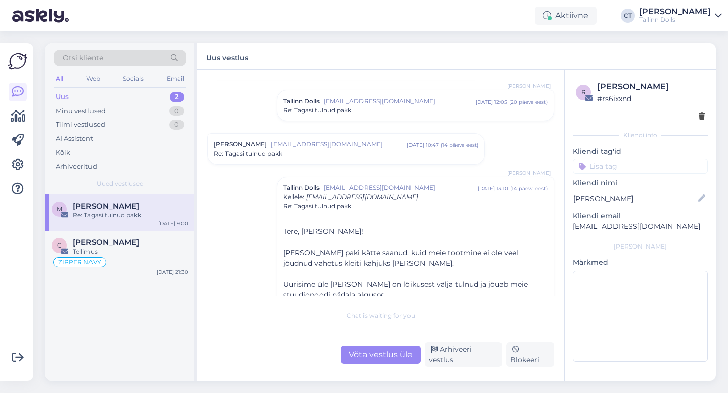
click at [385, 360] on div "Võta vestlus üle" at bounding box center [381, 355] width 80 height 18
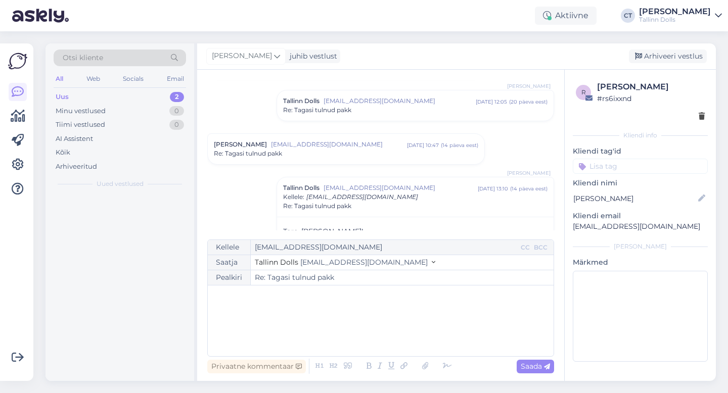
scroll to position [1019, 0]
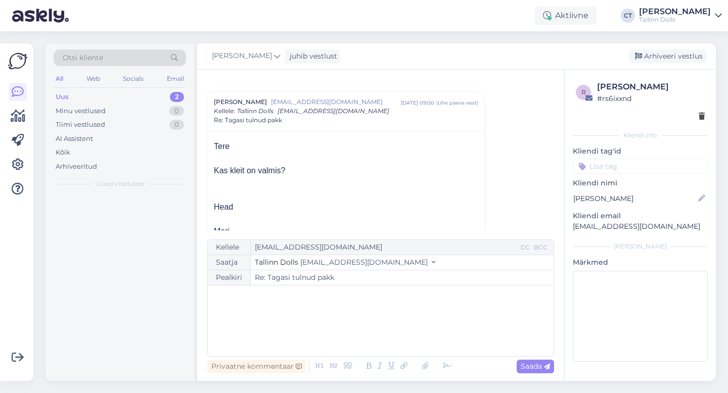
click at [391, 342] on div "﻿" at bounding box center [381, 321] width 336 height 61
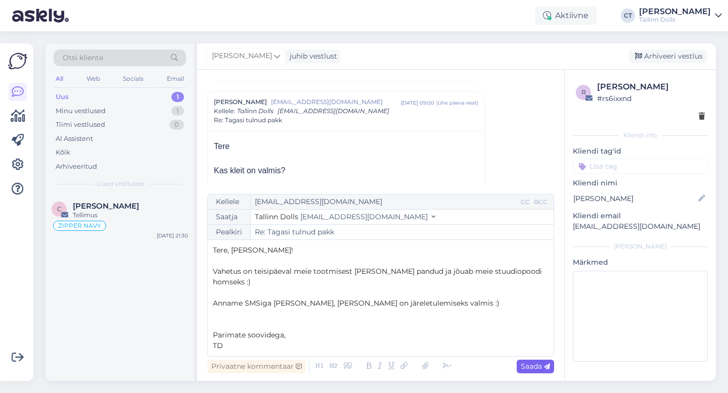
click at [544, 364] on icon at bounding box center [547, 367] width 6 height 6
type input "Re: Re: Tagasi tulnud pakk"
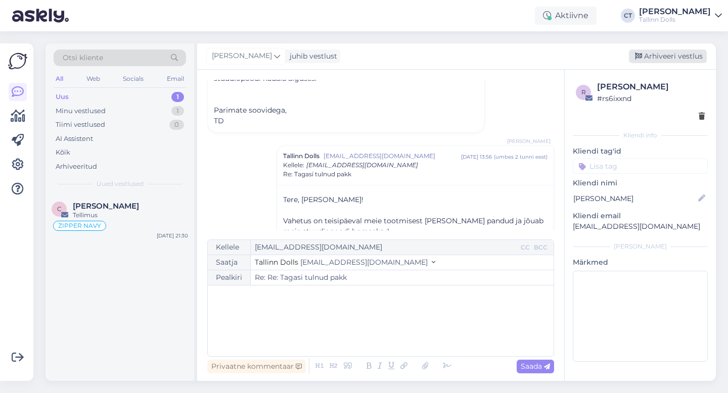
click at [686, 57] on div "Arhiveeri vestlus" at bounding box center [668, 57] width 78 height 14
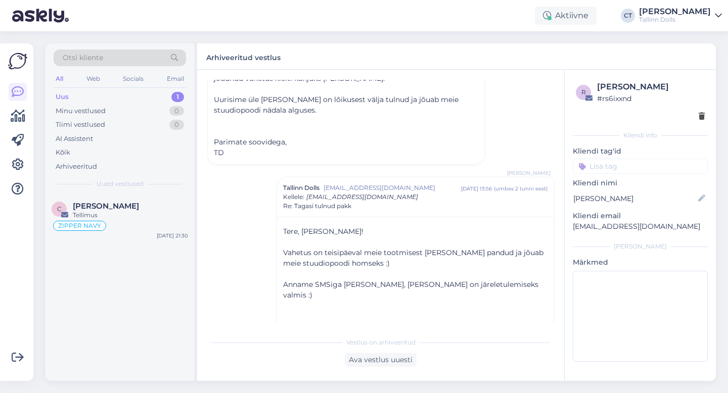
click at [170, 203] on div "[PERSON_NAME]" at bounding box center [130, 206] width 115 height 9
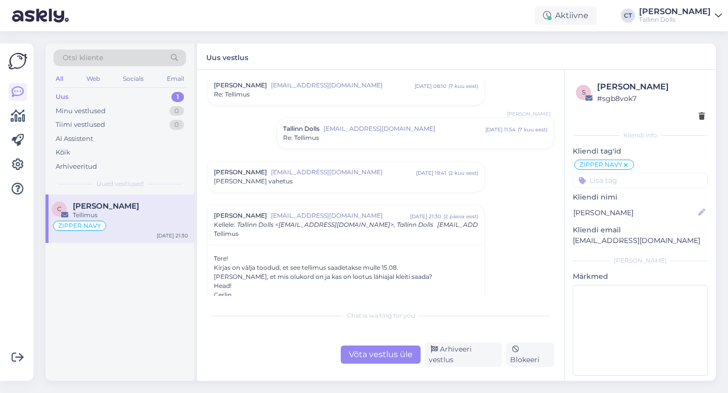
click at [380, 353] on div "Võta vestlus üle" at bounding box center [381, 355] width 80 height 18
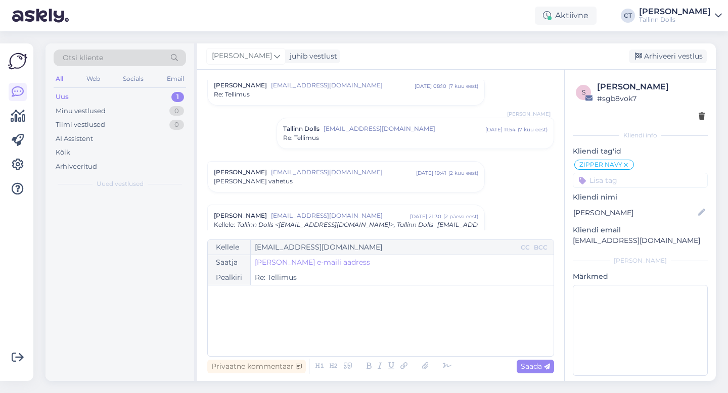
scroll to position [527, 0]
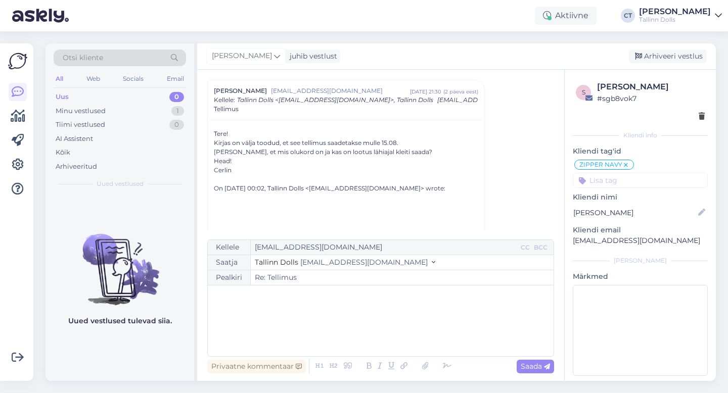
click at [386, 342] on div "﻿" at bounding box center [381, 321] width 336 height 61
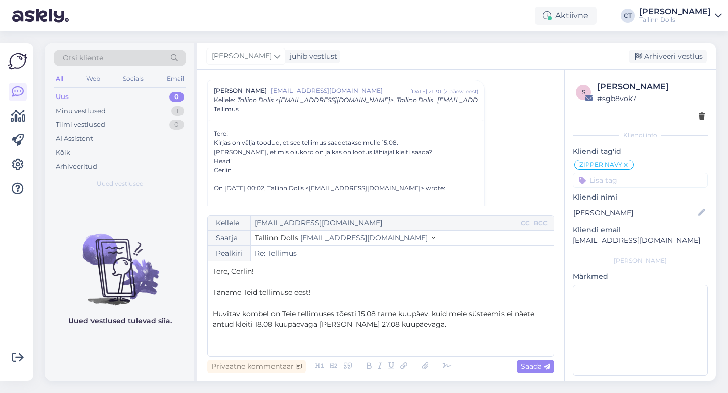
click at [238, 314] on span "Huvitav kombel on Teie tellimuses tõesti 15.08 tarne kuupäev, kuid meie süsteem…" at bounding box center [374, 319] width 323 height 20
click at [425, 324] on p "Huvitaval kombel on Teie tellimuses tõesti 15.08 tarne kuupäev, kuid meie süste…" at bounding box center [381, 319] width 336 height 21
click at [544, 315] on p "Huvitaval kombel on Teie tellimuses tõesti 15.08 tarne kuupäev, kuid meie süste…" at bounding box center [381, 319] width 336 height 21
click at [447, 333] on p "﻿" at bounding box center [381, 335] width 336 height 11
click at [253, 323] on span "Huvitaval kombel on Teie tellimuses tõesti 15.08 tarne kuupäev, kuid meie süste…" at bounding box center [374, 319] width 322 height 20
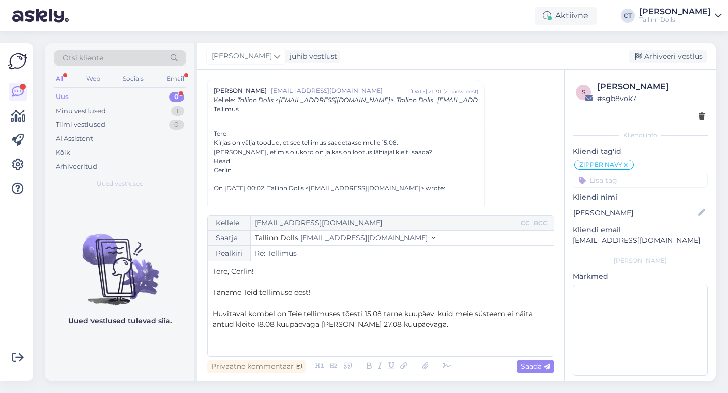
click at [415, 326] on p "Huvitaval kombel on Teie tellimuses tõesti 15.08 tarne kuupäev, kuid meie süste…" at bounding box center [381, 319] width 336 height 21
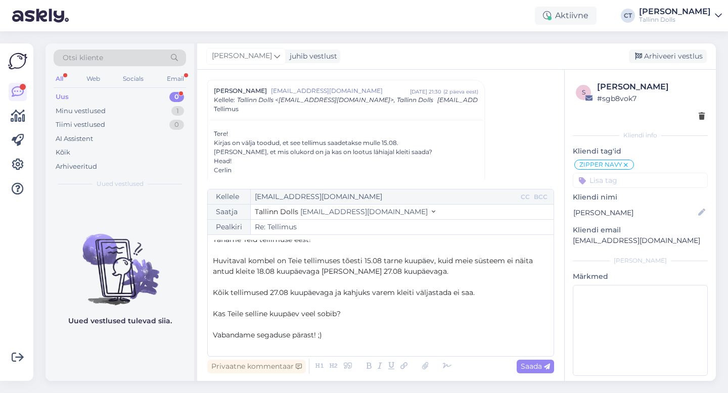
scroll to position [59, 0]
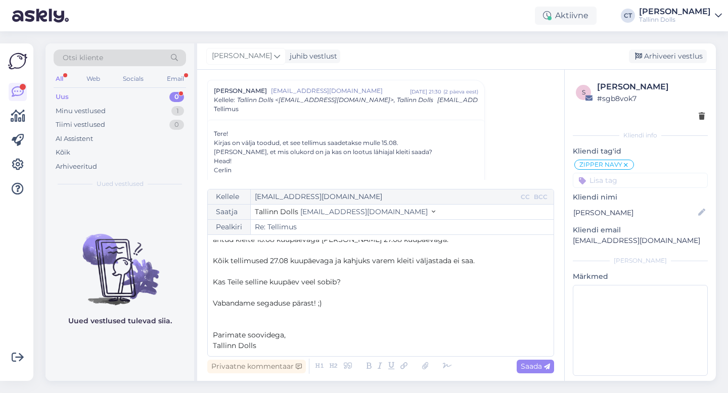
click at [335, 304] on p "Vabandame segaduse pärast! ;)" at bounding box center [381, 303] width 336 height 11
click at [538, 368] on span "Saada" at bounding box center [534, 366] width 29 height 9
type input "Re: Re: Tellimus"
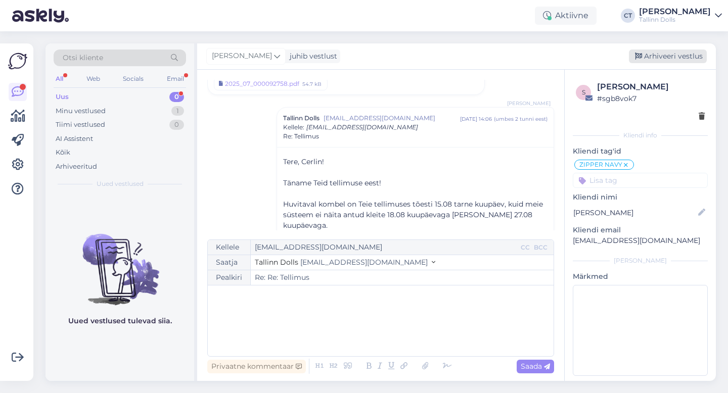
scroll to position [0, 0]
click at [692, 56] on div "Arhiveeri vestlus" at bounding box center [668, 57] width 78 height 14
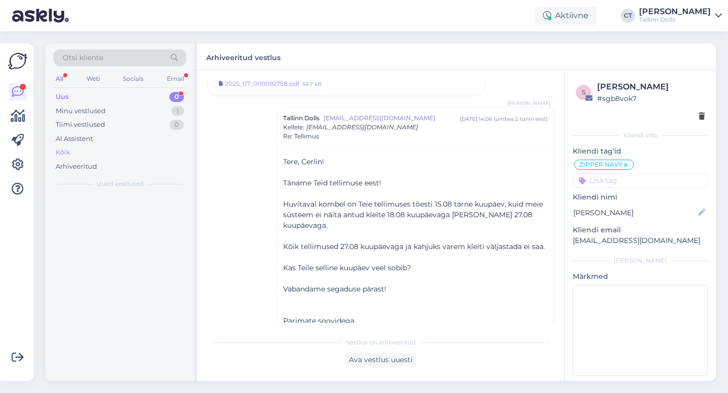
scroll to position [1198, 0]
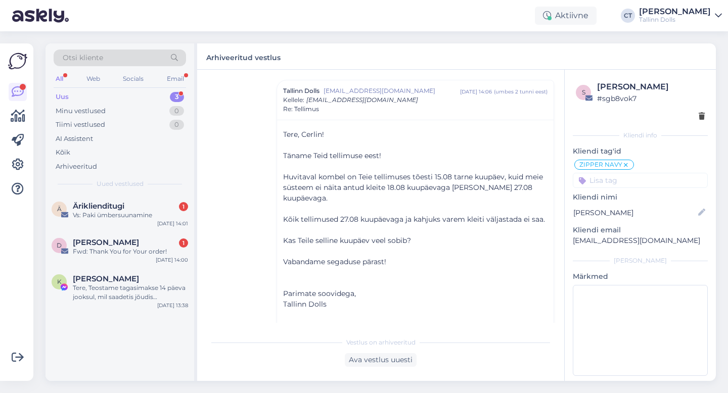
click at [112, 92] on div "Uus 3" at bounding box center [120, 97] width 132 height 14
click at [114, 211] on div "Vs: Paki ümbersuunamine" at bounding box center [130, 215] width 115 height 9
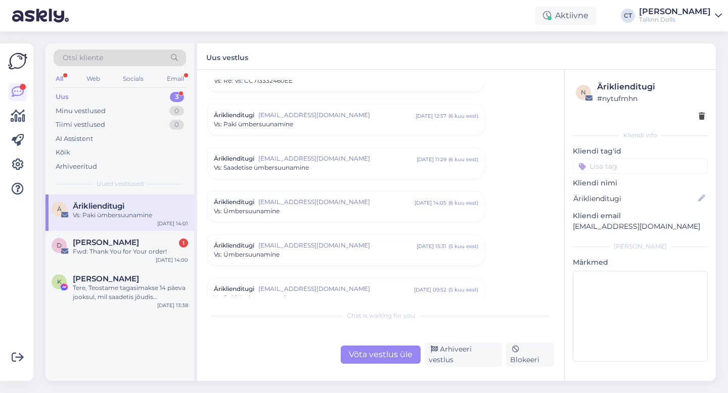
scroll to position [3246, 0]
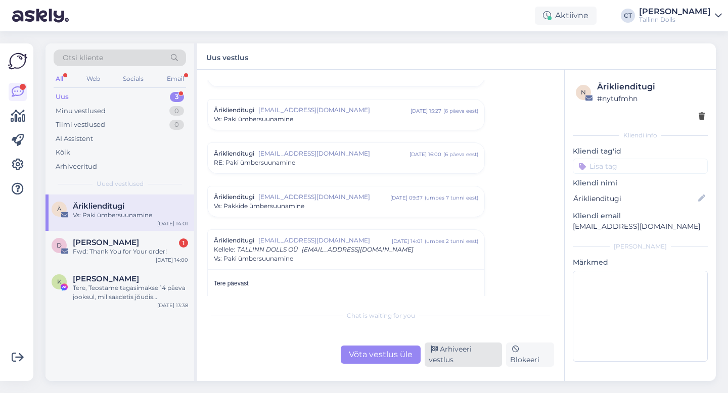
click at [468, 359] on div "Arhiveeri vestlus" at bounding box center [462, 355] width 77 height 24
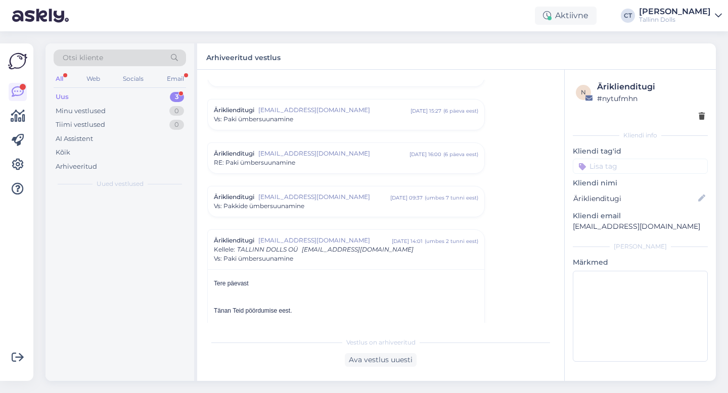
scroll to position [3395, 0]
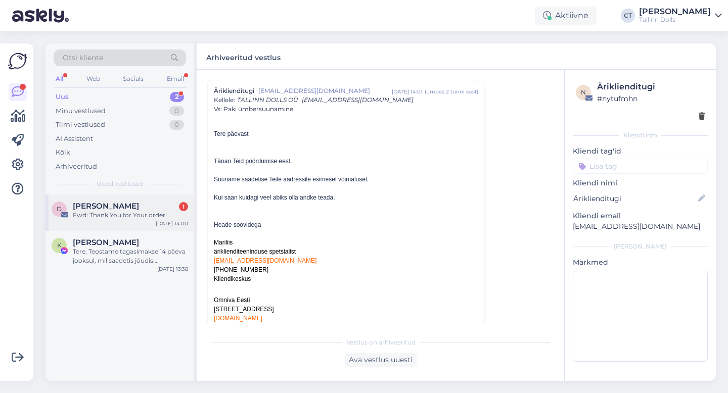
click at [138, 216] on div "Fwd: Thank You for Your order!" at bounding box center [130, 215] width 115 height 9
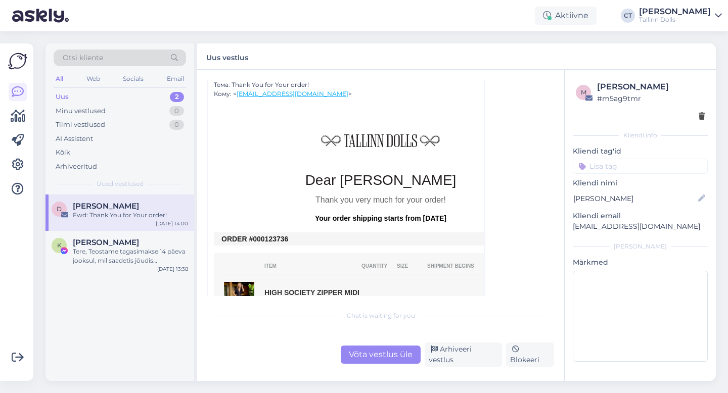
scroll to position [345, 0]
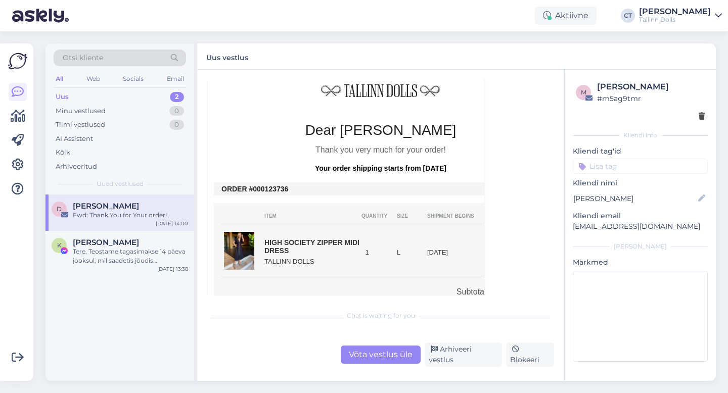
click at [367, 360] on div "Võta vestlus üle" at bounding box center [381, 355] width 80 height 18
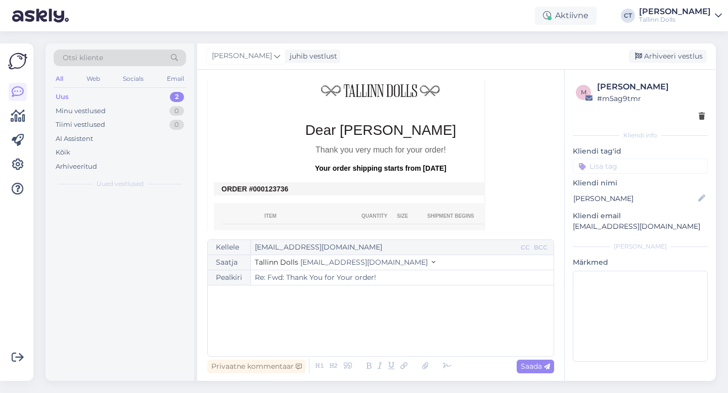
scroll to position [27, 0]
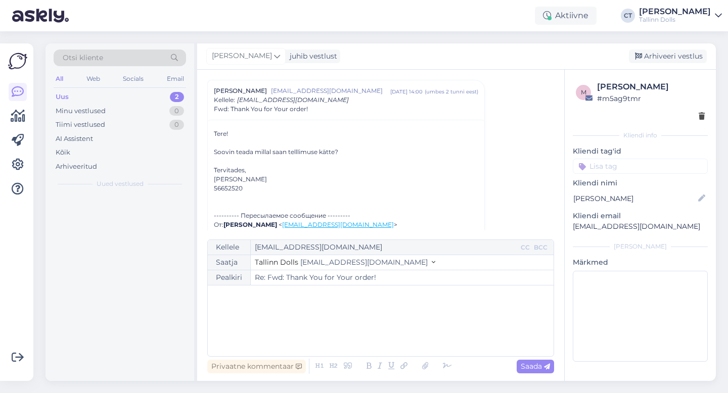
click at [373, 343] on div "﻿" at bounding box center [381, 321] width 336 height 61
click at [278, 328] on div "﻿" at bounding box center [381, 321] width 336 height 61
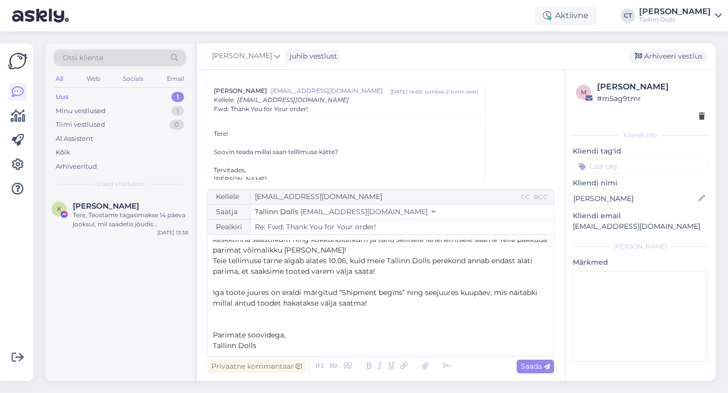
scroll to position [0, 0]
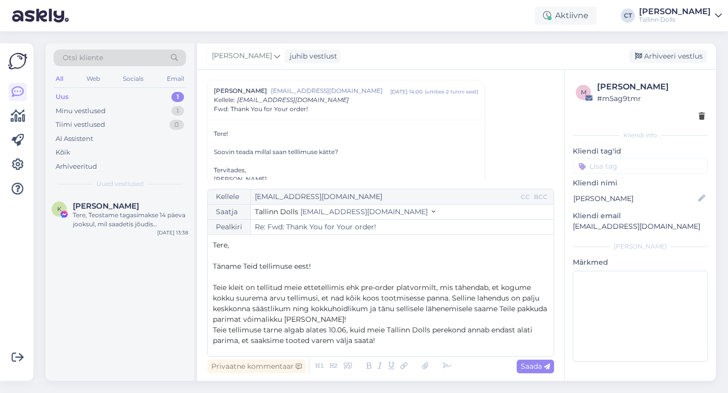
click at [344, 328] on span "Teie tellimuse tarne algab alates 10.06, kuid meie Tallinn Dolls perekond annab…" at bounding box center [373, 335] width 321 height 20
click at [523, 366] on span "Saada" at bounding box center [534, 366] width 29 height 9
type input "Re: Fwd: Thank You for Your order!"
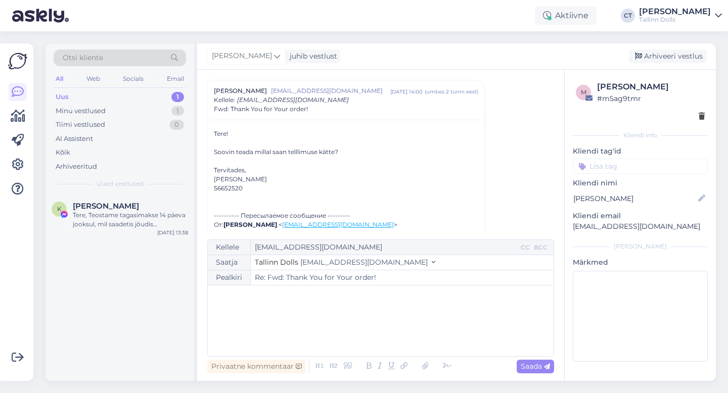
scroll to position [777, 0]
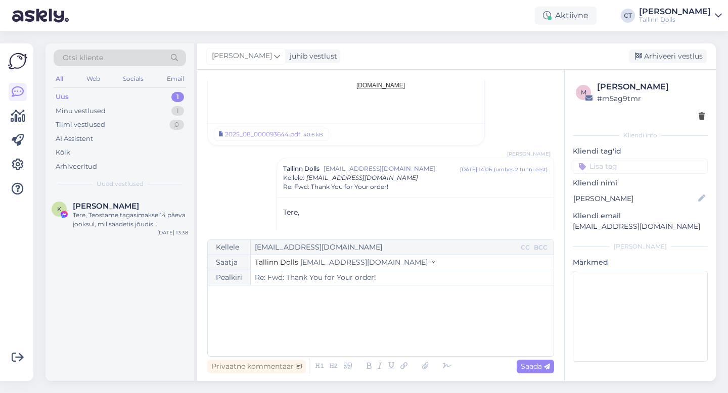
click at [667, 48] on div "[PERSON_NAME] juhib vestlust [GEOGRAPHIC_DATA] vestlus" at bounding box center [456, 56] width 518 height 26
click at [667, 55] on div "Arhiveeri vestlus" at bounding box center [668, 57] width 78 height 14
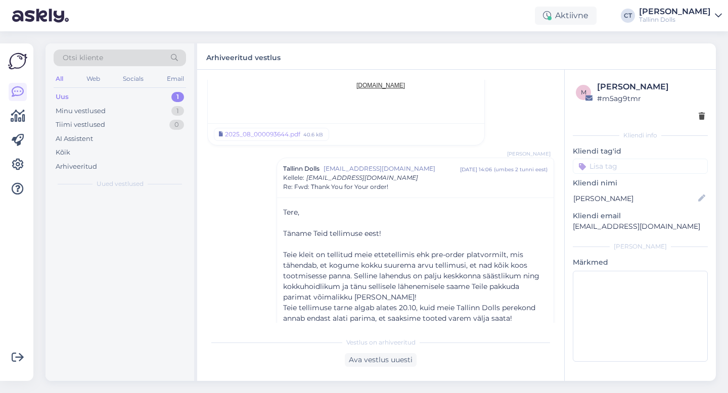
scroll to position [855, 0]
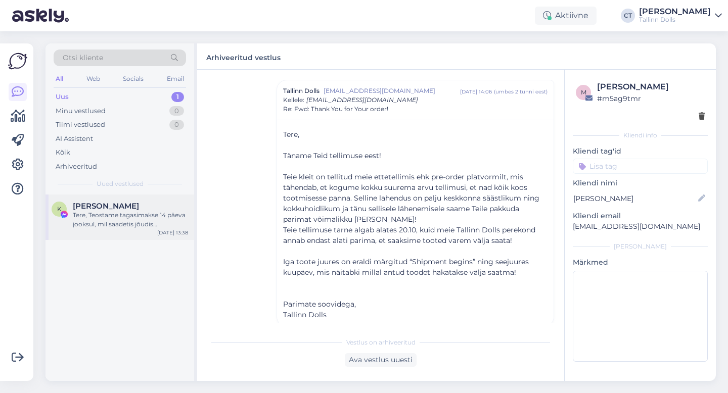
click at [144, 232] on div "K [PERSON_NAME] Tere, Teostame tagasimakse 14 päeva jooksul, mil saadetis jõudi…" at bounding box center [119, 217] width 149 height 45
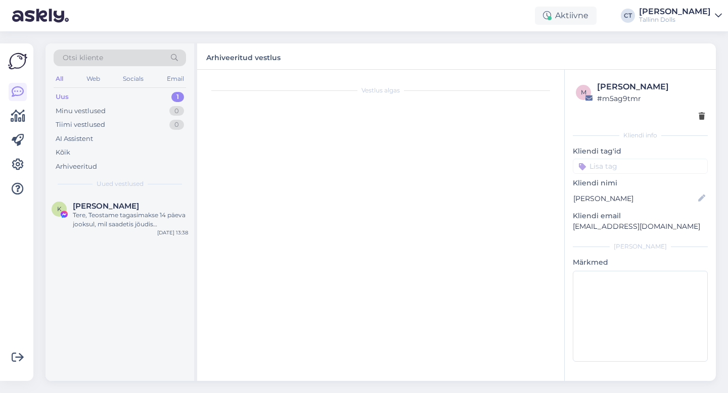
scroll to position [2338, 0]
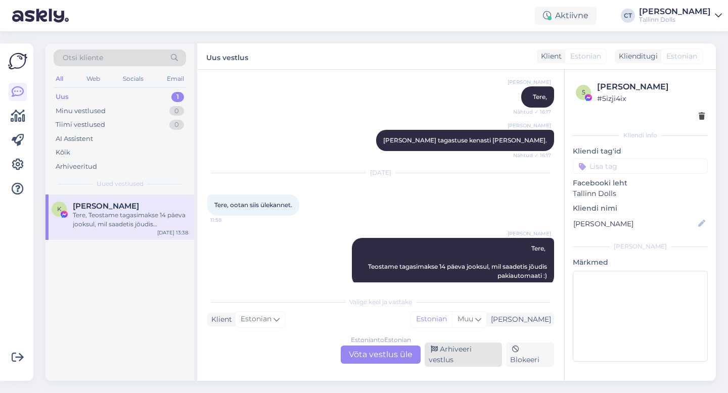
click at [439, 360] on div "Arhiveeri vestlus" at bounding box center [462, 355] width 77 height 24
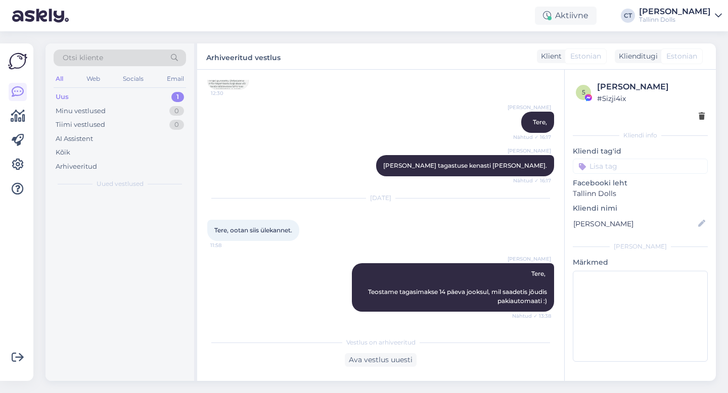
scroll to position [2304, 0]
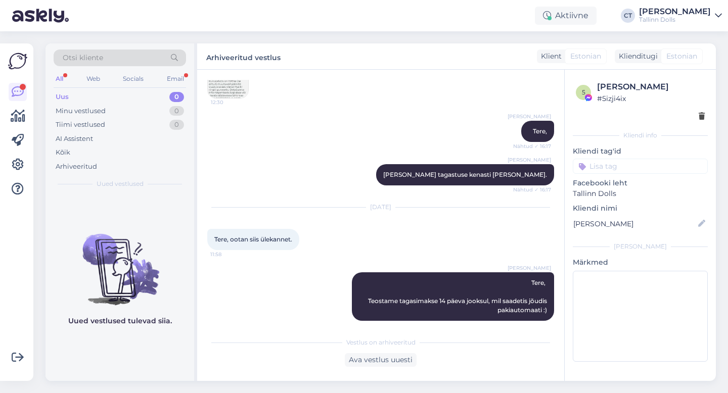
click at [70, 93] on div "Uus 0" at bounding box center [120, 97] width 132 height 14
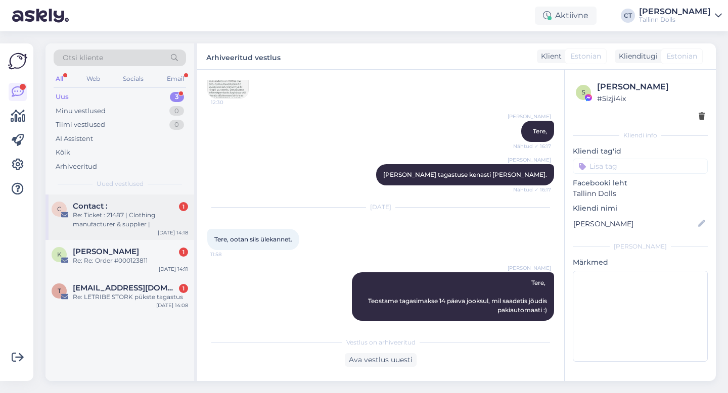
click at [126, 218] on div "Re: Ticket : 21487 | Clothing manufacturer & supplier |" at bounding box center [130, 220] width 115 height 18
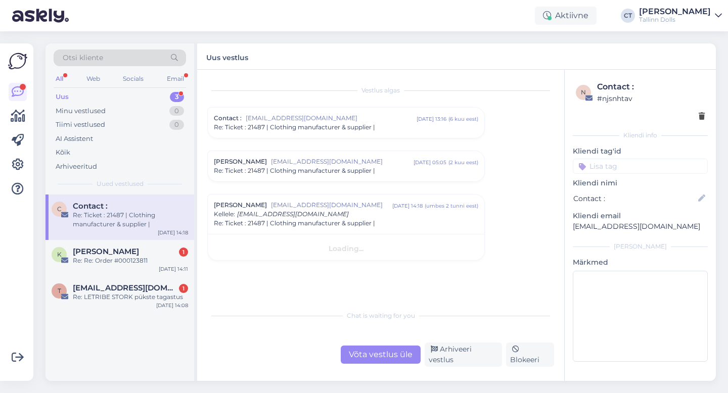
scroll to position [0, 0]
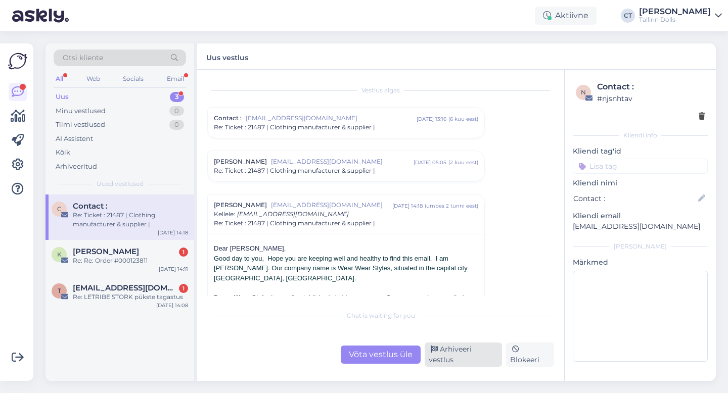
click at [489, 358] on div "Arhiveeri vestlus" at bounding box center [462, 355] width 77 height 24
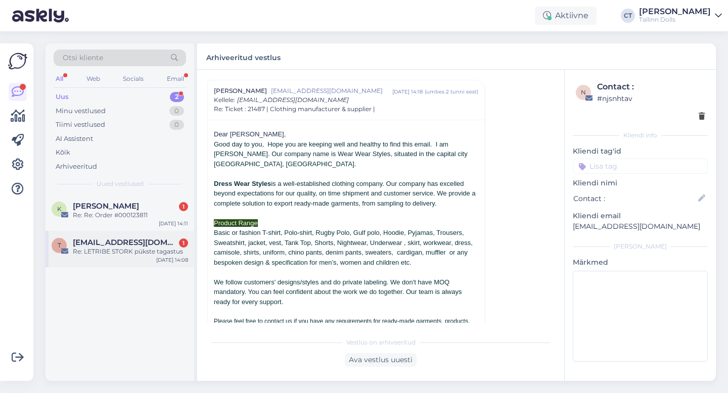
click at [149, 257] on div "t [EMAIL_ADDRESS][DOMAIN_NAME] 1 Re: LETRIBE STORK pükste tagastus [DATE] 14:08" at bounding box center [119, 249] width 149 height 36
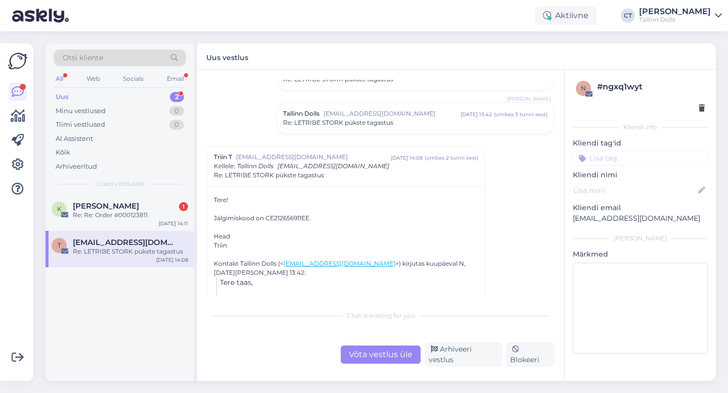
scroll to position [374, 0]
drag, startPoint x: 266, startPoint y: 216, endPoint x: 309, endPoint y: 214, distance: 43.5
click at [309, 214] on div "Jälgimiskood on CE212656911EE." at bounding box center [346, 217] width 264 height 9
copy div "CE212656911EE"
drag, startPoint x: 265, startPoint y: 216, endPoint x: 310, endPoint y: 216, distance: 45.5
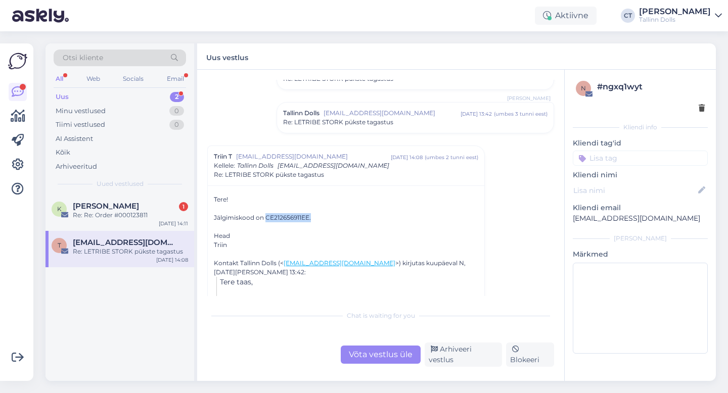
click at [310, 216] on div "Jälgimiskood on CE212656911EE." at bounding box center [346, 217] width 264 height 9
copy div "CE212656911EE."
click at [375, 359] on div "Võta vestlus üle" at bounding box center [381, 355] width 80 height 18
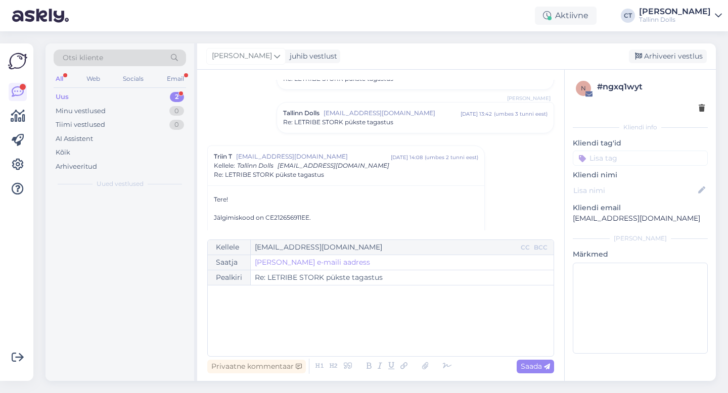
scroll to position [440, 0]
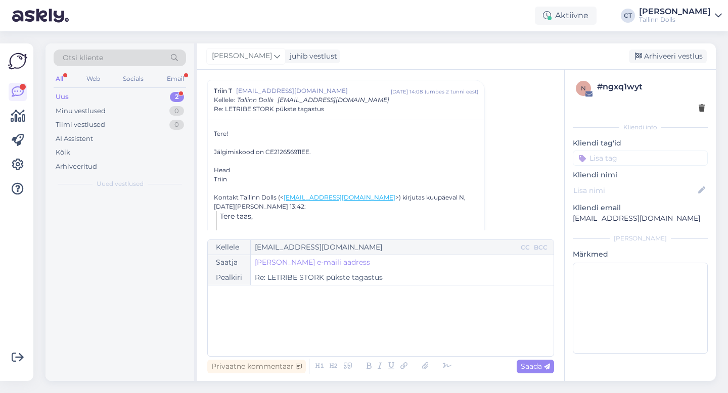
click at [381, 342] on div "﻿" at bounding box center [381, 321] width 336 height 61
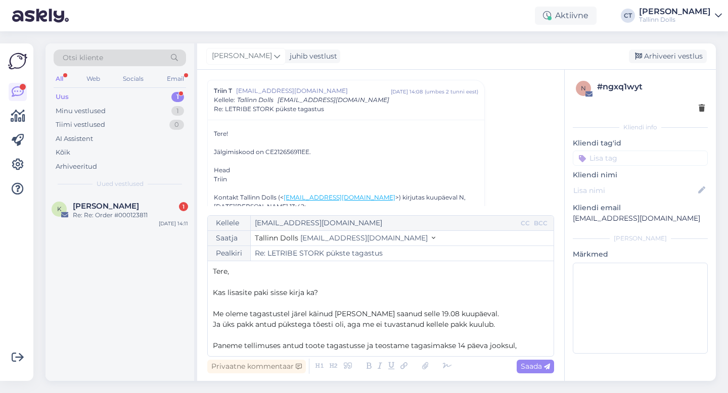
drag, startPoint x: 519, startPoint y: 348, endPoint x: 197, endPoint y: 339, distance: 322.5
click at [197, 339] on div "Vestlus algas [EMAIL_ADDRESS][DOMAIN_NAME] [DATE] 12:37 ( 22 päeva eest ) Re: […" at bounding box center [380, 225] width 367 height 311
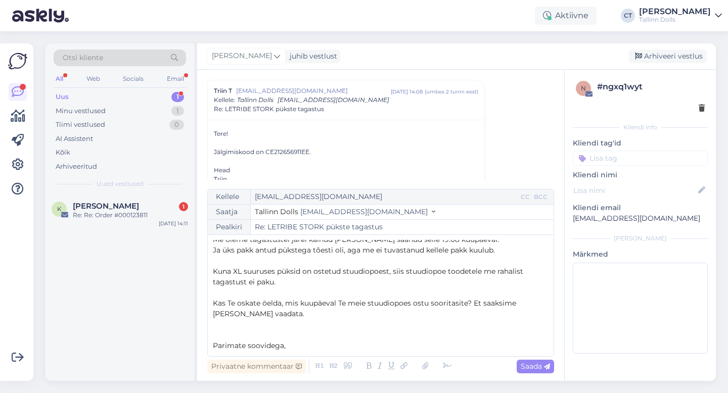
scroll to position [59, 0]
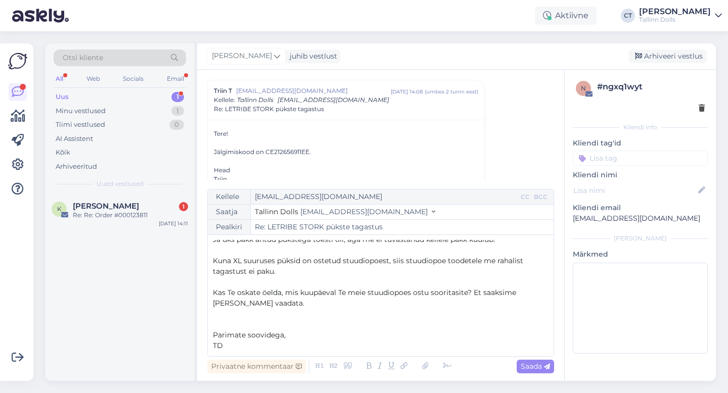
click at [253, 302] on p "Kas Te oskate öelda, mis kuupäeval Te meie stuudiopoes ostu sooritasite? Et saa…" at bounding box center [381, 298] width 336 height 21
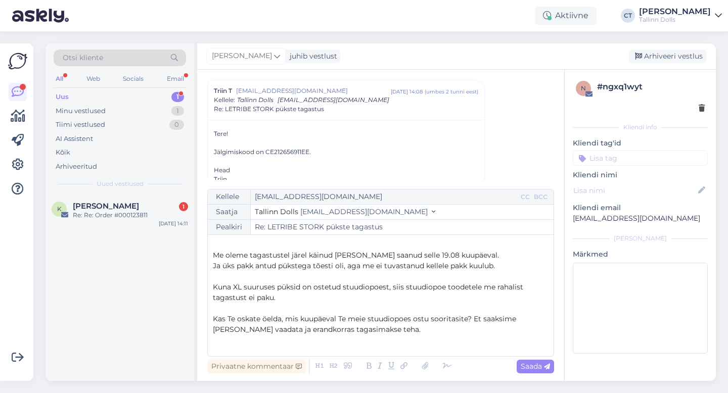
scroll to position [49, 0]
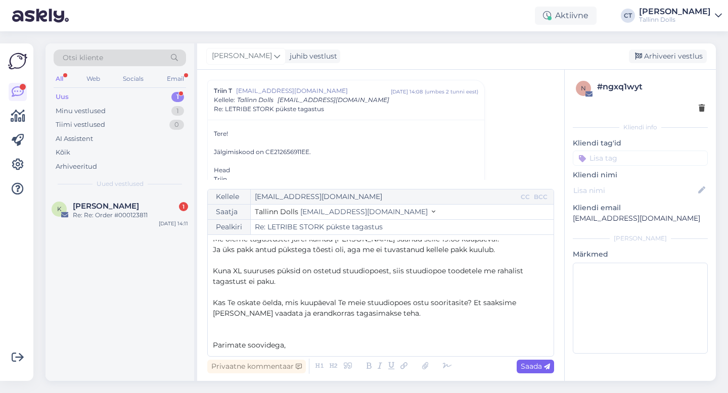
click at [542, 366] on span "Saada" at bounding box center [534, 366] width 29 height 9
type input "Re: LETRIBE STORK pükste tagastus"
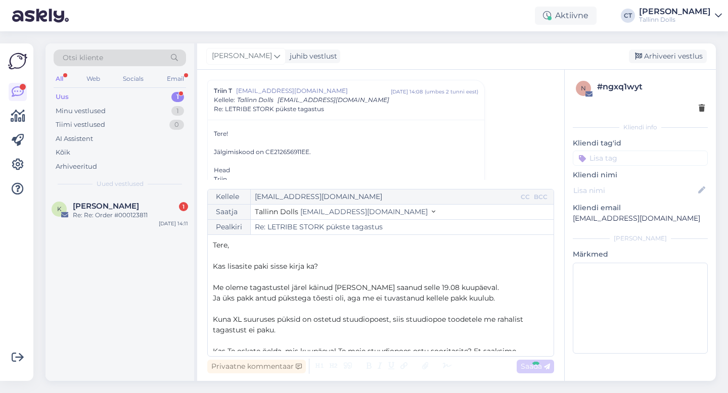
scroll to position [608, 0]
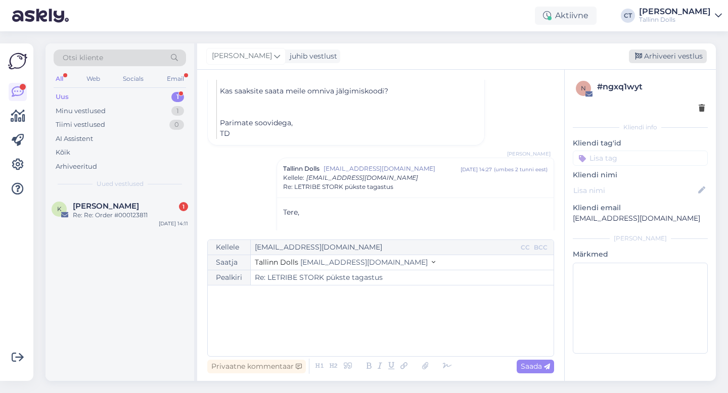
click at [683, 56] on div "Arhiveeri vestlus" at bounding box center [668, 57] width 78 height 14
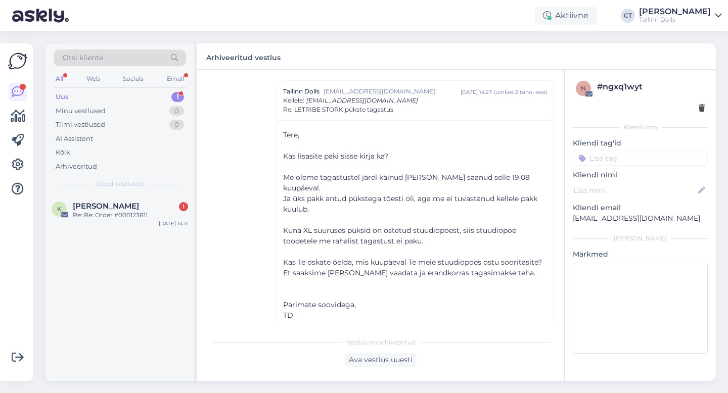
click at [81, 98] on div "Uus 1" at bounding box center [120, 97] width 132 height 14
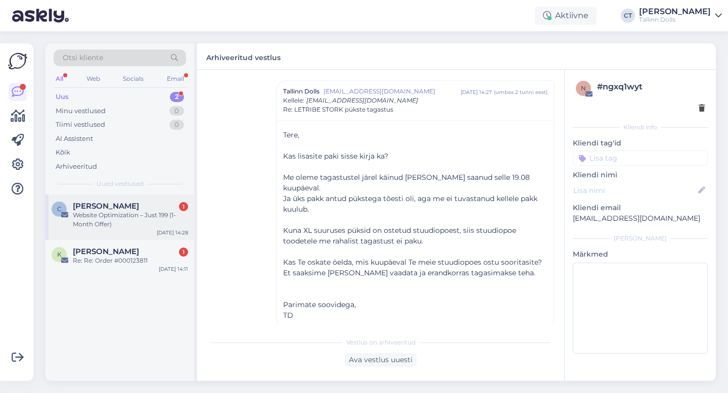
click at [97, 205] on span "[PERSON_NAME]" at bounding box center [106, 206] width 66 height 9
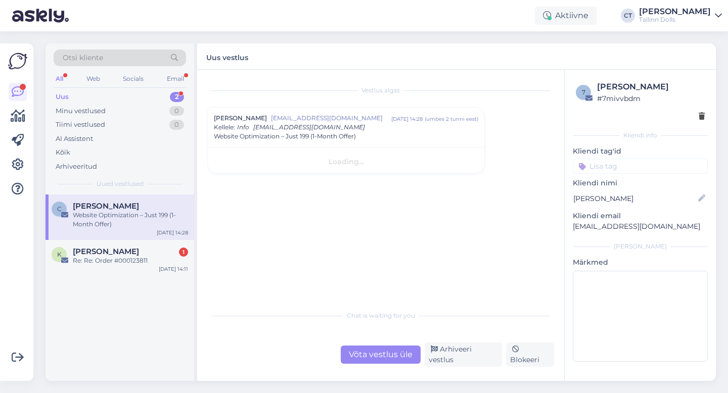
scroll to position [0, 0]
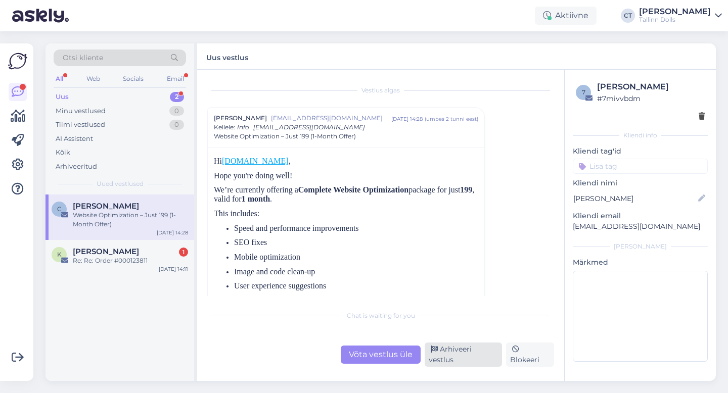
click at [474, 361] on div "Arhiveeri vestlus" at bounding box center [462, 355] width 77 height 24
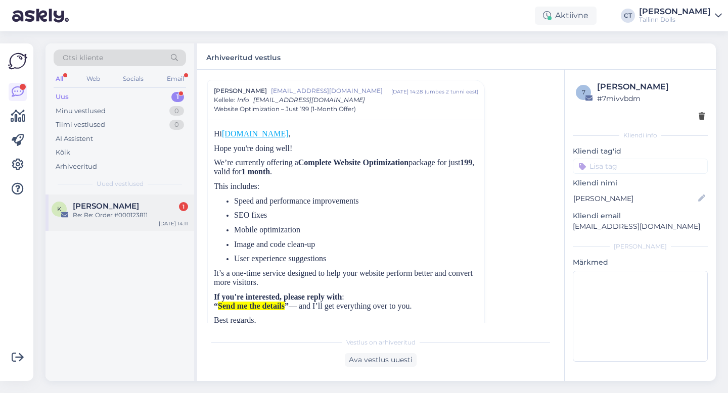
click at [148, 213] on div "Re: Re: Order #000123811" at bounding box center [130, 215] width 115 height 9
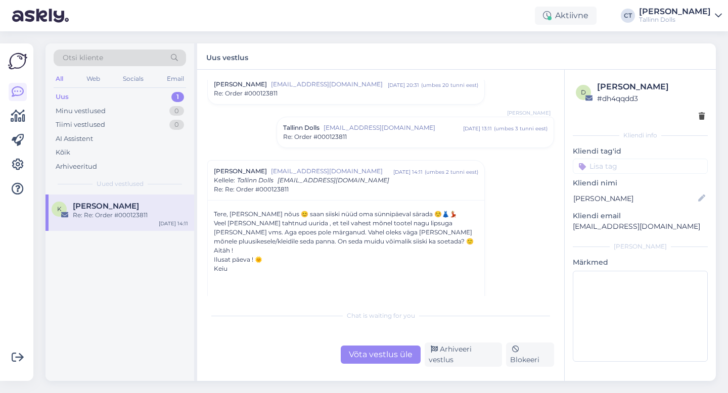
scroll to position [165, 0]
click at [356, 132] on div "Re: Order #000123811" at bounding box center [415, 135] width 264 height 9
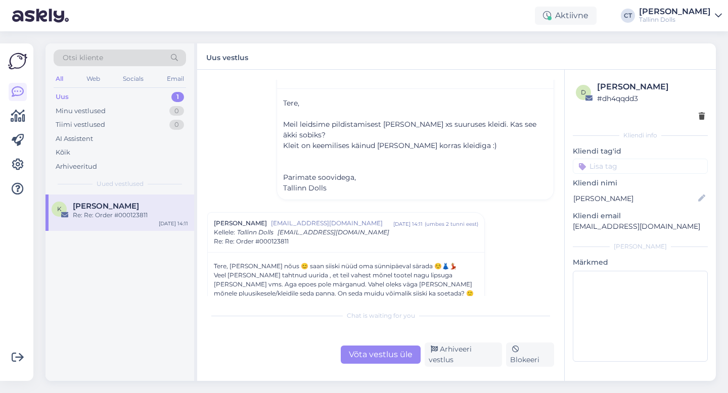
scroll to position [273, 0]
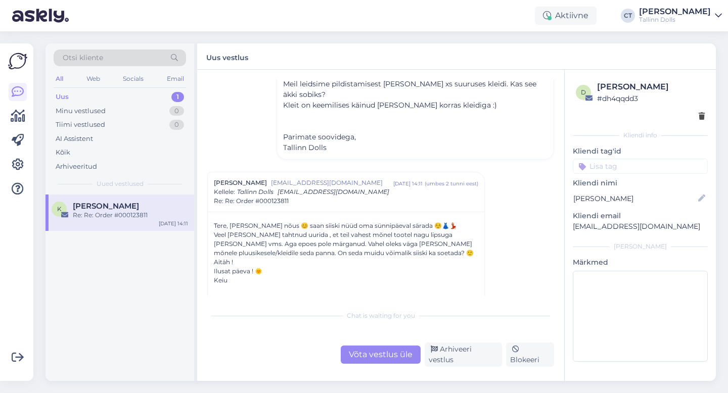
click at [376, 363] on div "Võta vestlus üle" at bounding box center [381, 355] width 80 height 18
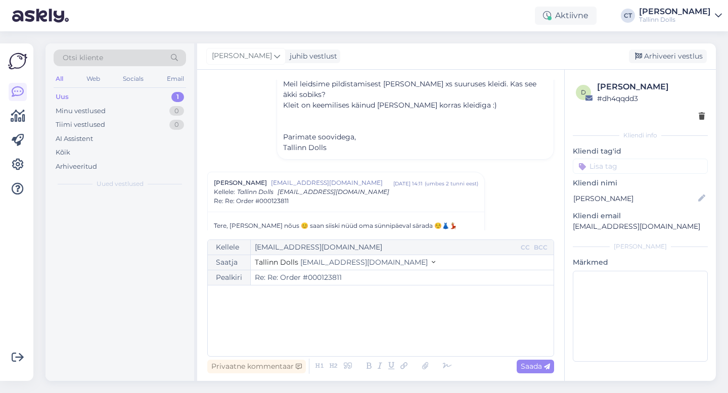
scroll to position [365, 0]
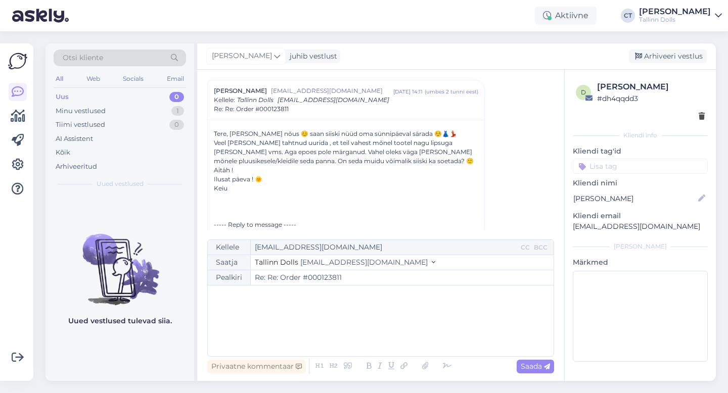
click at [378, 341] on div "﻿" at bounding box center [381, 321] width 336 height 61
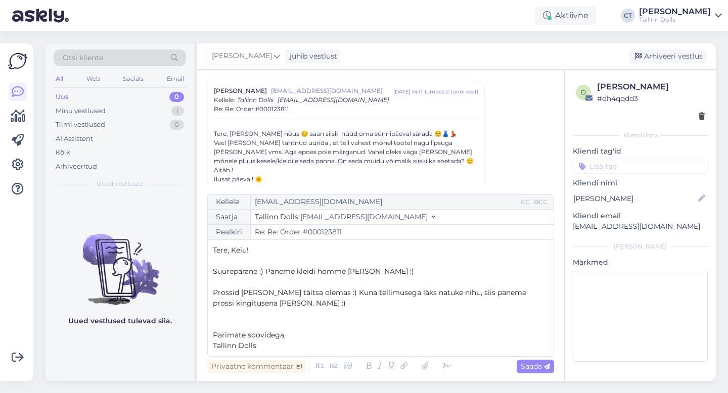
click at [402, 292] on span "Prossid [PERSON_NAME] täitsa olemas :) Kuna tellimusega läks natuke nihu, siis …" at bounding box center [370, 298] width 315 height 20
click at [532, 363] on span "Saada" at bounding box center [534, 366] width 29 height 9
type input "Re: Re: Re: Order #000123811"
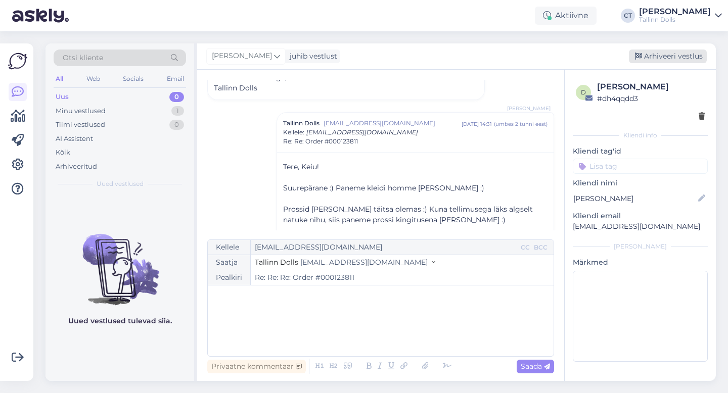
click at [677, 55] on div "Arhiveeri vestlus" at bounding box center [668, 57] width 78 height 14
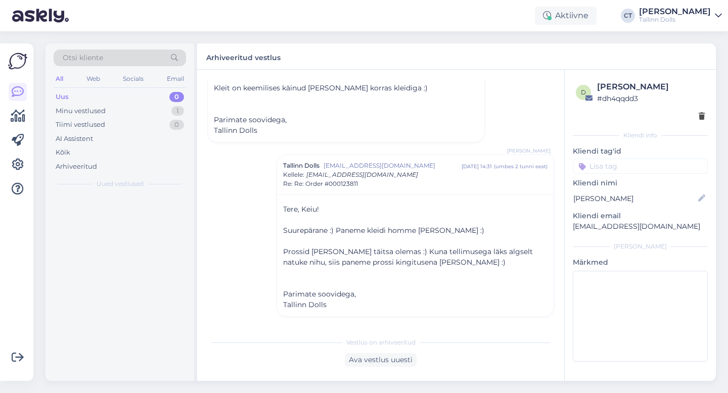
scroll to position [616, 0]
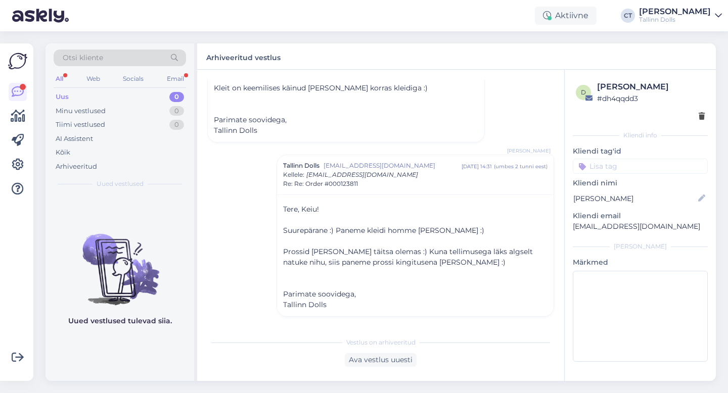
click at [68, 100] on div "Uus" at bounding box center [62, 97] width 13 height 10
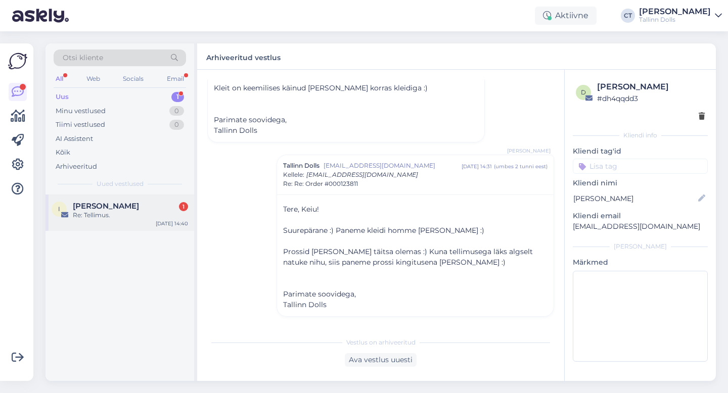
click at [107, 226] on div "I [PERSON_NAME] 1 Re: Tellimus. [DATE] 14:40" at bounding box center [119, 213] width 149 height 36
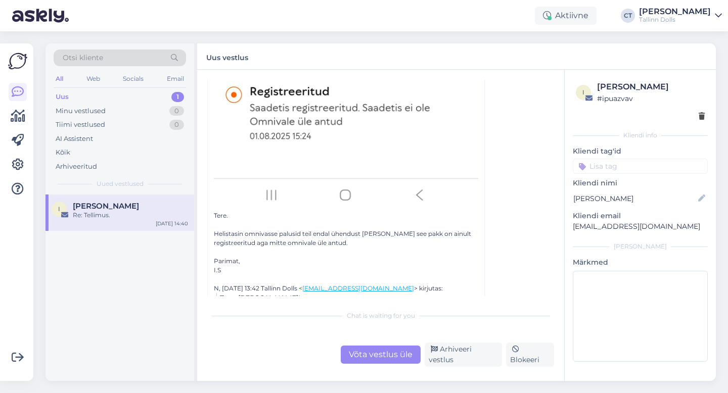
scroll to position [695, 0]
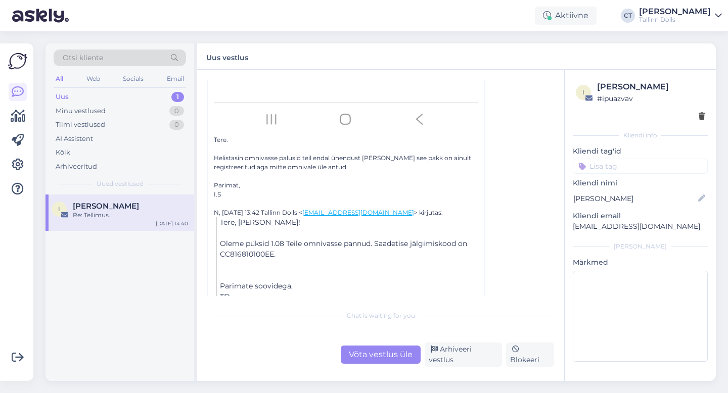
click at [386, 351] on div "Võta vestlus üle" at bounding box center [381, 355] width 80 height 18
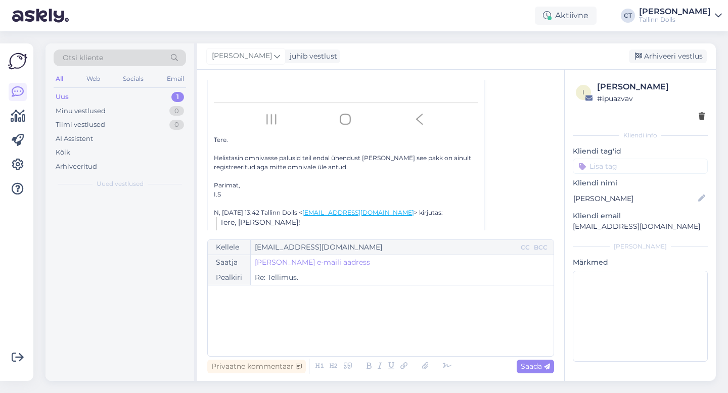
scroll to position [114, 0]
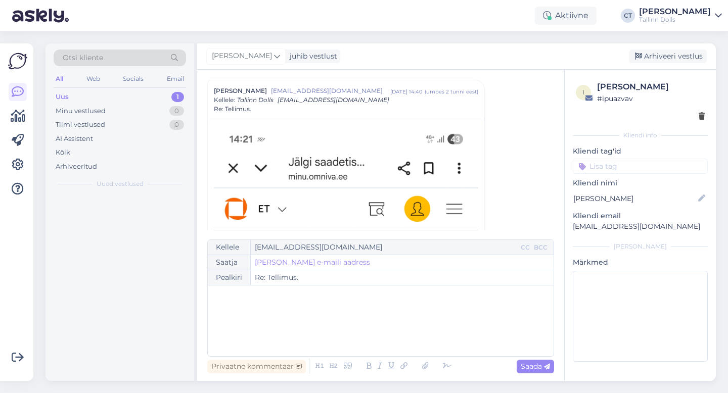
click at [395, 336] on div "﻿" at bounding box center [381, 321] width 336 height 61
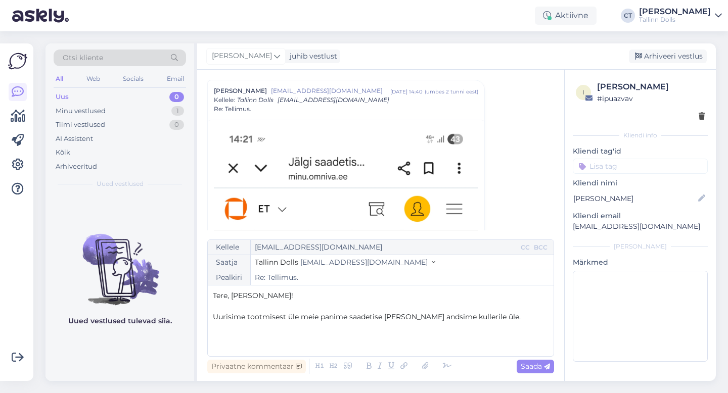
click at [214, 316] on span "Uurisime tootmisest üle meie panime saadetise [PERSON_NAME] andsime kullerile ü…" at bounding box center [367, 316] width 308 height 9
click at [289, 345] on div "Tere, [PERSON_NAME]! ﻿ Väga huvitav, uurisime tootmisest üle meie panime saadet…" at bounding box center [381, 321] width 336 height 61
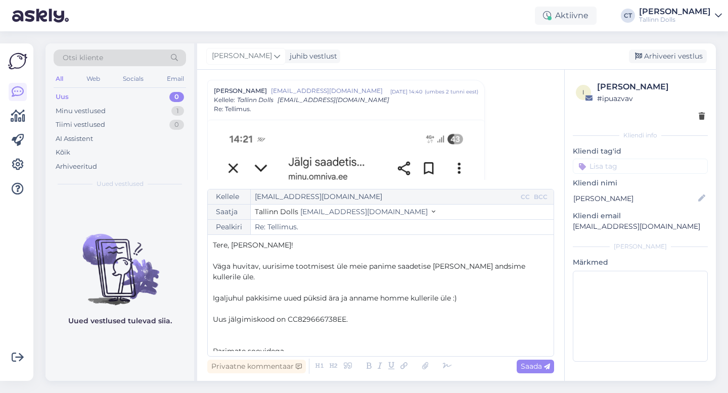
scroll to position [6, 0]
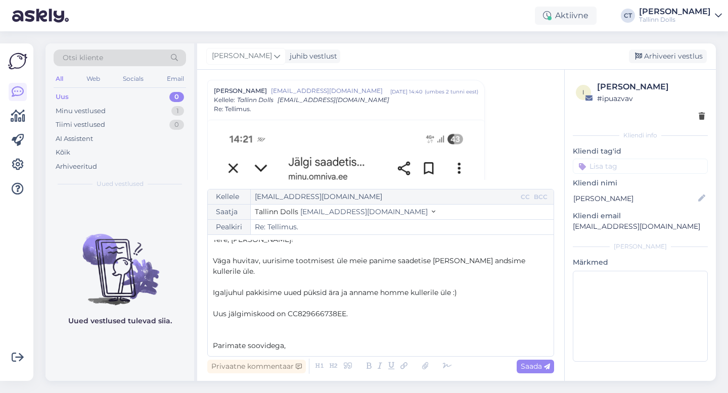
click at [537, 373] on div "Privaatne kommentaar Saada" at bounding box center [380, 366] width 347 height 19
click at [537, 369] on span "Saada" at bounding box center [534, 366] width 29 height 9
type input "Re: Tellimus."
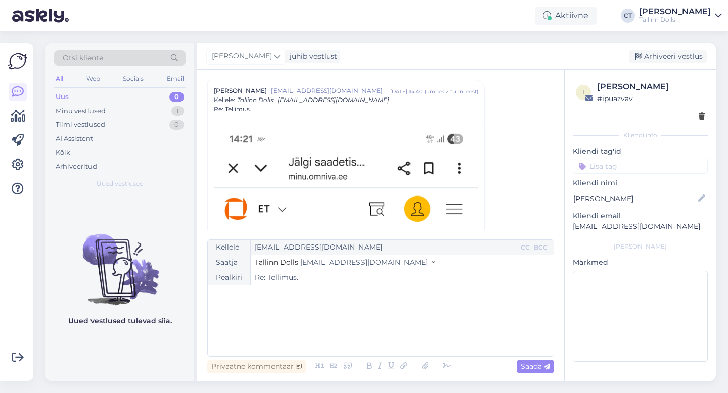
scroll to position [883, 0]
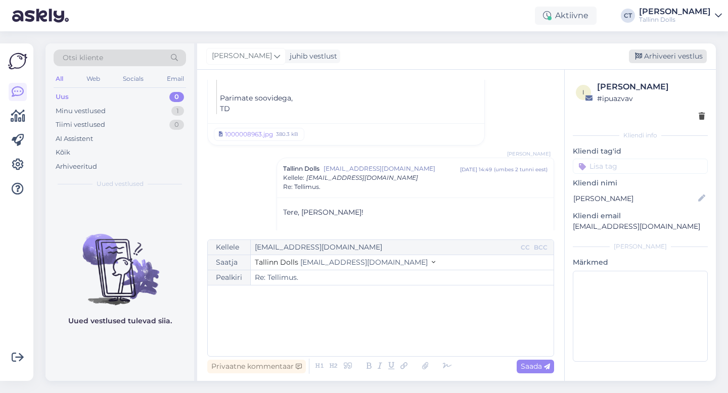
click at [668, 58] on div "Arhiveeri vestlus" at bounding box center [668, 57] width 78 height 14
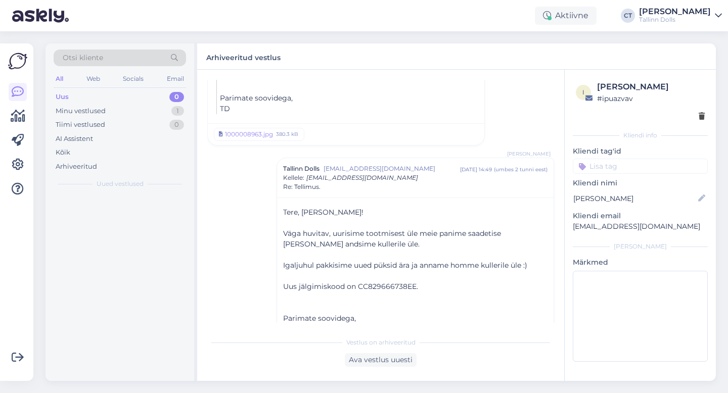
scroll to position [908, 0]
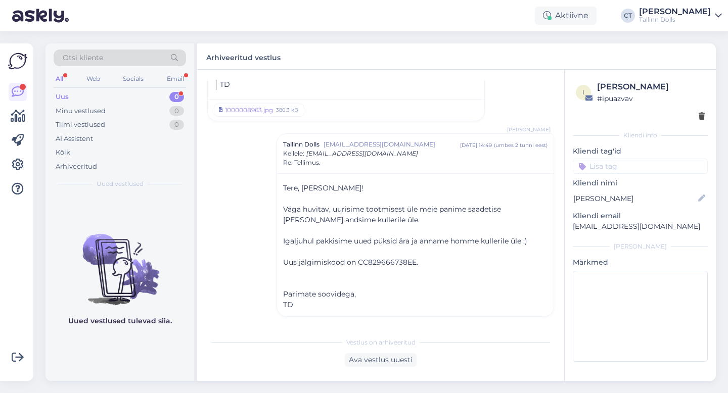
click at [73, 99] on div "Uus 0" at bounding box center [120, 97] width 132 height 14
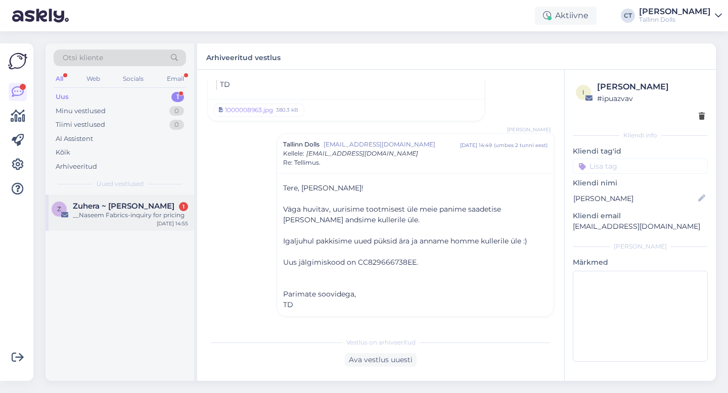
click at [128, 219] on div "__Naseem Fabrics-inquiry for pricing" at bounding box center [130, 215] width 115 height 9
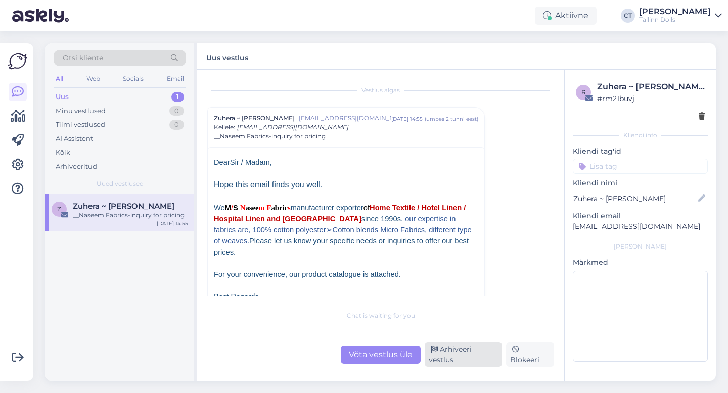
click at [475, 357] on div "Arhiveeri vestlus" at bounding box center [462, 355] width 77 height 24
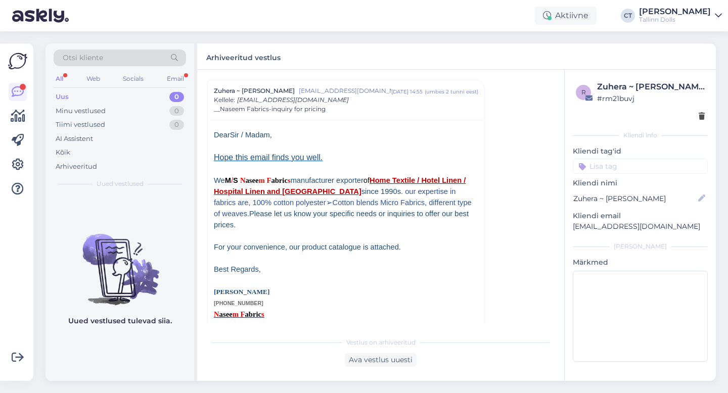
click at [72, 98] on div "Uus 0" at bounding box center [120, 97] width 132 height 14
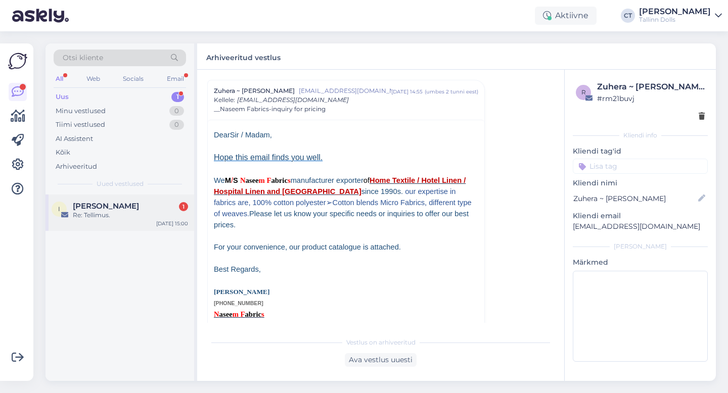
click at [120, 217] on div "Re: Tellimus." at bounding box center [130, 215] width 115 height 9
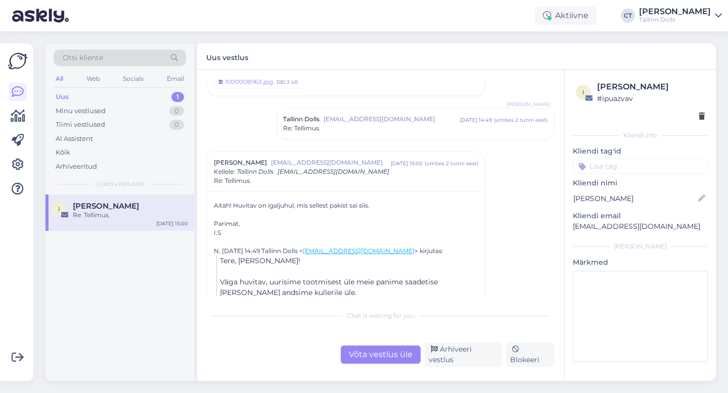
scroll to position [153, 0]
click at [384, 350] on div "Võta vestlus üle" at bounding box center [381, 355] width 80 height 18
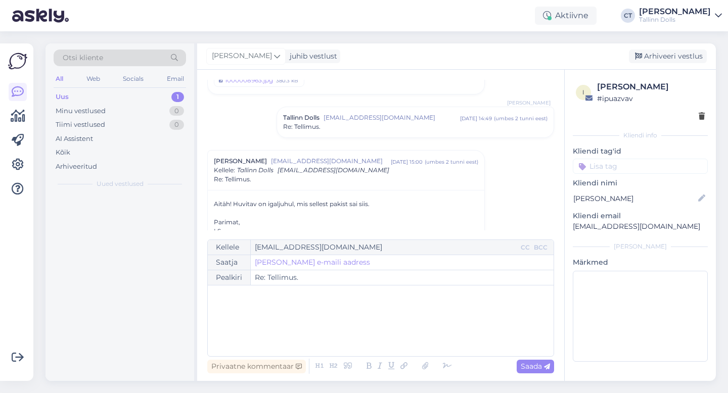
scroll to position [223, 0]
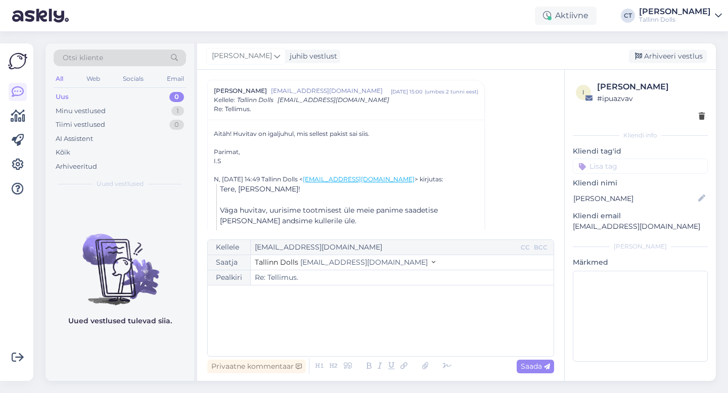
click at [395, 340] on div "﻿" at bounding box center [381, 321] width 336 height 61
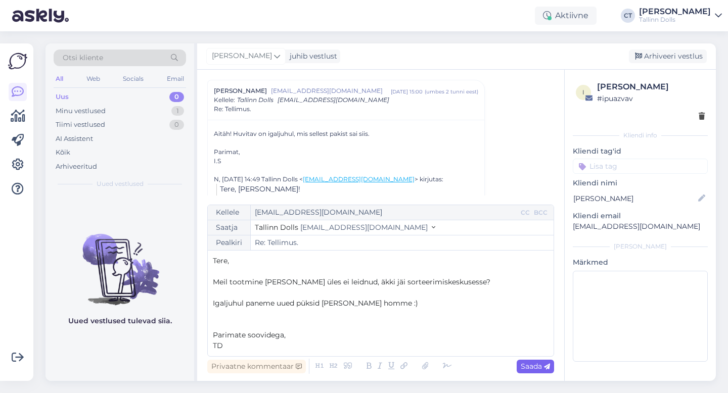
click at [542, 371] on div "Saada" at bounding box center [534, 367] width 37 height 14
type input "Re: Re: Tellimus."
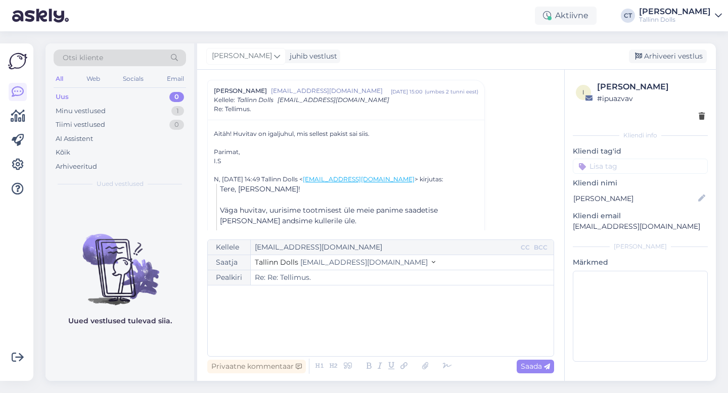
scroll to position [430, 0]
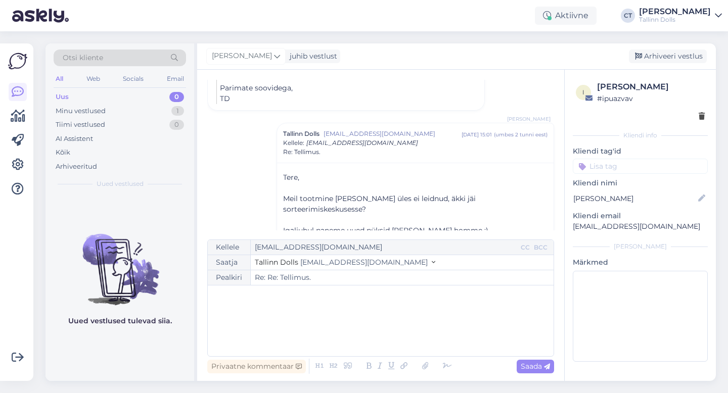
click at [87, 94] on div "Uus 0" at bounding box center [120, 97] width 132 height 14
click at [92, 117] on div "Minu vestlused 1" at bounding box center [120, 111] width 132 height 14
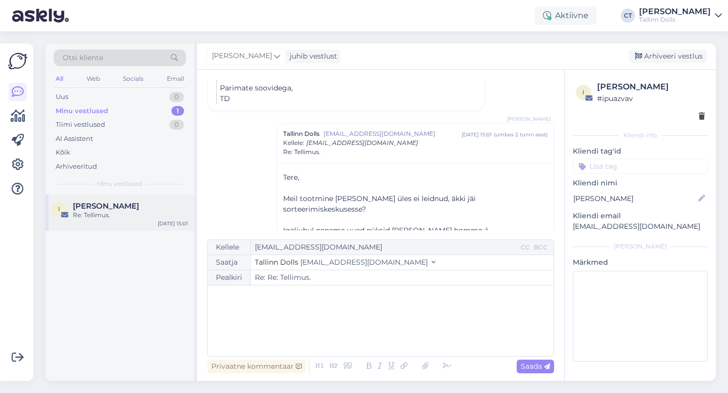
click at [122, 207] on div "[PERSON_NAME]" at bounding box center [130, 206] width 115 height 9
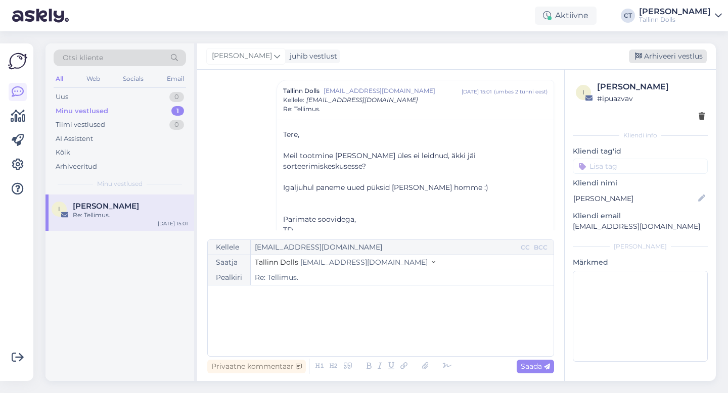
click at [665, 62] on div "Arhiveeri vestlus" at bounding box center [668, 57] width 78 height 14
